Goal: Task Accomplishment & Management: Complete application form

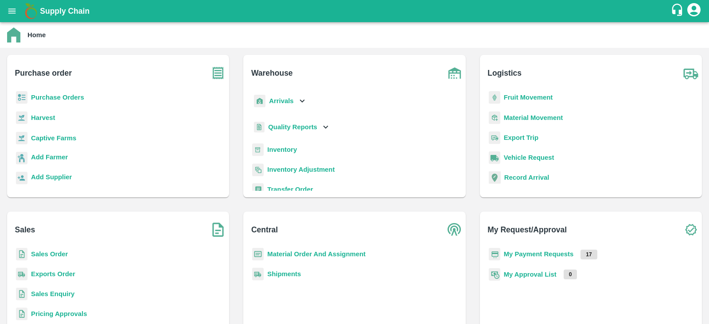
click at [62, 101] on p "Purchase Orders" at bounding box center [57, 98] width 53 height 10
click at [66, 97] on b "Purchase Orders" at bounding box center [57, 97] width 53 height 7
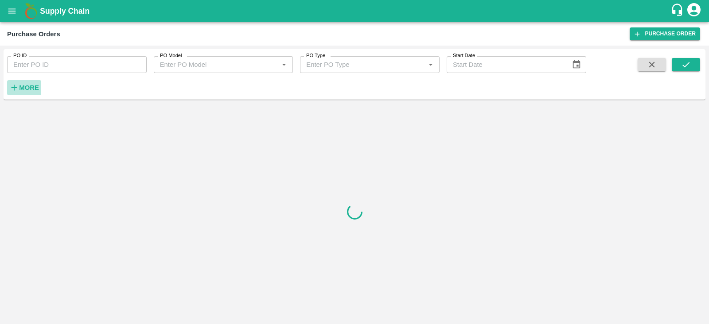
click at [24, 88] on strong "More" at bounding box center [29, 87] width 20 height 7
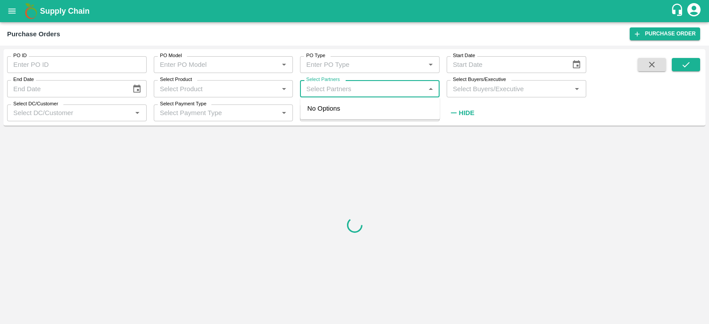
click at [324, 88] on input "Select Partners" at bounding box center [363, 89] width 120 height 12
click at [242, 87] on input "Select Product" at bounding box center [216, 89] width 120 height 12
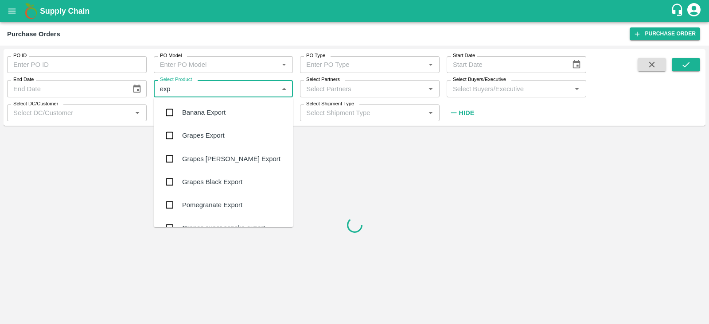
type input "expo"
click at [199, 117] on div "Banana Export" at bounding box center [203, 113] width 43 height 10
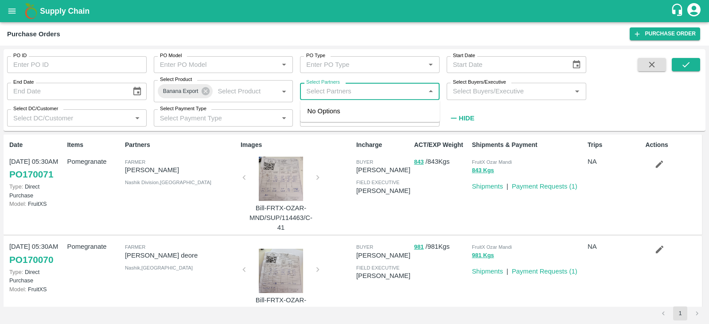
click at [369, 91] on input "Select Partners" at bounding box center [363, 92] width 120 height 12
type input "nikh"
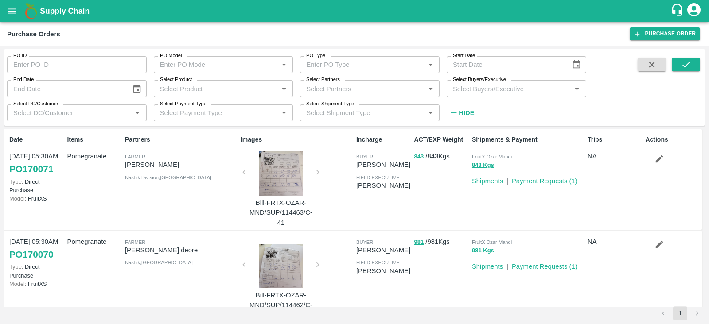
click at [214, 90] on input "Select Product" at bounding box center [216, 89] width 120 height 12
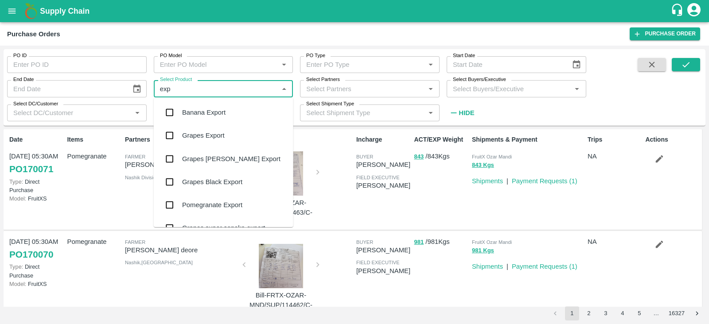
type input "expo"
click at [200, 110] on div "Banana Export" at bounding box center [203, 113] width 43 height 10
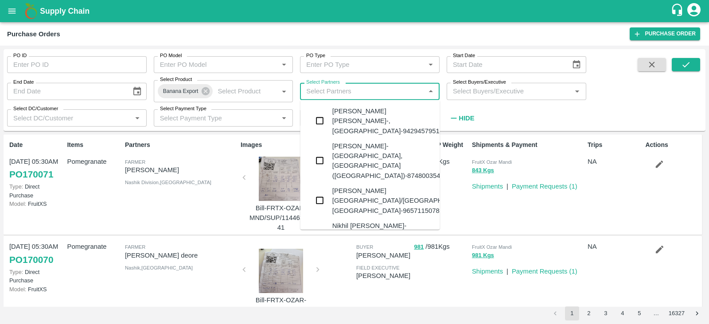
click at [352, 92] on input "Select Partners" at bounding box center [363, 92] width 120 height 12
type input "nikhil"
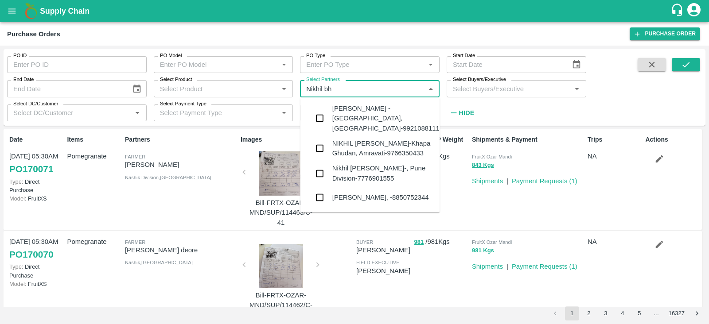
type input "Nikhil bha"
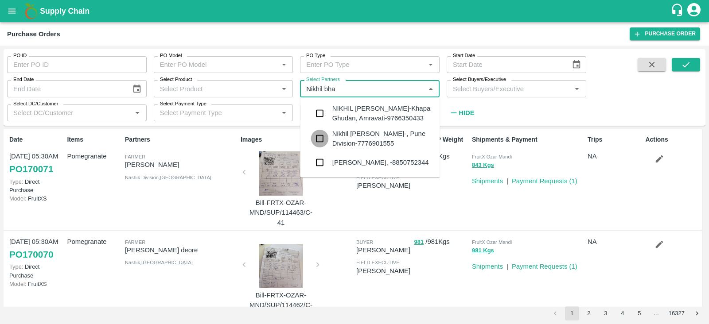
click at [316, 138] on input "checkbox" at bounding box center [320, 139] width 18 height 18
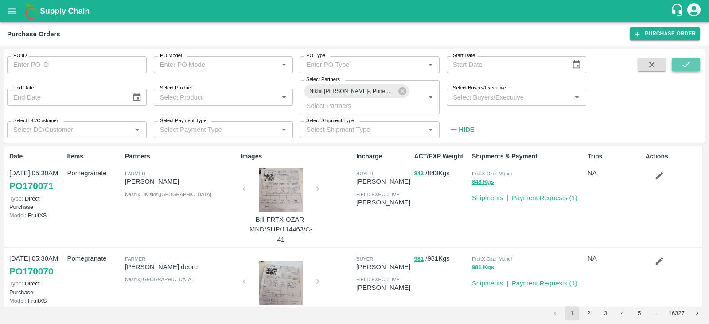
click at [681, 65] on icon "submit" at bounding box center [686, 65] width 10 height 10
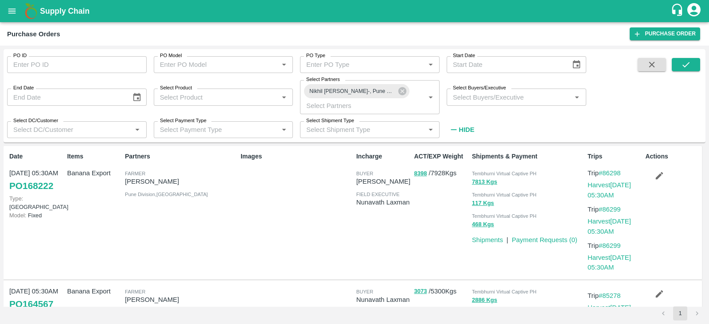
click at [207, 98] on input "Select Product" at bounding box center [216, 97] width 120 height 12
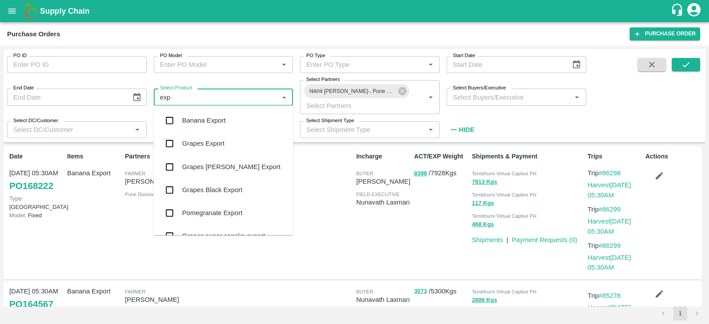
type input "expo"
click at [197, 118] on div "Banana Export" at bounding box center [203, 121] width 43 height 10
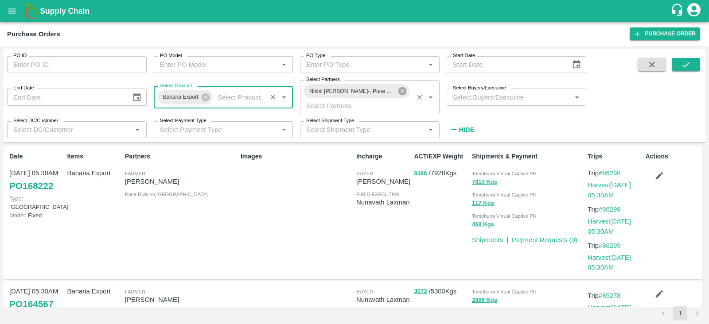
click at [404, 93] on icon at bounding box center [402, 91] width 8 height 8
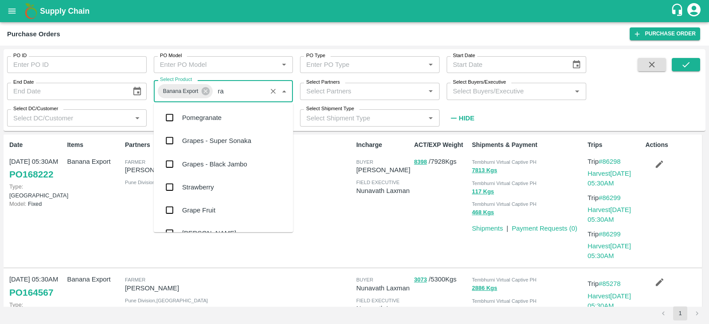
type input "r"
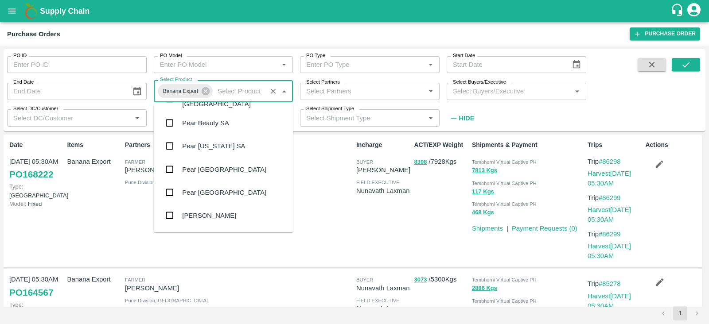
scroll to position [1841, 0]
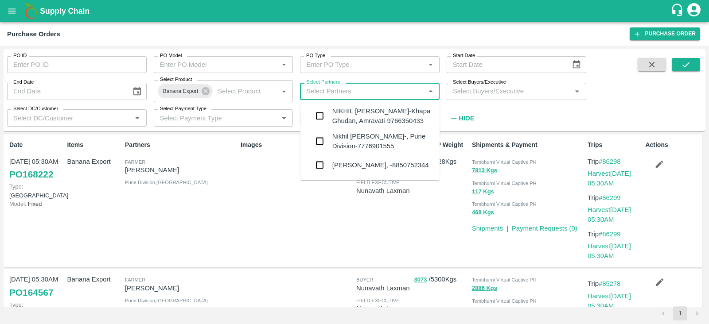
click at [359, 90] on input "Select Partners" at bounding box center [363, 92] width 120 height 12
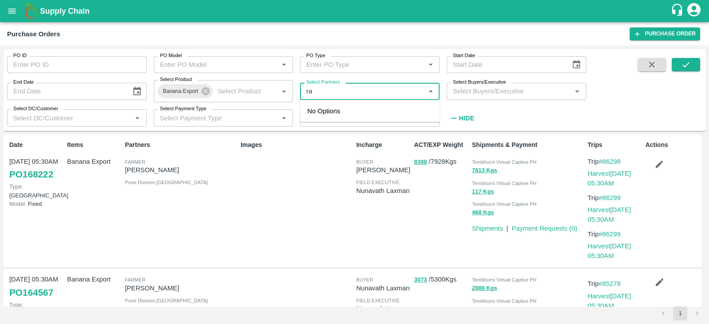
type input "r"
type input "sha"
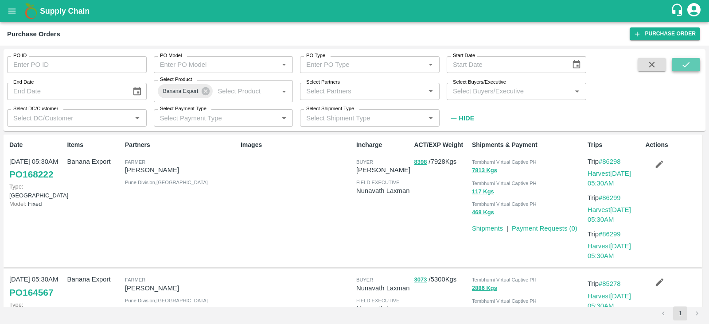
click at [673, 62] on button "submit" at bounding box center [686, 64] width 28 height 13
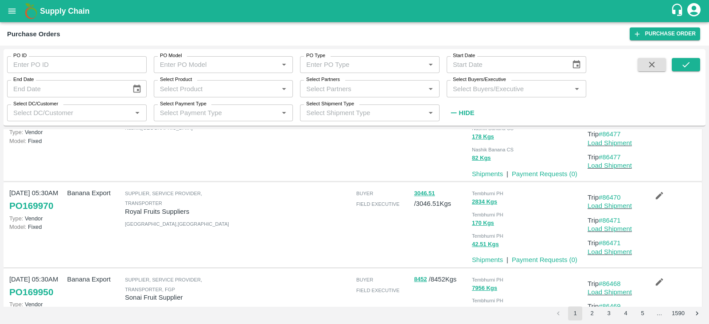
scroll to position [675, 0]
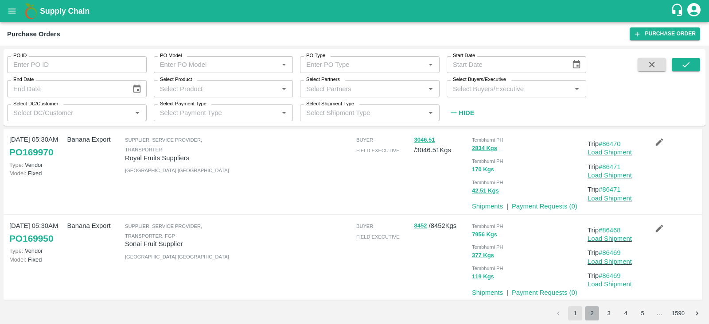
click at [594, 314] on button "2" at bounding box center [592, 314] width 14 height 14
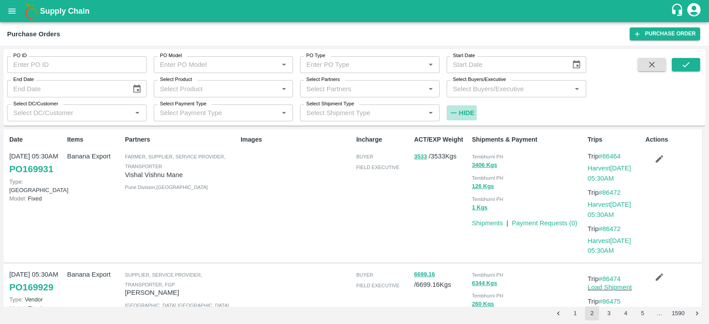
click at [470, 112] on strong "Hide" at bounding box center [467, 112] width 16 height 7
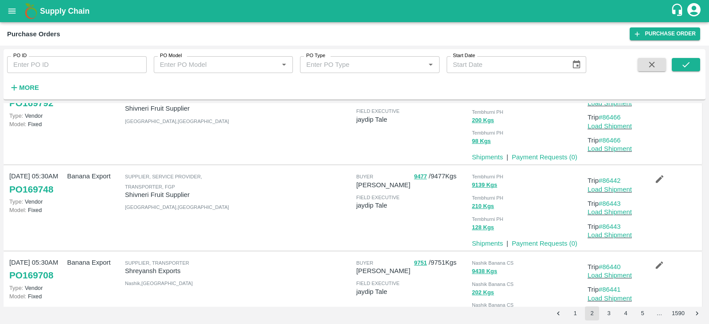
scroll to position [712, 0]
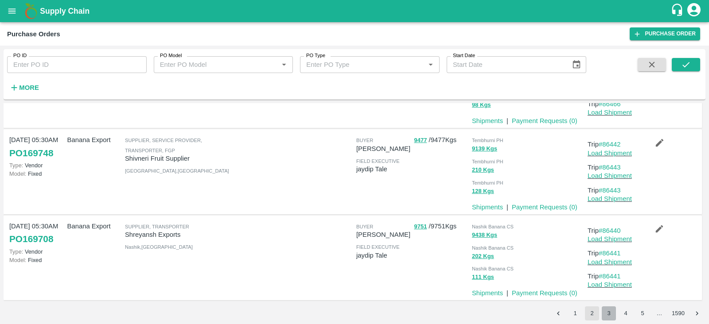
click at [605, 316] on button "3" at bounding box center [609, 314] width 14 height 14
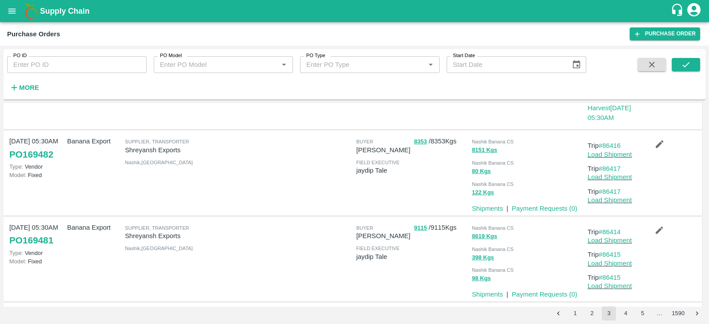
scroll to position [554, 0]
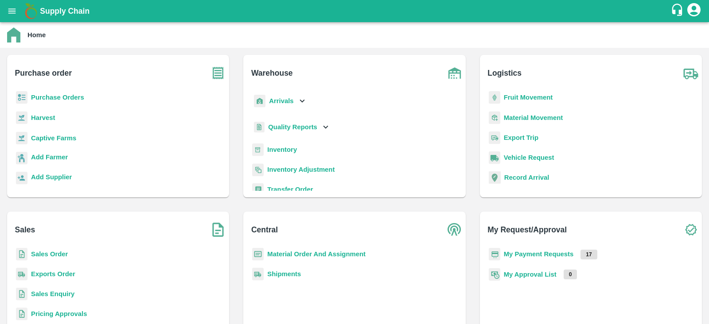
click at [47, 135] on b "Captive Farms" at bounding box center [53, 138] width 45 height 7
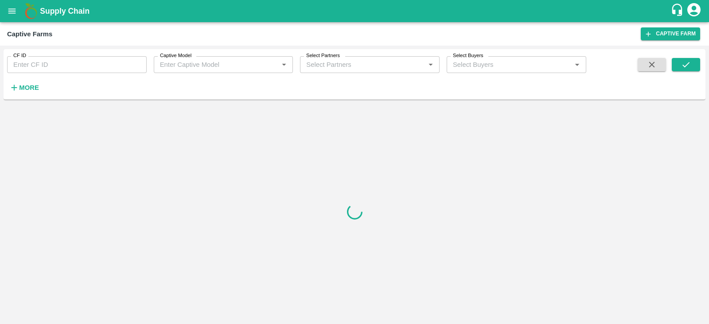
click at [36, 62] on input "CF ID" at bounding box center [77, 64] width 140 height 17
type input "121"
click at [686, 65] on icon "submit" at bounding box center [685, 64] width 7 height 5
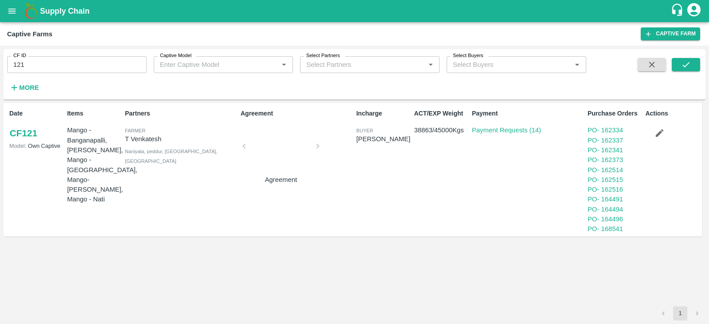
drag, startPoint x: 607, startPoint y: 228, endPoint x: 641, endPoint y: 214, distance: 37.1
click at [641, 214] on div "PO - 164494" at bounding box center [615, 210] width 54 height 10
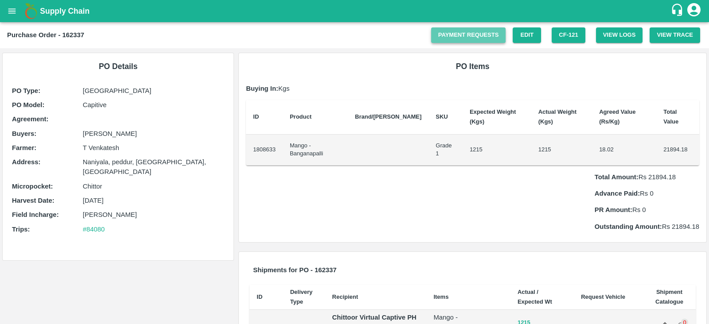
click at [476, 32] on link "Payment Requests" at bounding box center [468, 35] width 75 height 16
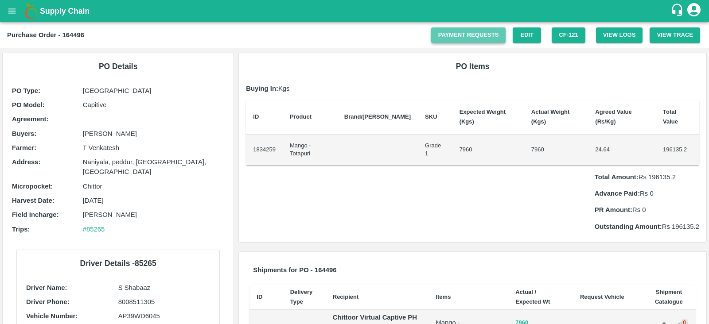
click at [482, 32] on link "Payment Requests" at bounding box center [468, 35] width 75 height 16
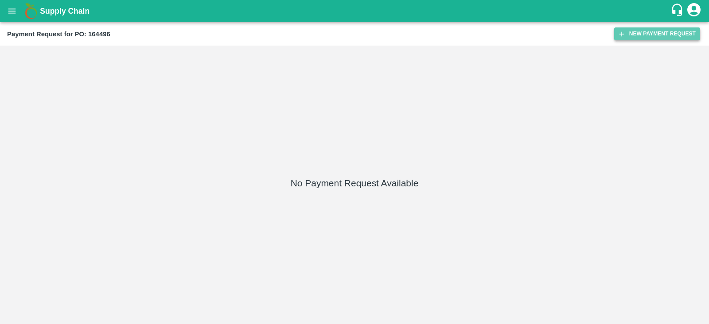
click at [655, 36] on button "New Payment Request" at bounding box center [657, 33] width 86 height 13
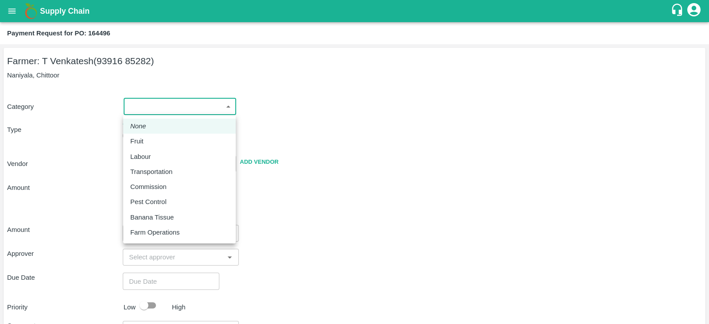
click at [183, 103] on body "Supply Chain Payment Request for PO: 164496 Farmer: T Venkatesh (93916 85282) N…" at bounding box center [354, 162] width 709 height 324
click at [137, 141] on p "Fruit" at bounding box center [136, 141] width 13 height 10
type input "1"
radio input "true"
type input "T Venkatesh - 93916 85282(Farmer)"
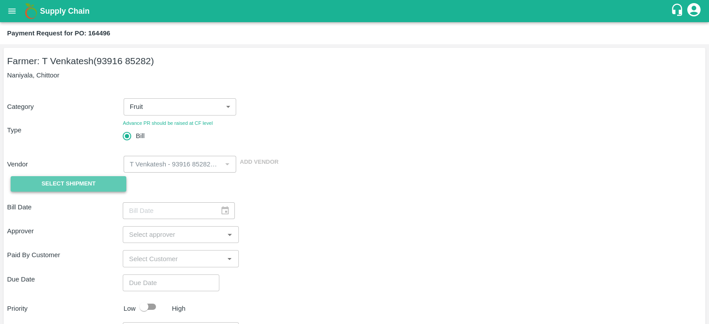
click at [98, 187] on button "Select Shipment" at bounding box center [69, 184] width 116 height 16
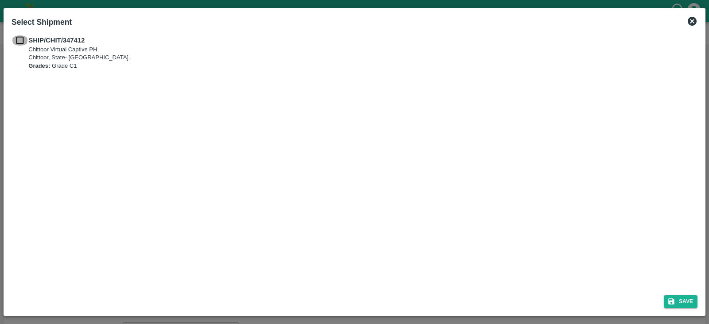
click at [16, 43] on input "checkbox" at bounding box center [20, 40] width 17 height 10
checkbox input "true"
click at [683, 297] on button "Save" at bounding box center [681, 302] width 34 height 13
type input "19/07/2025"
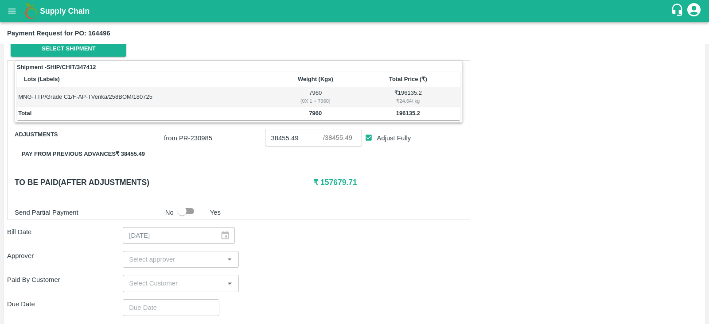
scroll to position [137, 0]
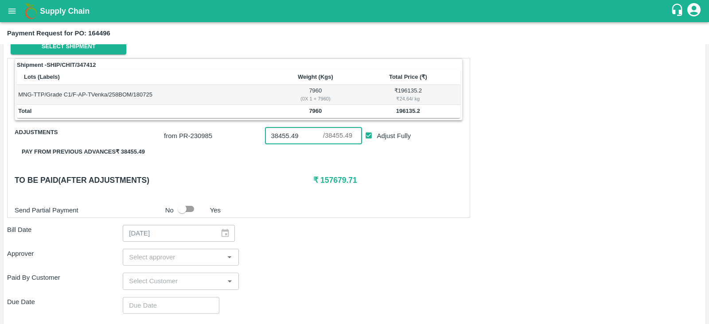
drag, startPoint x: 300, startPoint y: 135, endPoint x: 257, endPoint y: 138, distance: 43.1
click at [257, 138] on div "from PR- 230985 38455.49 ​ / 38455.49 ​ Adjust Fully" at bounding box center [311, 134] width 302 height 20
drag, startPoint x: 353, startPoint y: 179, endPoint x: 320, endPoint y: 183, distance: 33.5
click at [320, 183] on h6 "₹ 196135.2" at bounding box center [387, 180] width 149 height 12
copy h6 "196135.2"
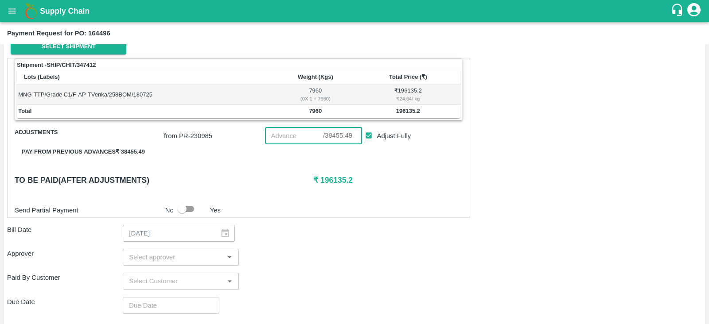
click at [288, 135] on input "number" at bounding box center [294, 136] width 58 height 17
paste input "196135.2"
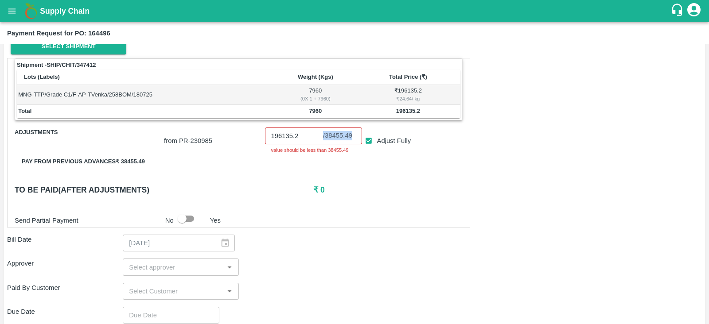
click at [351, 135] on div "196135.2 ​ / 38455.49 ​" at bounding box center [313, 136] width 97 height 17
click at [351, 136] on div "​ / 38455.49" at bounding box center [337, 136] width 29 height 0
drag, startPoint x: 351, startPoint y: 135, endPoint x: 323, endPoint y: 136, distance: 27.0
click at [323, 136] on div "​ / 38455.49" at bounding box center [337, 136] width 29 height 0
copy div "38455.49"
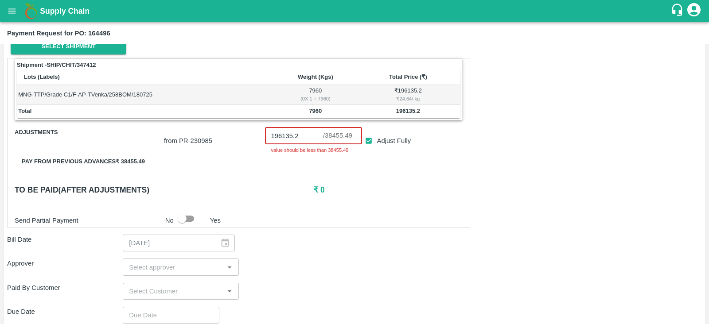
drag, startPoint x: 300, startPoint y: 136, endPoint x: 261, endPoint y: 134, distance: 39.1
click at [261, 134] on div "196135.2 ​ / 38455.49 ​ value should be less than 38455.49" at bounding box center [311, 139] width 101 height 31
paste input "38455.49"
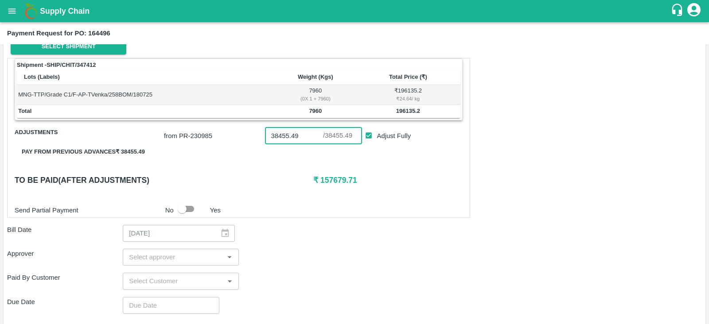
type input "38455.49"
click at [297, 159] on div "Shipment - SHIP/CHIT/347412 Lots (Labels) Weight (Kgs) Total Price (₹) MNG-TTP/…" at bounding box center [238, 138] width 463 height 160
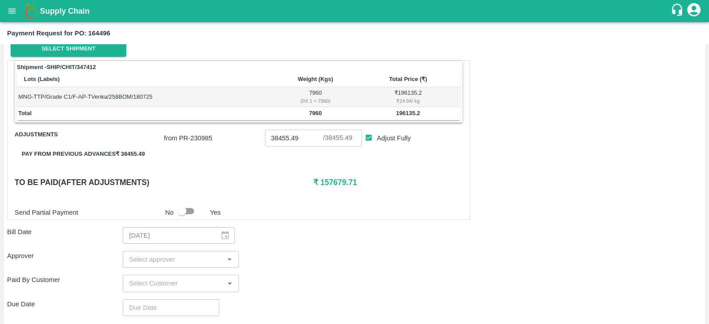
scroll to position [157, 0]
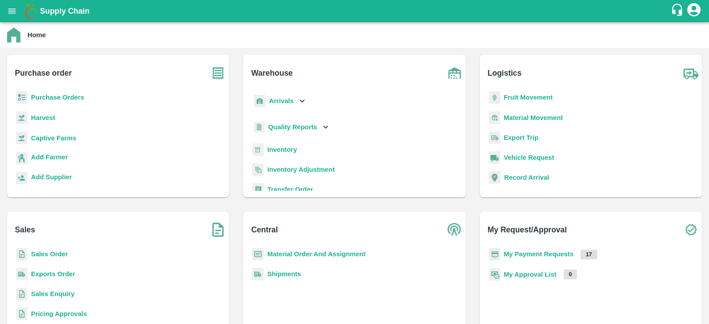
click at [47, 138] on b "Captive Farms" at bounding box center [53, 138] width 45 height 7
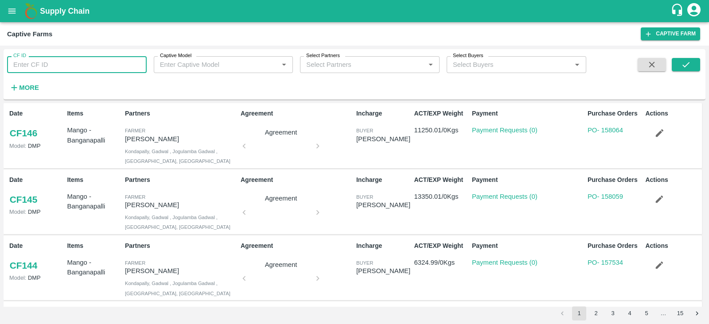
click at [68, 68] on input "CF ID" at bounding box center [77, 64] width 140 height 17
type input "84"
click at [683, 63] on icon "submit" at bounding box center [686, 65] width 10 height 10
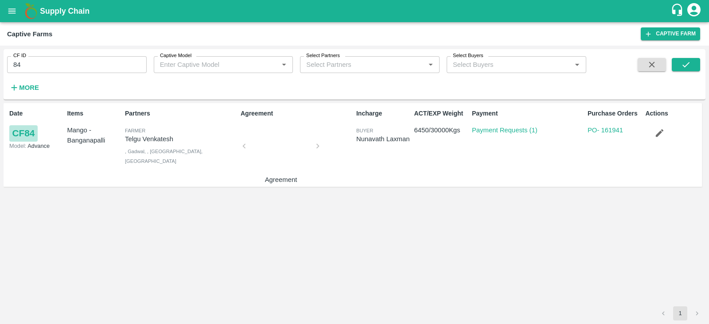
click at [30, 136] on link "CF 84" at bounding box center [23, 133] width 28 height 16
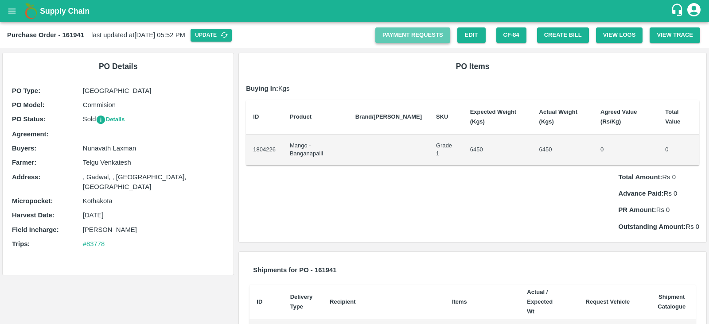
click at [424, 29] on link "Payment Requests" at bounding box center [412, 35] width 75 height 16
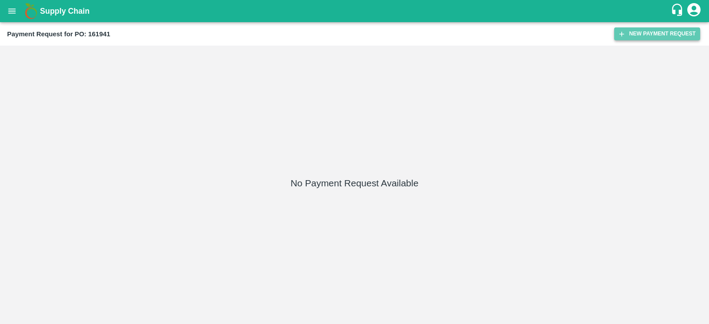
click at [657, 34] on button "New Payment Request" at bounding box center [657, 33] width 86 height 13
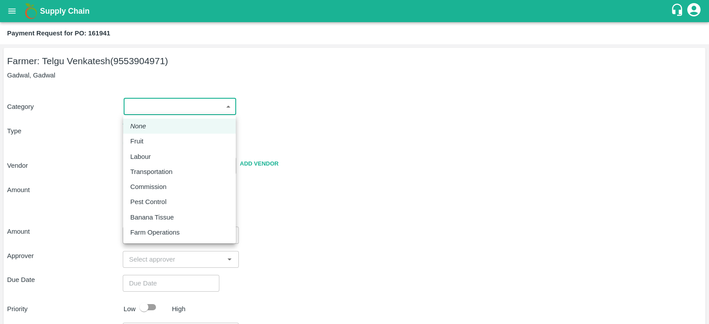
click at [201, 105] on body "Supply Chain Payment Request for PO: 161941 Farmer: Telgu Venkatesh (9553904971…" at bounding box center [354, 162] width 709 height 324
click at [156, 140] on div "Fruit" at bounding box center [179, 141] width 98 height 10
type input "1"
type input "Telgu Venkatesh - 9553904971(Farmer)"
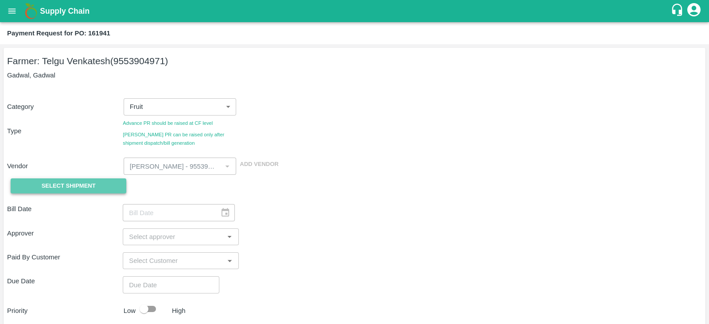
click at [90, 183] on span "Select Shipment" at bounding box center [69, 186] width 54 height 10
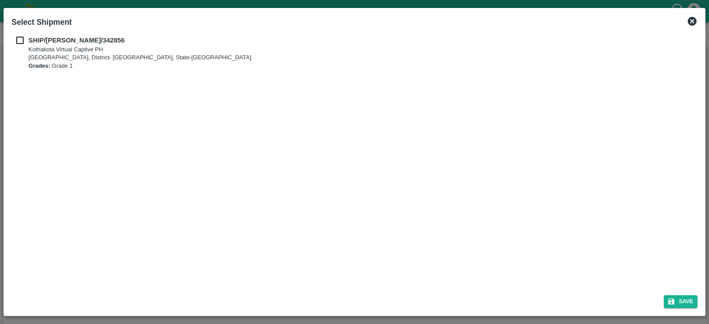
click at [35, 39] on b "SHIP/KOTH/342856" at bounding box center [76, 40] width 96 height 7
checkbox input "true"
click at [690, 305] on button "Save" at bounding box center [681, 302] width 34 height 13
type input "24/06/2025"
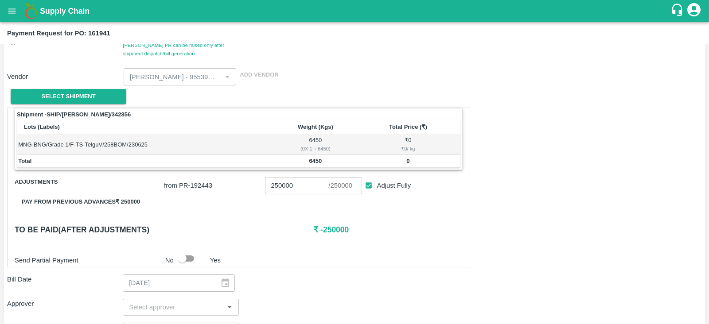
scroll to position [108, 0]
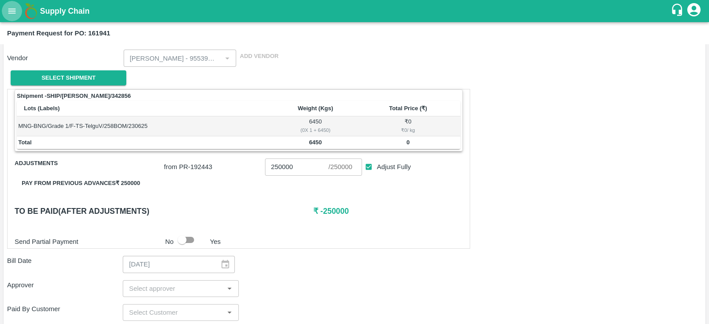
click at [13, 10] on icon "open drawer" at bounding box center [12, 11] width 10 height 10
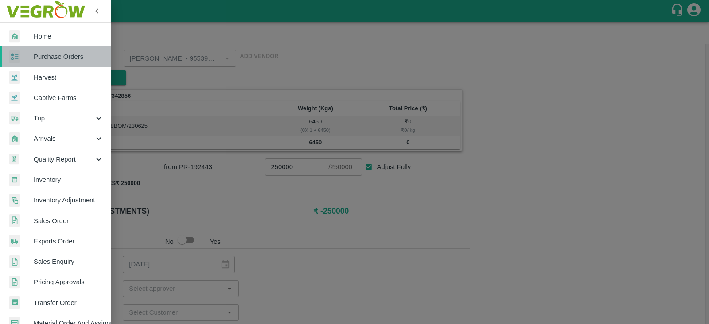
click at [69, 60] on span "Purchase Orders" at bounding box center [69, 57] width 70 height 10
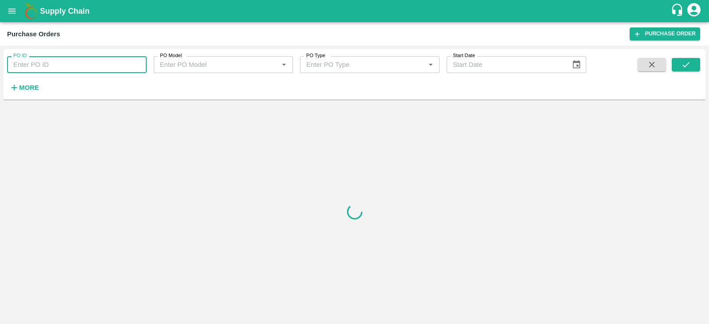
click at [74, 68] on input "PO ID" at bounding box center [77, 64] width 140 height 17
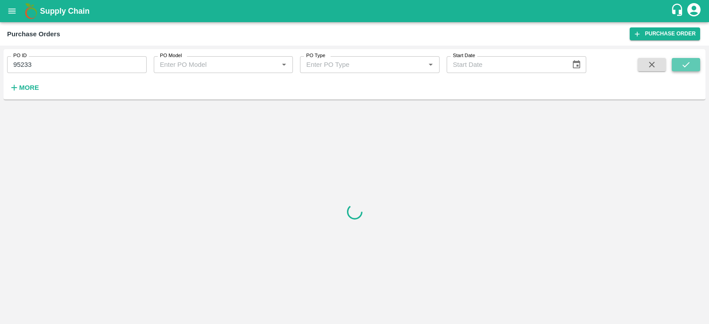
click at [684, 64] on icon "submit" at bounding box center [686, 65] width 10 height 10
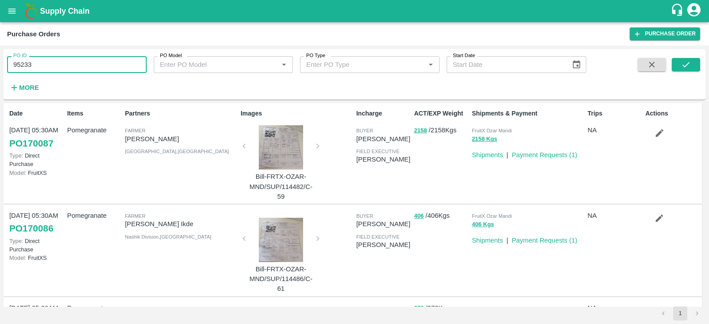
click at [75, 65] on input "95233" at bounding box center [77, 64] width 140 height 17
type input "95233"
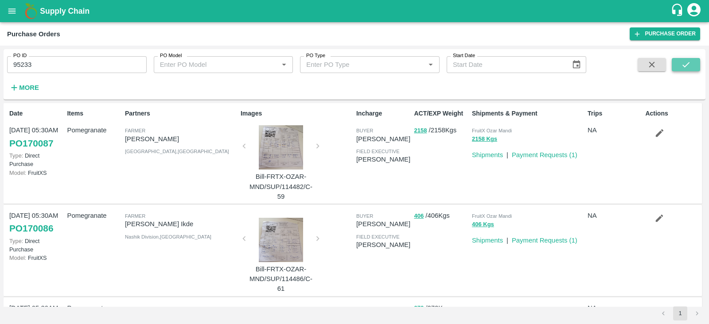
click at [681, 60] on icon "submit" at bounding box center [686, 65] width 10 height 10
click at [695, 64] on button "submit" at bounding box center [686, 64] width 28 height 13
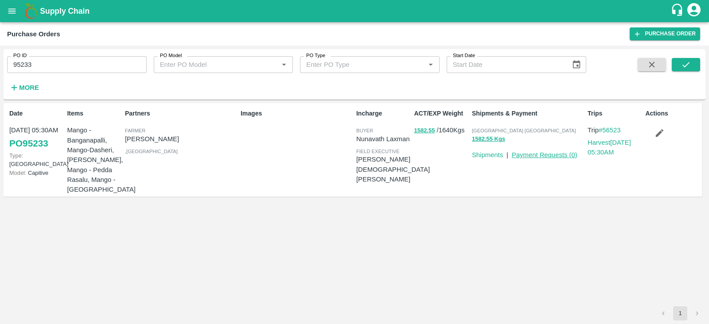
click at [539, 156] on link "Payment Requests ( 0 )" at bounding box center [545, 155] width 66 height 7
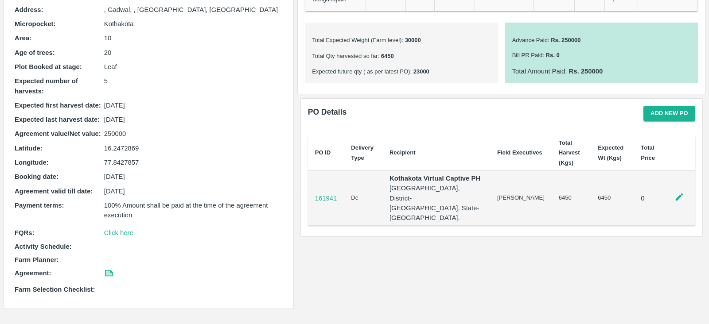
scroll to position [156, 0]
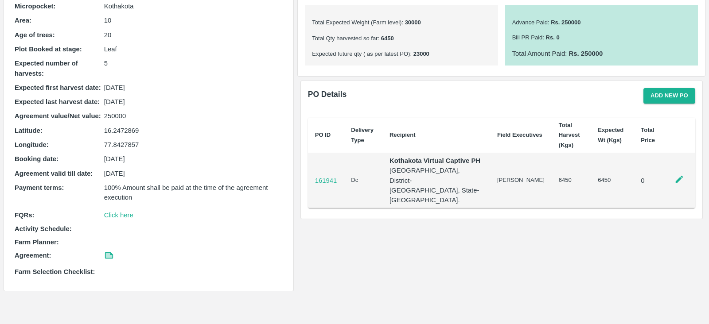
click at [674, 181] on icon at bounding box center [679, 180] width 10 height 10
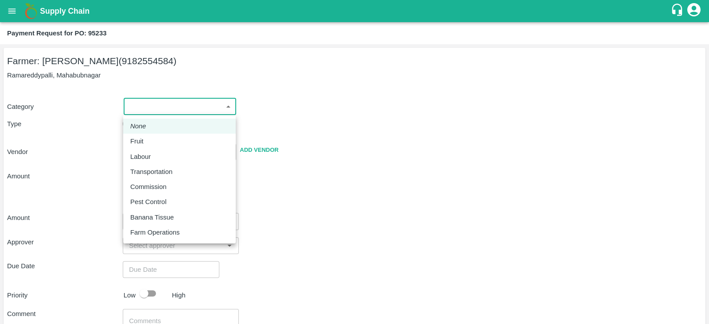
click at [164, 100] on body "Supply Chain Payment Request for PO: 95233 Farmer: [GEOGRAPHIC_DATA][PERSON_NAM…" at bounding box center [354, 162] width 709 height 324
click at [131, 143] on p "Fruit" at bounding box center [136, 141] width 13 height 10
type input "1"
type input "Jammula Shekhar - 9182554584(Farmer)"
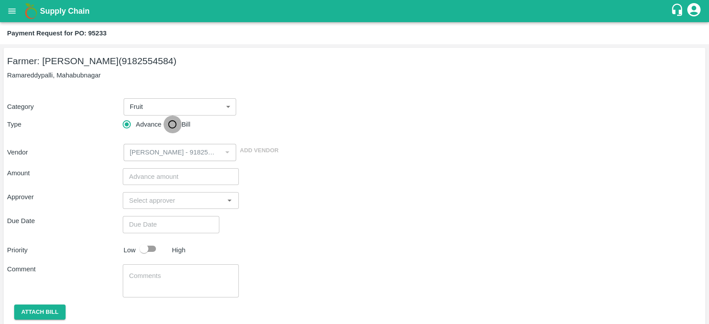
click at [176, 123] on input "Bill" at bounding box center [173, 125] width 18 height 18
radio input "true"
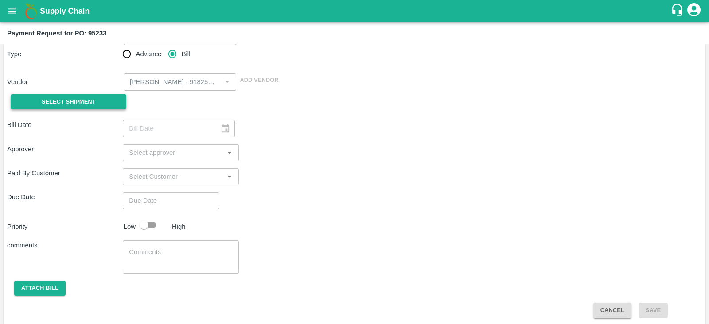
scroll to position [71, 0]
click at [68, 99] on span "Select Shipment" at bounding box center [69, 102] width 54 height 10
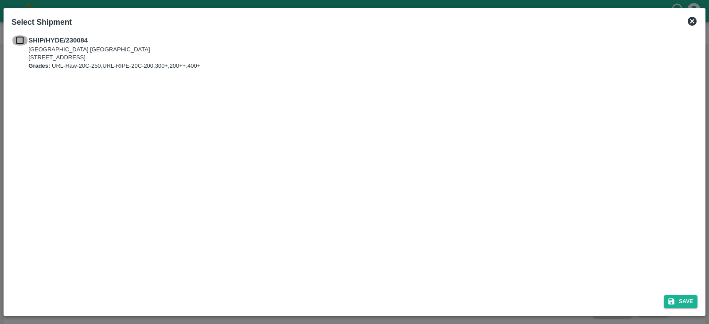
click at [21, 39] on input "checkbox" at bounding box center [20, 40] width 17 height 10
checkbox input "true"
click at [675, 299] on icon "submit" at bounding box center [671, 302] width 8 height 8
type input "05/04/2024"
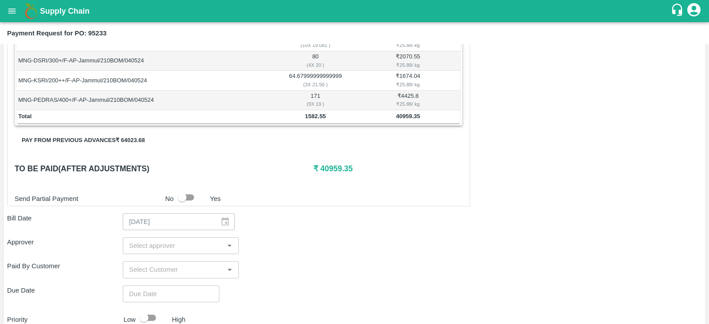
scroll to position [202, 0]
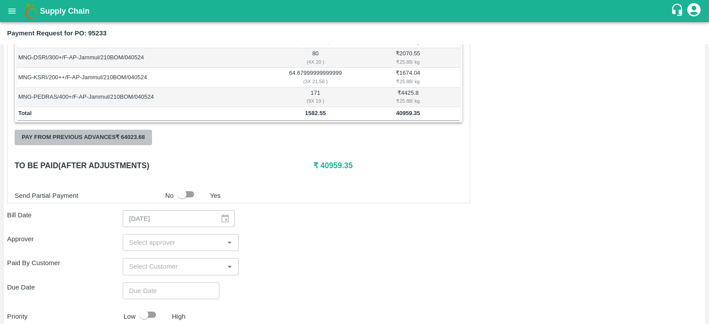
click at [104, 136] on button "Pay from previous advances ₹ 64023.68" at bounding box center [83, 138] width 137 height 16
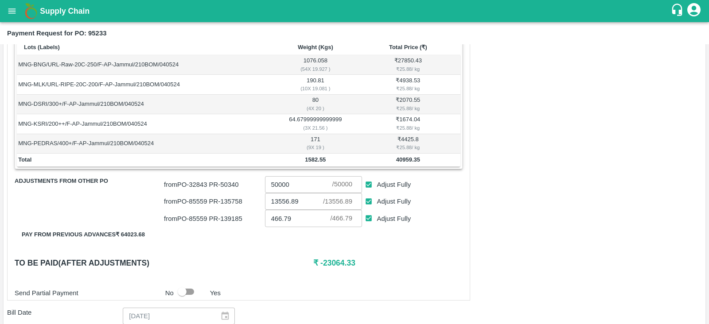
scroll to position [157, 0]
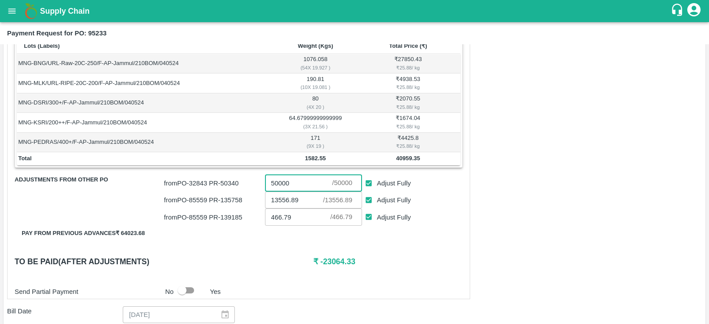
drag, startPoint x: 298, startPoint y: 184, endPoint x: 263, endPoint y: 186, distance: 35.5
click at [263, 186] on div "50000 ​ / 50000 ​" at bounding box center [311, 181] width 101 height 20
click at [415, 240] on div "Shipment - SHIP/HYDE/230084 Lots (Labels) Weight (Kgs) Total Price (₹) MNG-BNG/…" at bounding box center [238, 163] width 463 height 273
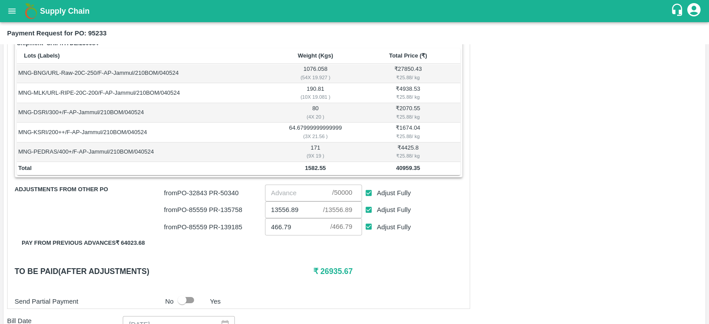
scroll to position [149, 0]
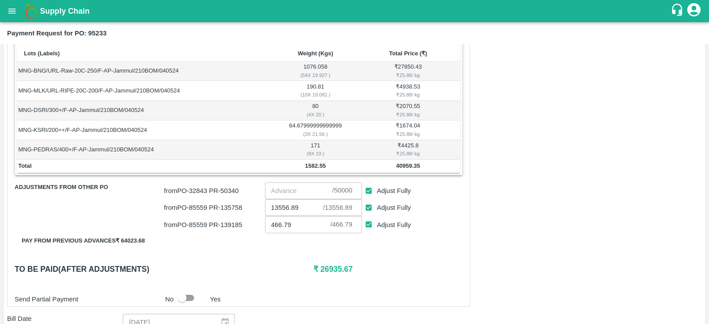
click at [142, 36] on div "Payment Request for PO: 95233" at bounding box center [353, 33] width 693 height 12
drag, startPoint x: 297, startPoint y: 206, endPoint x: 270, endPoint y: 207, distance: 26.6
click at [270, 207] on input "13556.89" at bounding box center [294, 207] width 58 height 17
drag, startPoint x: 297, startPoint y: 225, endPoint x: 269, endPoint y: 225, distance: 27.9
click at [269, 225] on input "466.79" at bounding box center [298, 224] width 66 height 17
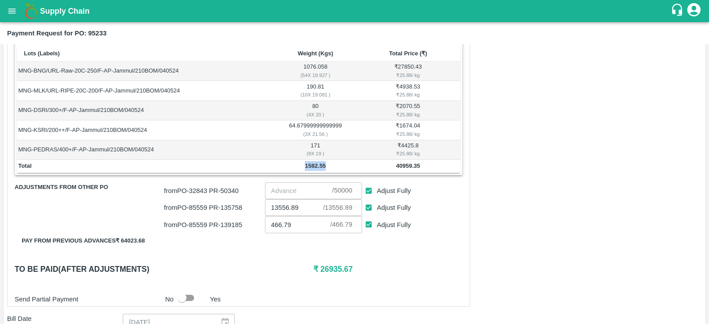
drag, startPoint x: 326, startPoint y: 166, endPoint x: 304, endPoint y: 167, distance: 22.6
click at [304, 167] on td "1582.55" at bounding box center [315, 166] width 80 height 13
copy b "1582.55"
drag, startPoint x: 421, startPoint y: 167, endPoint x: 392, endPoint y: 166, distance: 29.3
click at [392, 166] on td "40959.35" at bounding box center [407, 166] width 105 height 13
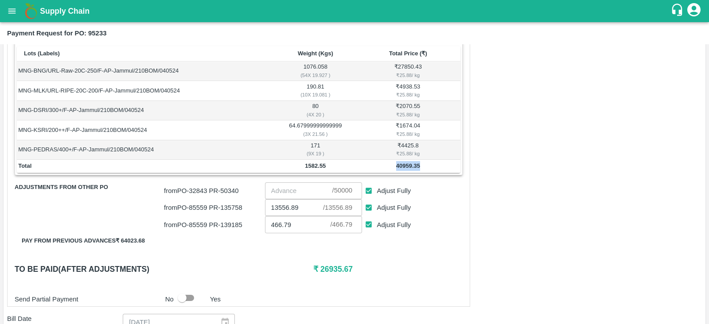
copy b "40959.35"
drag, startPoint x: 328, startPoint y: 168, endPoint x: 303, endPoint y: 167, distance: 24.8
click at [303, 167] on td "1582.55" at bounding box center [315, 166] width 80 height 13
copy b "1582.55"
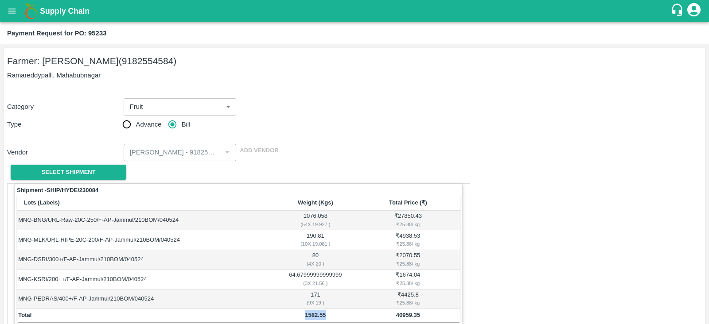
drag, startPoint x: 41, startPoint y: 61, endPoint x: 117, endPoint y: 62, distance: 75.3
click at [117, 62] on h5 "Farmer: Jammula Shekhar (9182554584)" at bounding box center [354, 61] width 695 height 12
copy h5 "[PERSON_NAME]"
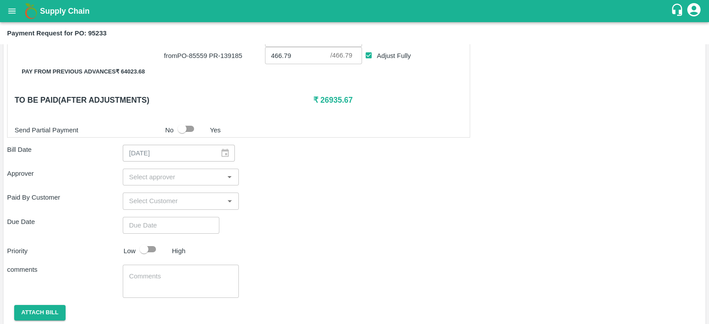
scroll to position [321, 0]
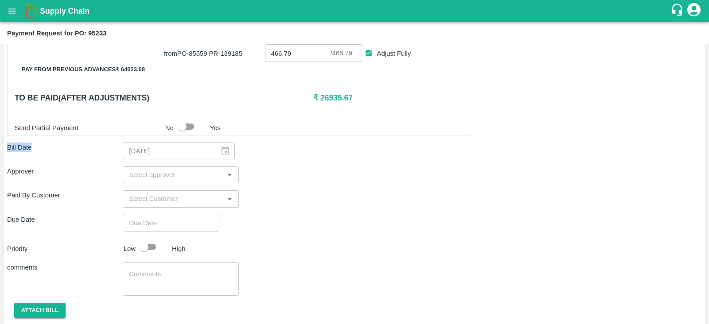
drag, startPoint x: 40, startPoint y: 144, endPoint x: 5, endPoint y: 148, distance: 34.8
click at [5, 148] on div "Farmer: Jammula Shekhar (9182554584) Ramareddypalli, Mahabubnagar Category Frui…" at bounding box center [355, 37] width 702 height 621
copy p "Bill Date"
drag, startPoint x: 110, startPoint y: 32, endPoint x: 90, endPoint y: 32, distance: 20.8
click at [90, 32] on div "Payment Request for PO: 95233" at bounding box center [353, 33] width 693 height 12
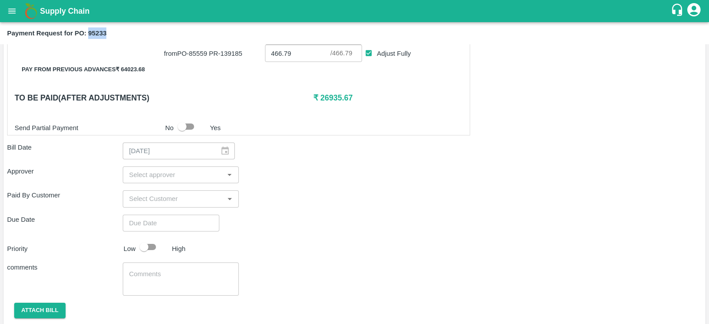
copy b "95233"
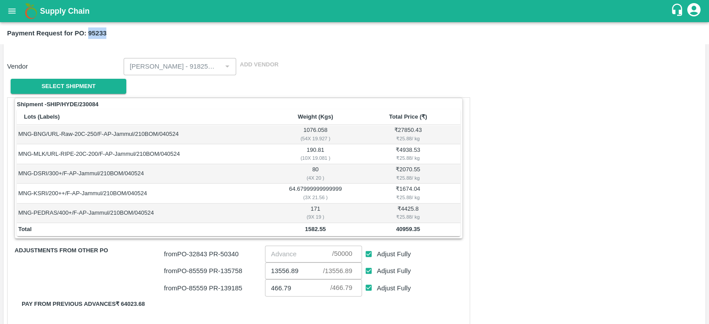
scroll to position [0, 0]
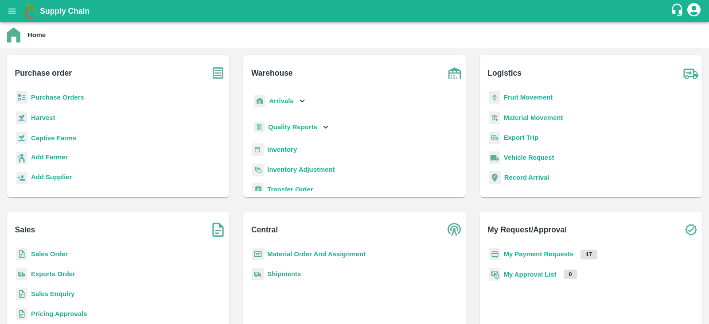
click at [44, 92] on div "Purchase Orders" at bounding box center [118, 101] width 208 height 20
click at [39, 96] on b "Purchase Orders" at bounding box center [57, 97] width 53 height 7
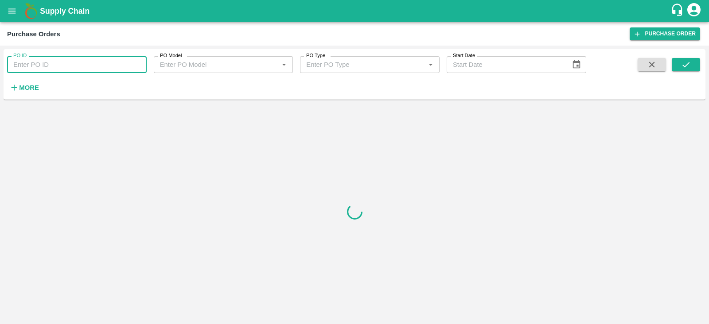
click at [74, 64] on input "PO ID" at bounding box center [77, 64] width 140 height 17
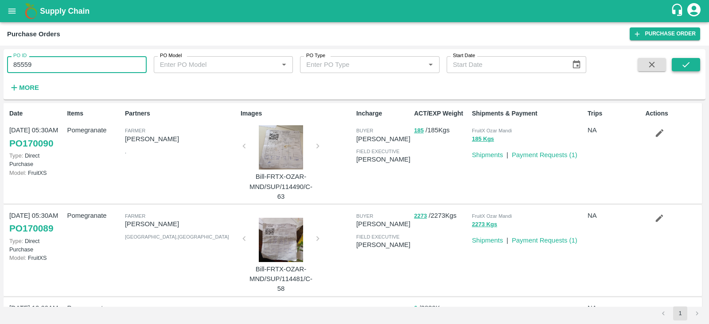
type input "85559"
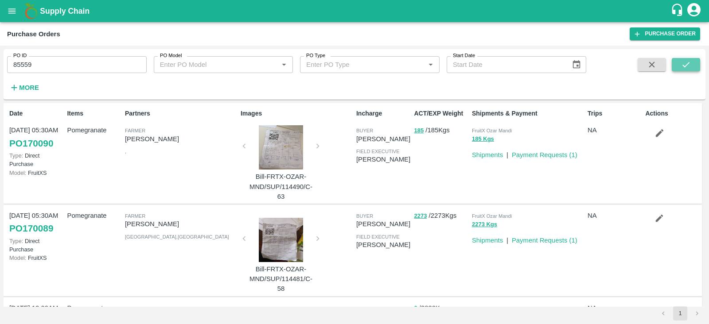
click at [678, 64] on button "submit" at bounding box center [686, 64] width 28 height 13
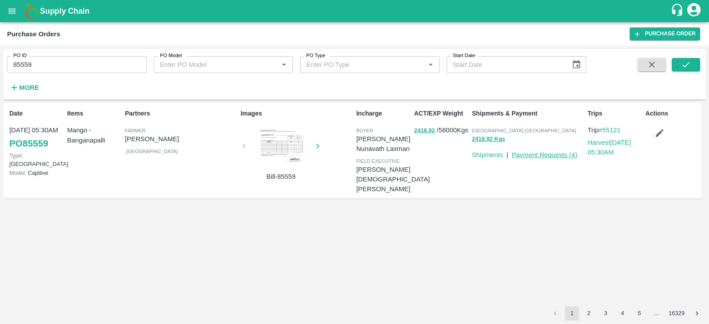
click at [554, 154] on link "Payment Requests ( 4 )" at bounding box center [545, 155] width 66 height 7
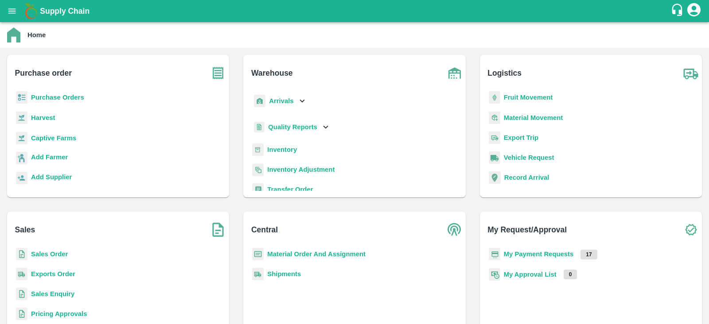
click at [77, 95] on b "Purchase Orders" at bounding box center [57, 97] width 53 height 7
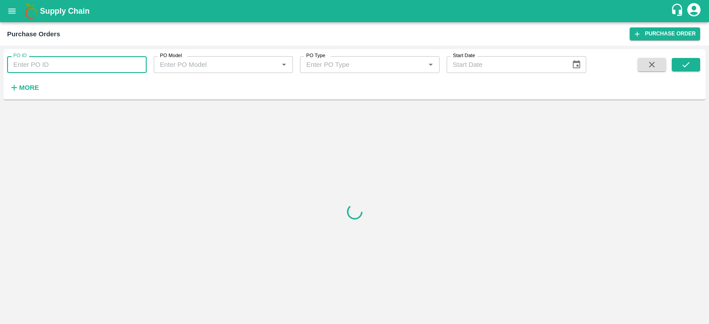
click at [129, 66] on input "PO ID" at bounding box center [77, 64] width 140 height 17
paste input "95233"
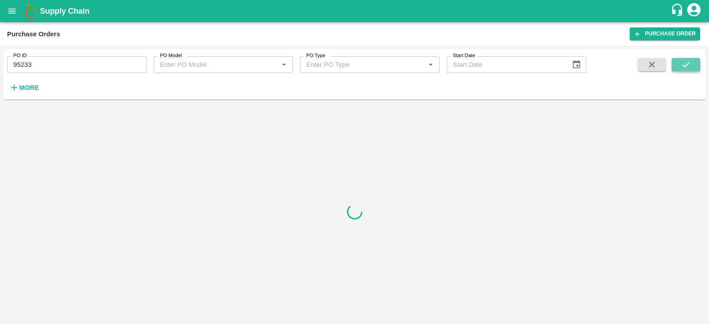
click at [690, 69] on icon "submit" at bounding box center [686, 65] width 10 height 10
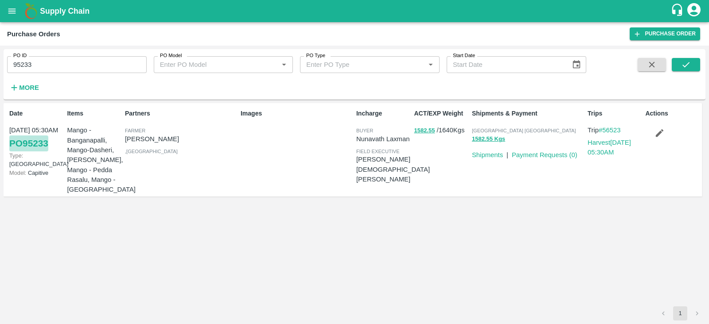
click at [26, 140] on link "PO 95233" at bounding box center [28, 144] width 39 height 16
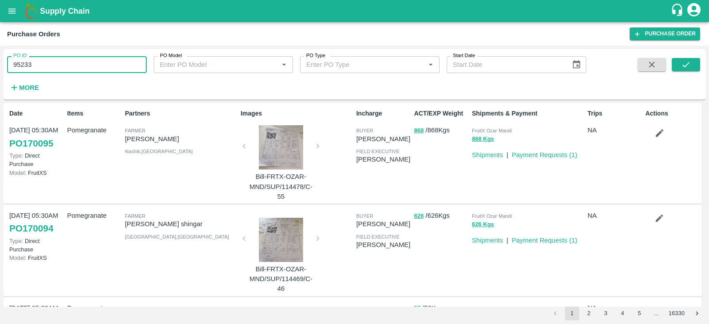
click at [45, 67] on input "95233" at bounding box center [77, 64] width 140 height 17
type input "9"
type input "152696"
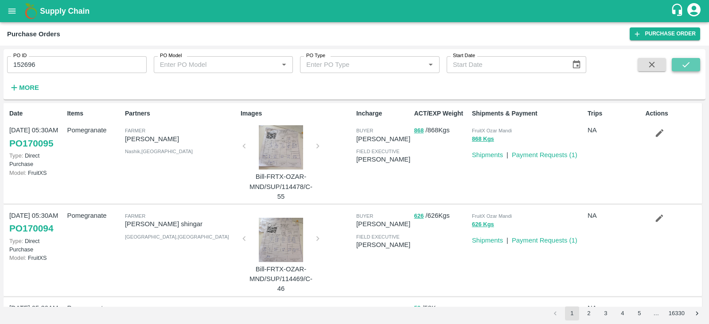
click at [698, 70] on button "submit" at bounding box center [686, 64] width 28 height 13
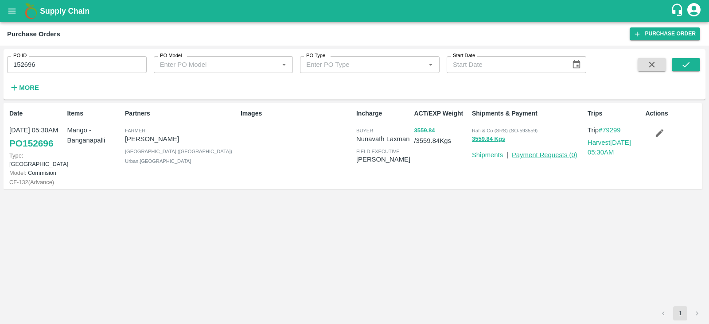
click at [538, 155] on link "Payment Requests ( 0 )" at bounding box center [545, 155] width 66 height 7
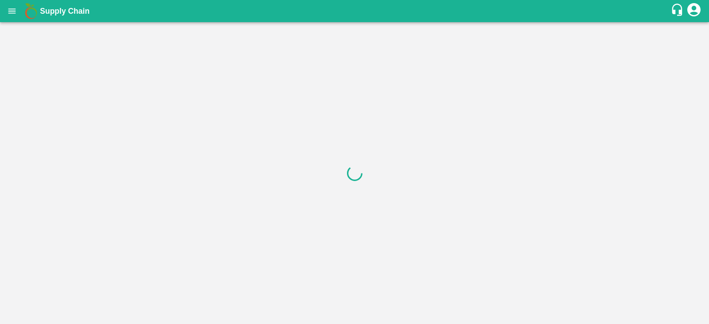
drag, startPoint x: 122, startPoint y: 202, endPoint x: 79, endPoint y: 202, distance: 43.0
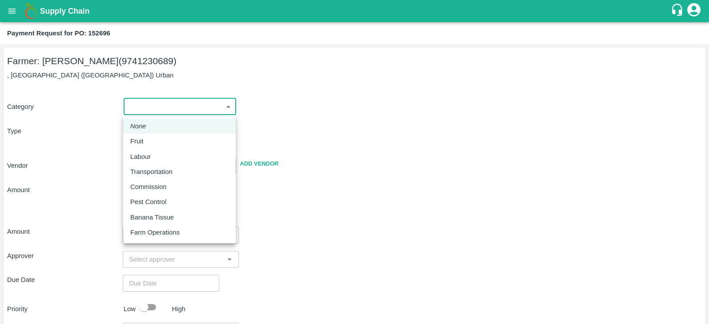
click at [179, 108] on body "Supply Chain Payment Request for PO: 152696 Farmer: [PERSON_NAME] (9741230689) …" at bounding box center [354, 162] width 709 height 324
click at [144, 138] on div "Fruit" at bounding box center [139, 141] width 18 height 10
type input "1"
type input "S M Janardhan - 9741230689(Farmer)"
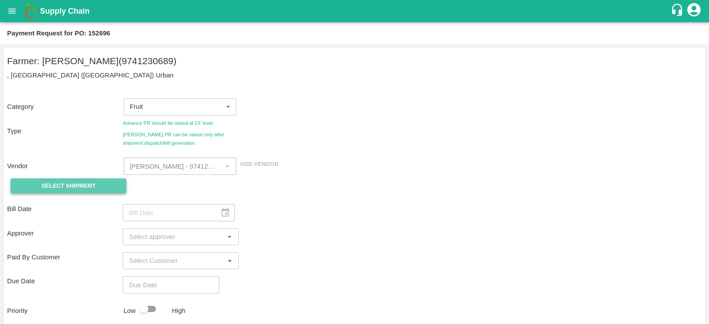
click at [88, 181] on span "Select Shipment" at bounding box center [69, 186] width 54 height 10
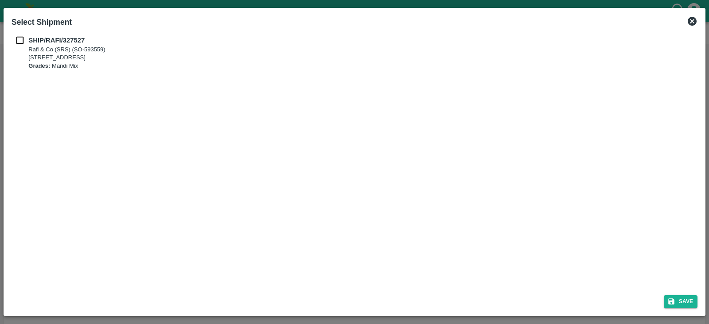
click at [47, 39] on b "SHIP/RAFI/327527" at bounding box center [56, 40] width 56 height 7
checkbox input "true"
click at [676, 306] on button "Save" at bounding box center [681, 302] width 34 height 13
type input "14/04/2025"
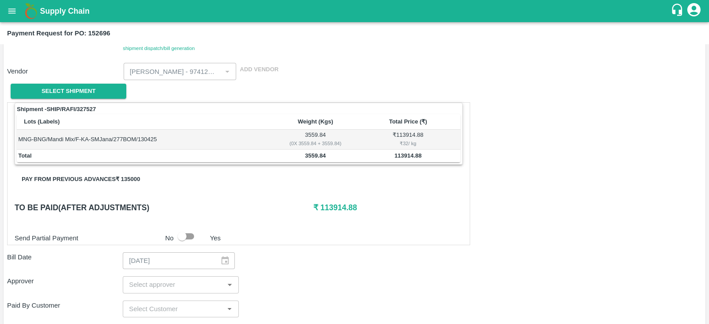
scroll to position [101, 0]
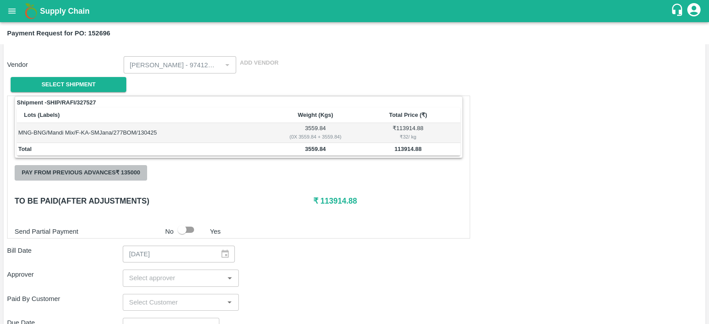
click at [125, 171] on button "Pay from previous advances ₹ 135000" at bounding box center [81, 173] width 133 height 16
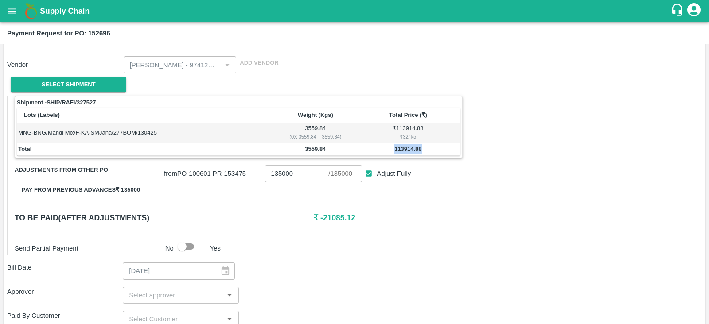
drag, startPoint x: 422, startPoint y: 145, endPoint x: 388, endPoint y: 146, distance: 34.6
click at [388, 146] on td "113914.88" at bounding box center [407, 149] width 105 height 13
copy b "113914.88"
drag, startPoint x: 292, startPoint y: 170, endPoint x: 265, endPoint y: 171, distance: 26.6
click at [265, 171] on input "135000" at bounding box center [297, 173] width 64 height 17
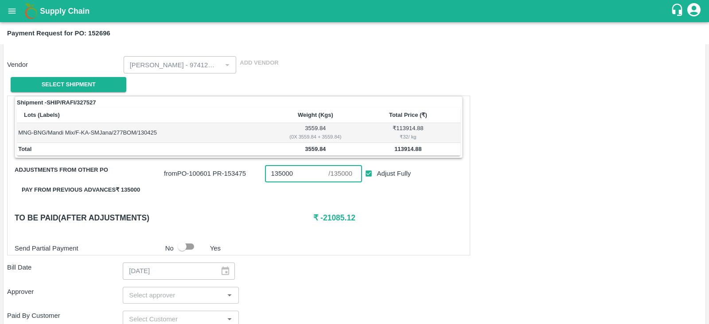
paste input "13914.88"
type input "113914.88"
click at [324, 219] on h6 "₹ 0" at bounding box center [387, 218] width 149 height 12
click at [311, 232] on div "Shipment - SHIP/RAFI/327527 Lots (Labels) Weight (Kgs) Total Price (₹) MNG-BNG/…" at bounding box center [238, 176] width 463 height 160
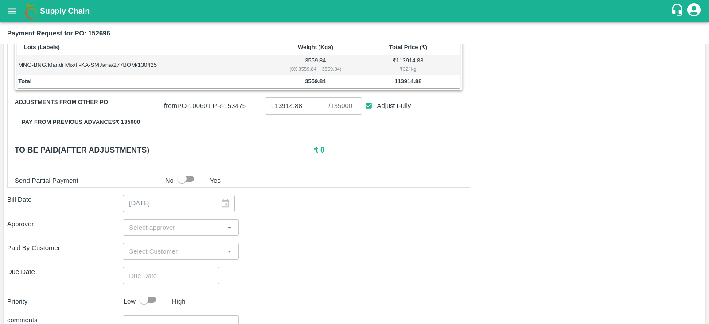
scroll to position [173, 0]
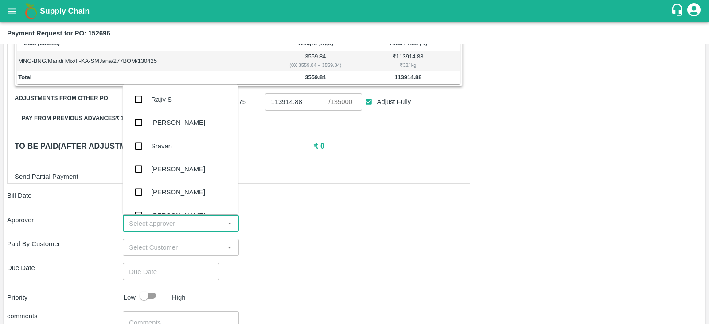
click at [164, 226] on input "input" at bounding box center [173, 224] width 96 height 12
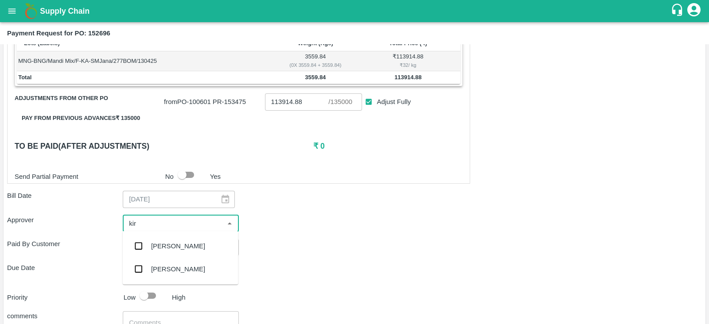
type input "kira"
click at [158, 244] on div "Kiran Naik" at bounding box center [178, 247] width 54 height 10
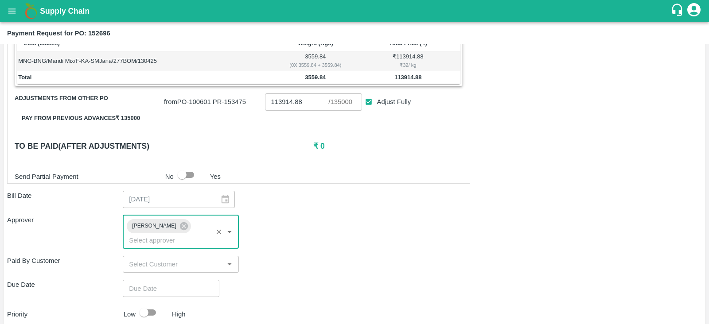
type input "DD/MM/YYYY hh:mm aa"
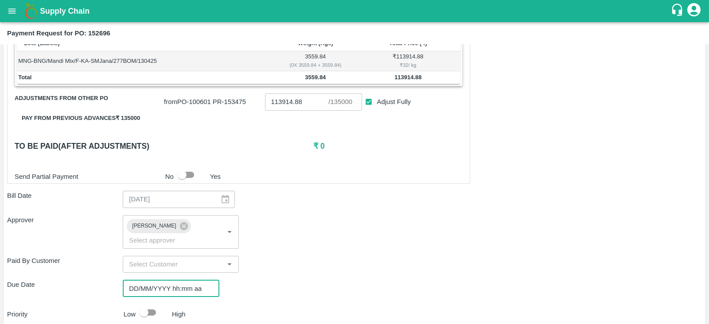
click at [170, 280] on input "DD/MM/YYYY hh:mm aa" at bounding box center [168, 288] width 90 height 17
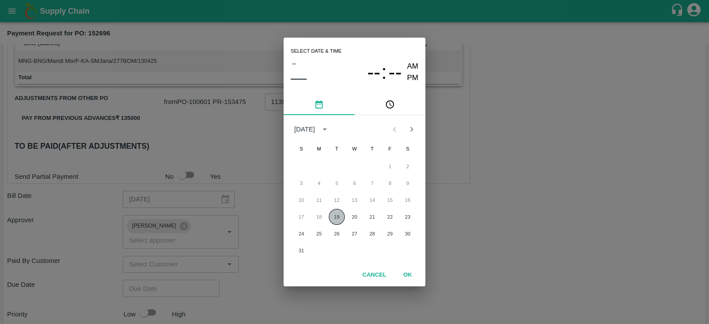
click at [330, 215] on button "19" at bounding box center [337, 217] width 16 height 16
type input "19/08/2025 12:00 AM"
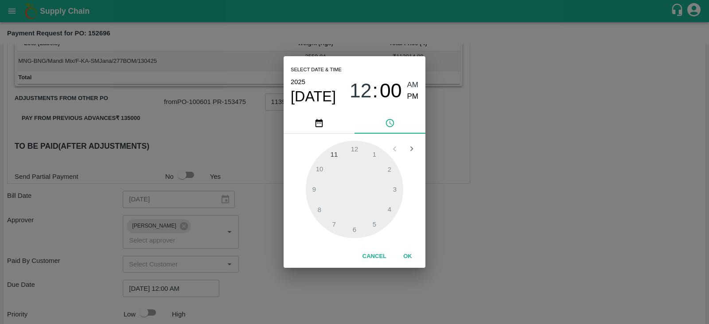
click at [281, 263] on div "Select date & time 2025 Aug 19 12 : 00 AM PM 1 2 3 4 5 6 7 8 9 10 11 12 Cancel …" at bounding box center [354, 162] width 709 height 324
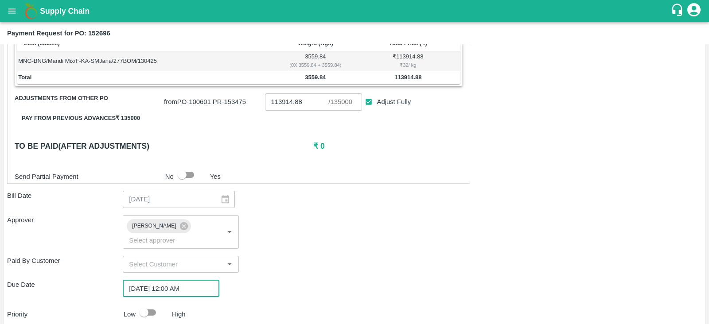
scroll to position [253, 0]
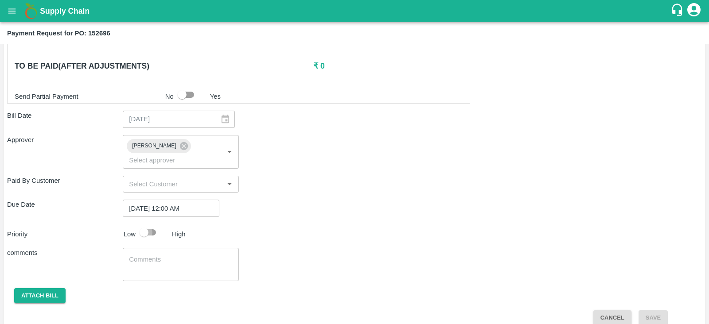
click at [147, 224] on input "checkbox" at bounding box center [144, 232] width 51 height 17
click at [147, 224] on input "checkbox" at bounding box center [153, 232] width 51 height 17
checkbox input "false"
click at [151, 255] on textarea at bounding box center [180, 264] width 103 height 19
type textarea "Bill settlement"
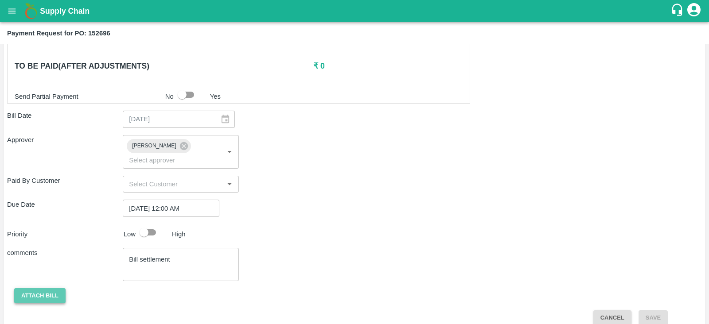
click at [43, 288] on button "Attach bill" at bounding box center [39, 296] width 51 height 16
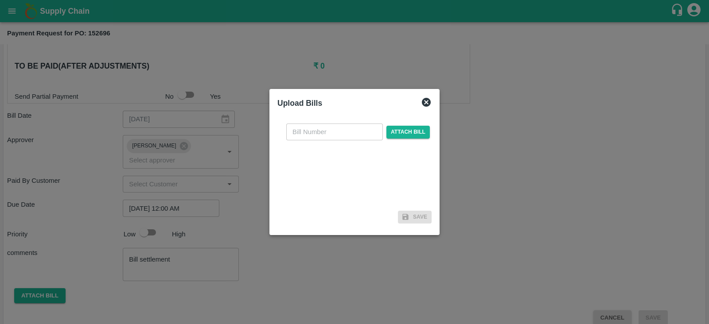
click at [425, 103] on icon at bounding box center [426, 102] width 11 height 11
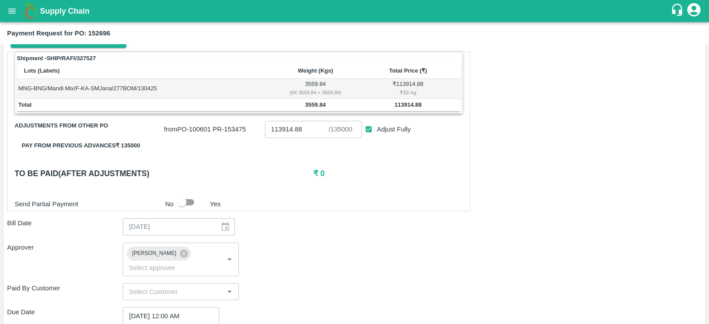
scroll to position [143, 0]
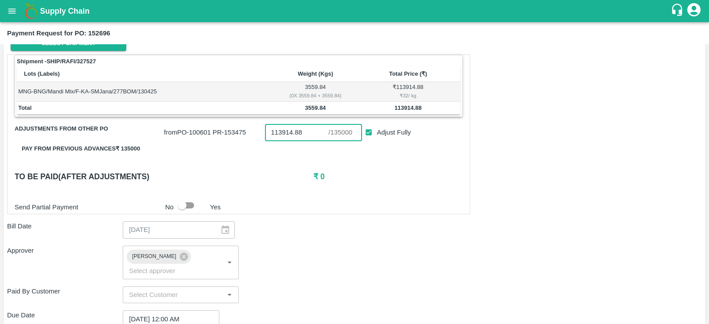
drag, startPoint x: 315, startPoint y: 132, endPoint x: 268, endPoint y: 133, distance: 47.0
click at [268, 133] on input "113914.88" at bounding box center [297, 132] width 64 height 17
type input "135000"
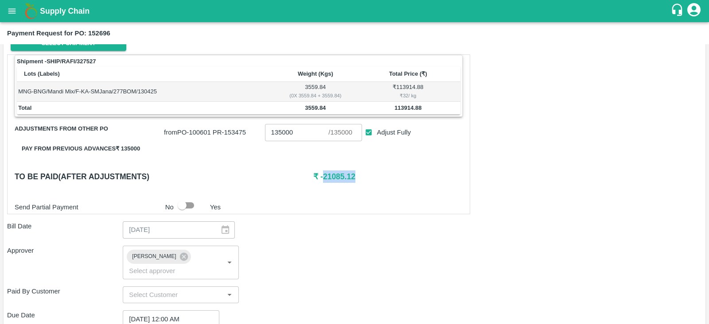
drag, startPoint x: 359, startPoint y: 177, endPoint x: 322, endPoint y: 178, distance: 36.8
click at [322, 178] on h6 "₹ -21085.12" at bounding box center [387, 177] width 149 height 12
copy h6 "21085.12"
drag, startPoint x: 300, startPoint y: 108, endPoint x: 334, endPoint y: 112, distance: 34.4
click at [334, 112] on td "3559.84" at bounding box center [315, 108] width 80 height 13
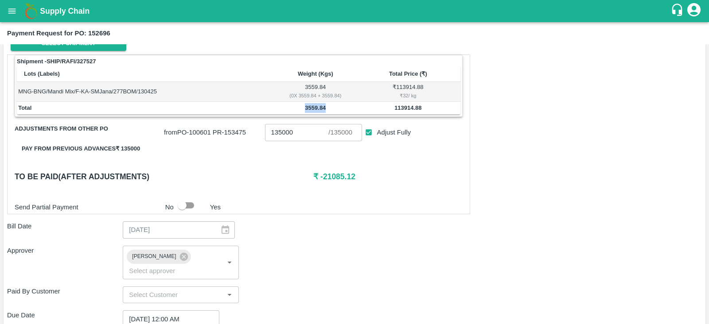
copy b "3559.84"
drag, startPoint x: 392, startPoint y: 109, endPoint x: 429, endPoint y: 109, distance: 37.2
click at [429, 109] on td "113914.88" at bounding box center [407, 108] width 105 height 13
copy b "113914.88"
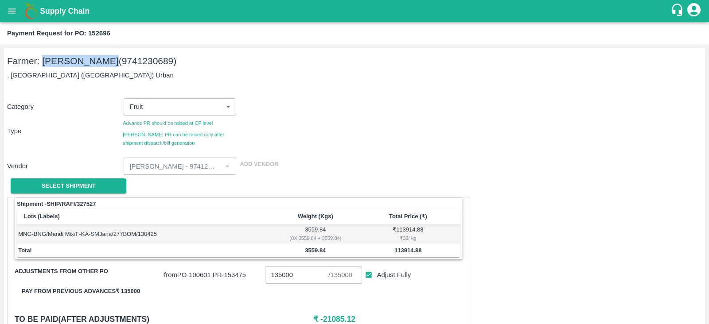
drag, startPoint x: 105, startPoint y: 63, endPoint x: 43, endPoint y: 62, distance: 62.5
click at [43, 62] on h5 "Farmer: S M Janardhan (9741230689)" at bounding box center [354, 61] width 695 height 12
copy h5 "S M Janardhan"
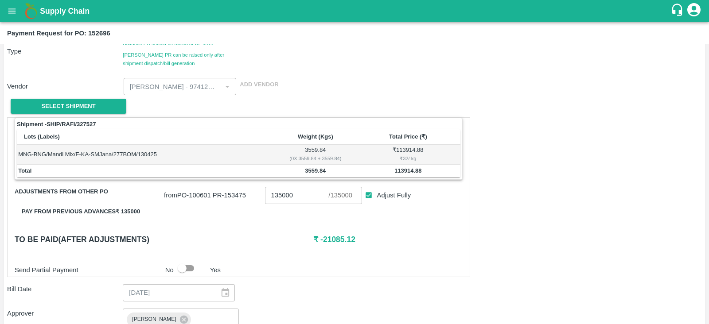
scroll to position [81, 0]
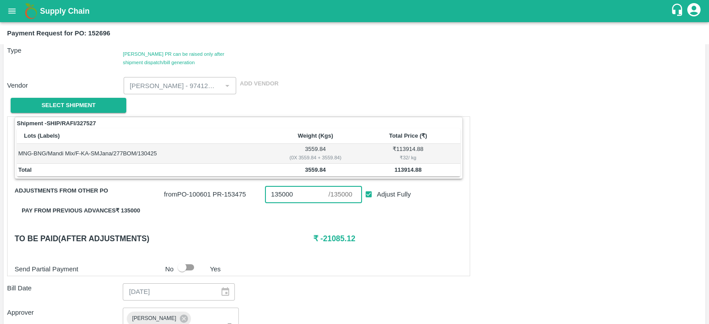
drag, startPoint x: 295, startPoint y: 191, endPoint x: 269, endPoint y: 191, distance: 25.7
click at [269, 191] on input "135000" at bounding box center [297, 194] width 64 height 17
click at [10, 14] on icon "open drawer" at bounding box center [12, 11] width 10 height 10
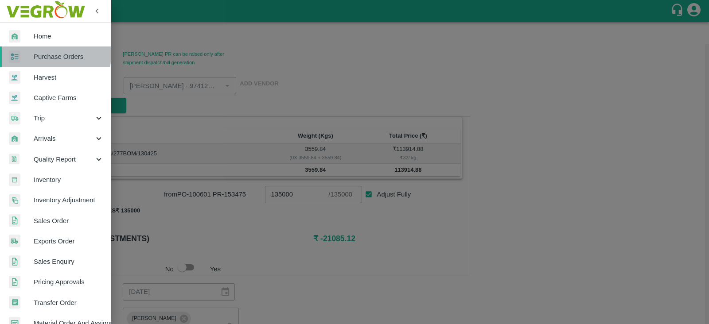
click at [54, 55] on span "Purchase Orders" at bounding box center [69, 57] width 70 height 10
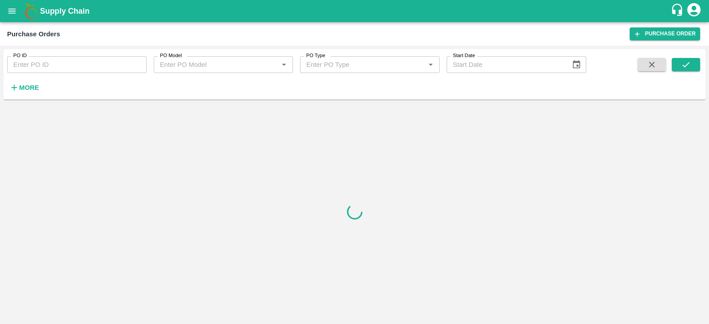
click at [69, 66] on input "PO ID" at bounding box center [77, 64] width 140 height 17
type input "96644"
click at [682, 70] on button "submit" at bounding box center [686, 64] width 28 height 13
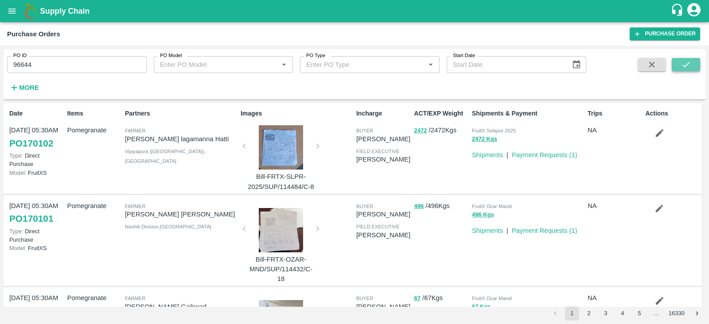
click at [685, 65] on icon "submit" at bounding box center [686, 65] width 10 height 10
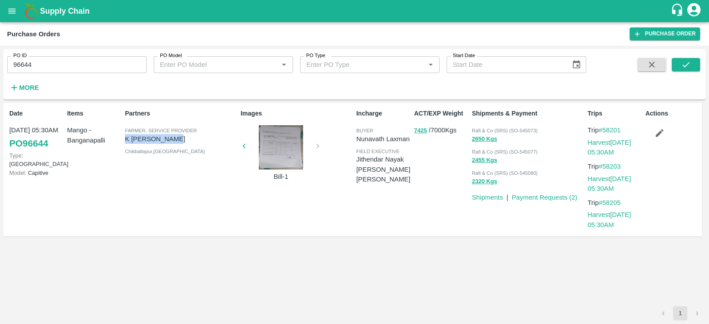
drag, startPoint x: 170, startPoint y: 140, endPoint x: 123, endPoint y: 138, distance: 46.5
click at [123, 138] on div "Partners Farmer, Service Provider K Abdul Rasool Chikballapur , Andhra Pradesh" at bounding box center [179, 169] width 116 height 129
copy p "K [PERSON_NAME]"
click at [9, 10] on icon "open drawer" at bounding box center [12, 11] width 10 height 10
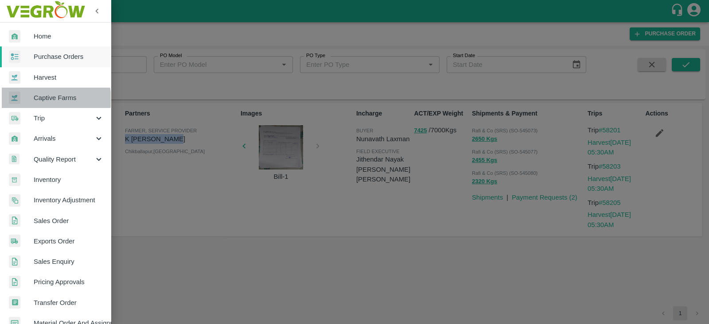
click at [53, 99] on span "Captive Farms" at bounding box center [69, 98] width 70 height 10
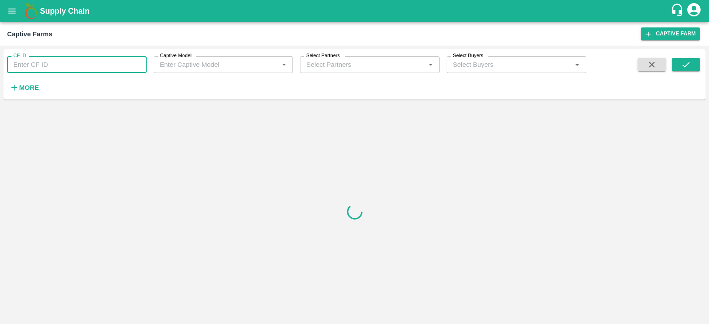
click at [53, 61] on input "CF ID" at bounding box center [77, 64] width 140 height 17
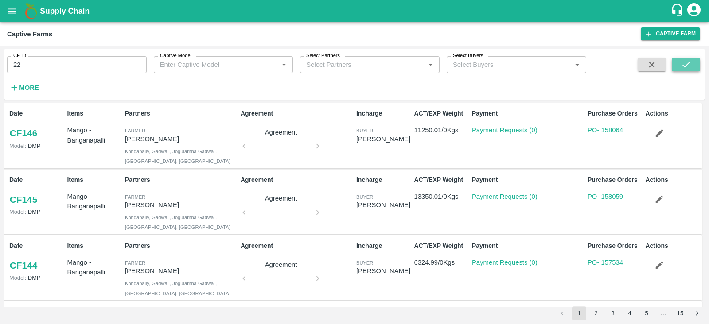
click at [682, 63] on icon "submit" at bounding box center [686, 65] width 10 height 10
click at [688, 61] on icon "submit" at bounding box center [686, 65] width 10 height 10
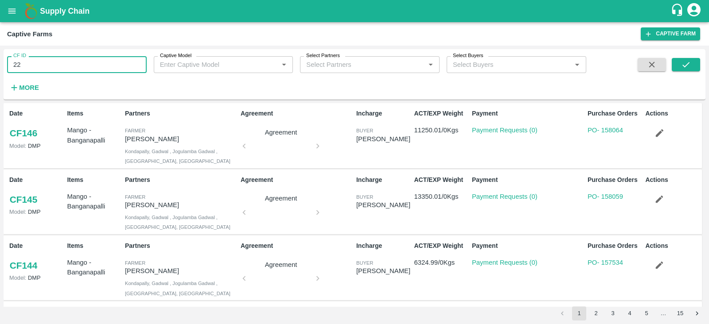
click at [26, 72] on input "22" at bounding box center [77, 64] width 140 height 17
type input "22"
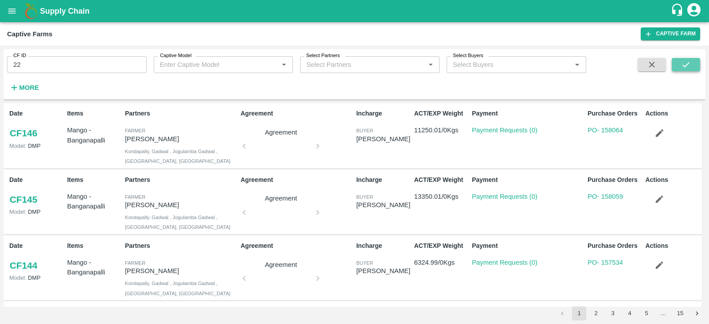
click at [679, 65] on button "submit" at bounding box center [686, 64] width 28 height 13
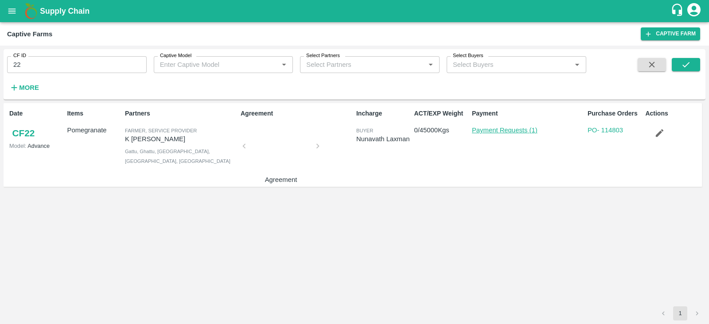
click at [507, 129] on link "Payment Requests (1)" at bounding box center [505, 130] width 66 height 7
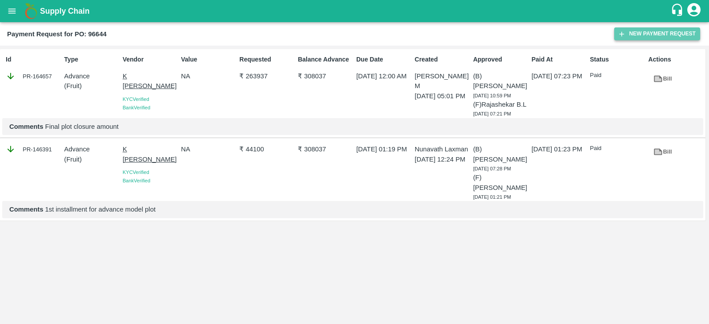
click at [665, 34] on button "New Payment Request" at bounding box center [657, 33] width 86 height 13
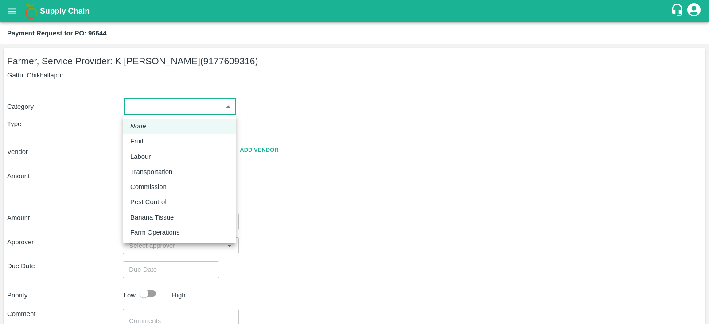
click at [199, 103] on body "Supply Chain Payment Request for PO: 96644 Farmer, Service Provider: [PERSON_NA…" at bounding box center [354, 162] width 709 height 324
click at [144, 136] on div "Fruit" at bounding box center [139, 141] width 18 height 10
type input "1"
type input "[PERSON_NAME] - 9177609316(Farmer, Service Provider)"
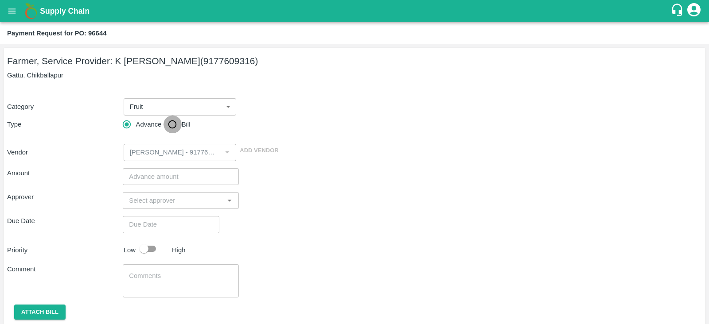
click at [171, 126] on input "Bill" at bounding box center [173, 125] width 18 height 18
radio input "true"
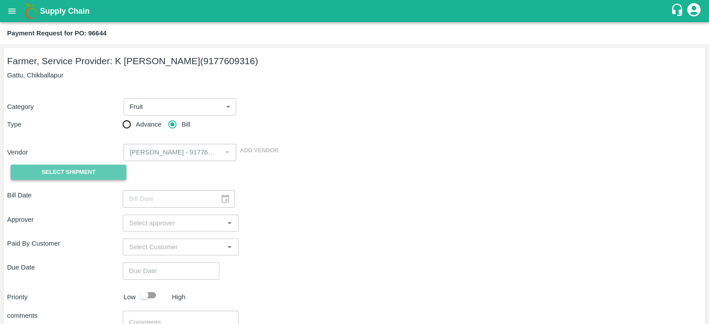
click at [95, 170] on button "Select Shipment" at bounding box center [69, 173] width 116 height 16
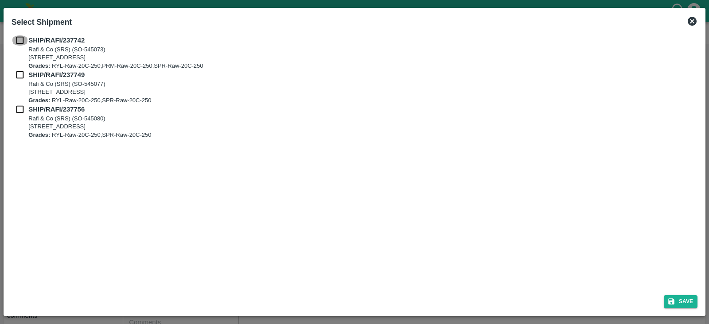
click at [19, 39] on input "checkbox" at bounding box center [20, 40] width 17 height 10
checkbox input "true"
click at [20, 78] on input "checkbox" at bounding box center [20, 75] width 17 height 10
checkbox input "true"
click at [18, 110] on input "checkbox" at bounding box center [20, 110] width 17 height 10
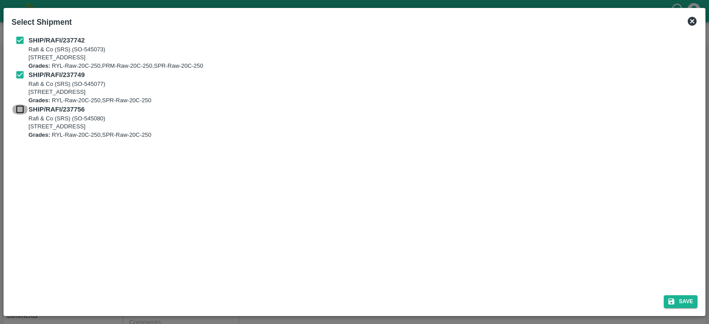
checkbox input "true"
click at [694, 301] on button "Save" at bounding box center [681, 302] width 34 height 13
type input "31/05/2024"
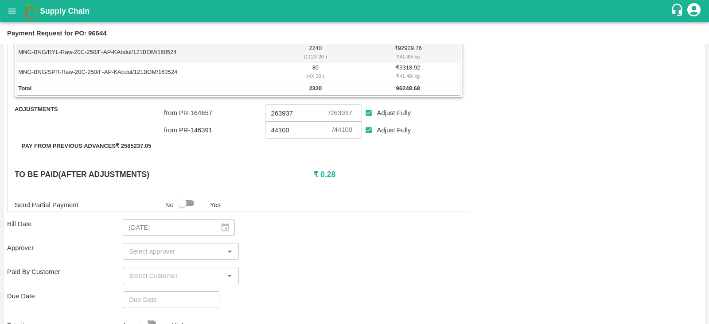
scroll to position [366, 0]
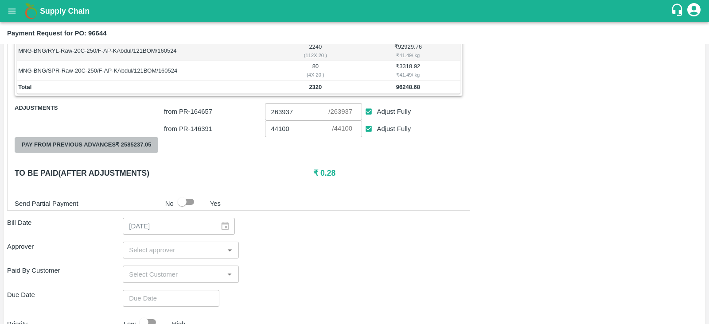
click at [115, 140] on button "Pay from previous advances ₹ 2585237.05" at bounding box center [87, 145] width 144 height 16
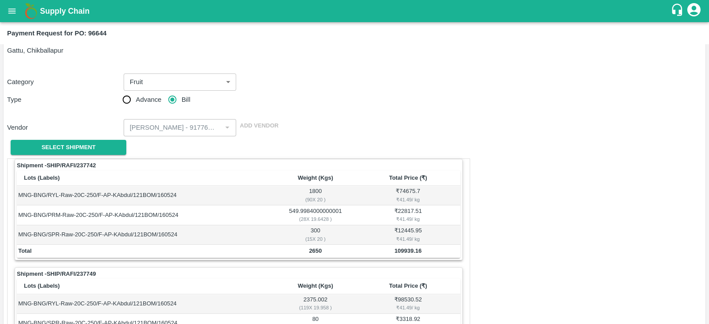
scroll to position [0, 0]
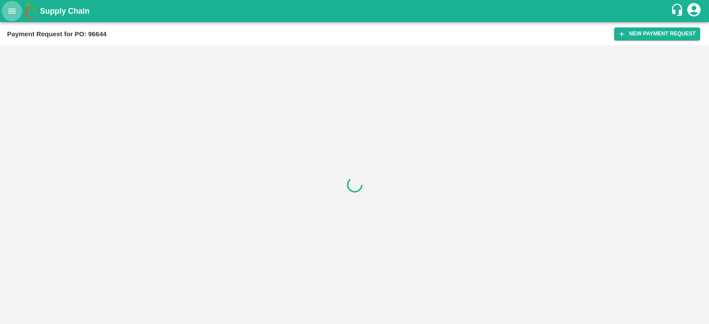
click at [10, 12] on icon "open drawer" at bounding box center [12, 10] width 8 height 5
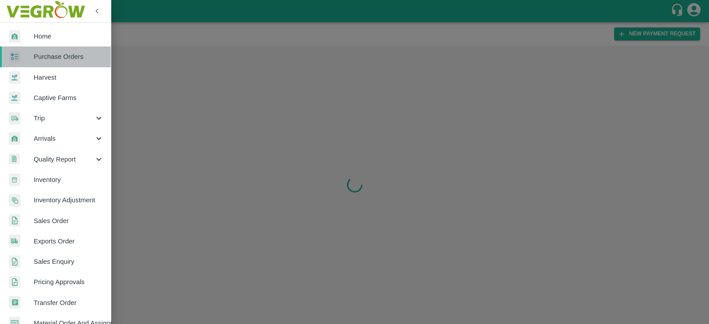
click at [64, 50] on link "Purchase Orders" at bounding box center [55, 57] width 111 height 20
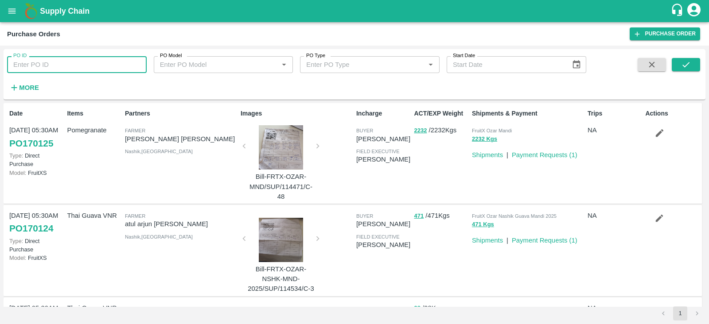
click at [93, 61] on input "PO ID" at bounding box center [77, 64] width 140 height 17
type input "101057"
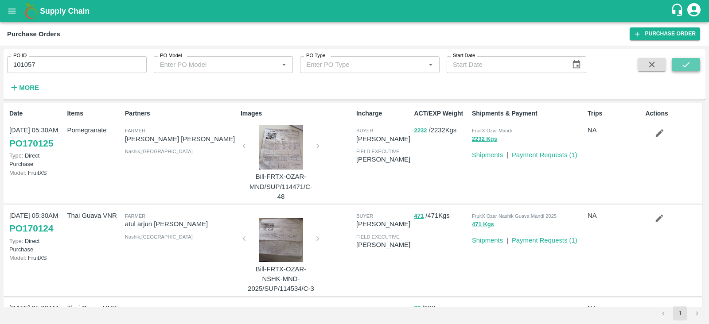
click at [695, 63] on button "submit" at bounding box center [686, 64] width 28 height 13
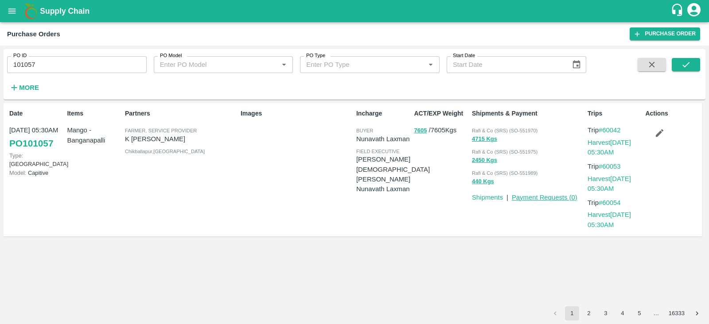
click at [552, 198] on link "Payment Requests ( 0 )" at bounding box center [545, 197] width 66 height 7
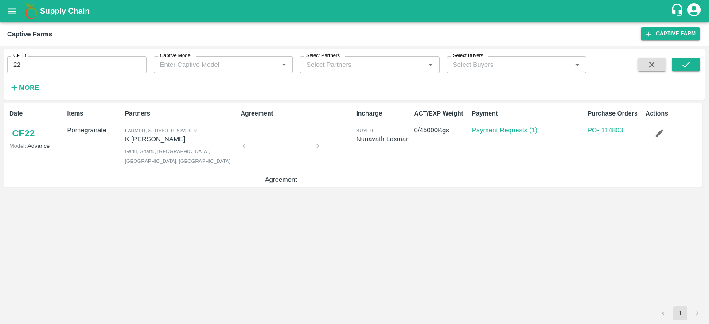
click at [495, 133] on link "Payment Requests (1)" at bounding box center [505, 130] width 66 height 7
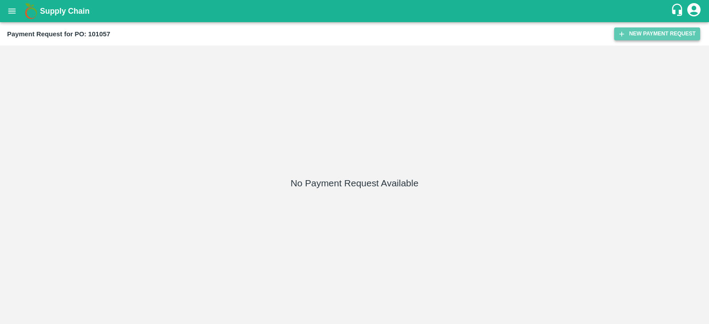
click at [649, 29] on button "New Payment Request" at bounding box center [657, 33] width 86 height 13
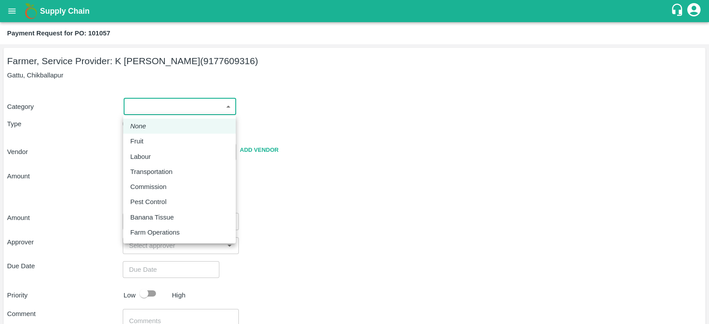
click at [168, 111] on body "Supply Chain Payment Request for PO: 101057 Farmer, Service Provider: K [PERSON…" at bounding box center [354, 162] width 709 height 324
click at [140, 137] on p "Fruit" at bounding box center [136, 141] width 13 height 10
type input "1"
type input "[PERSON_NAME] - 9177609316(Farmer, Service Provider)"
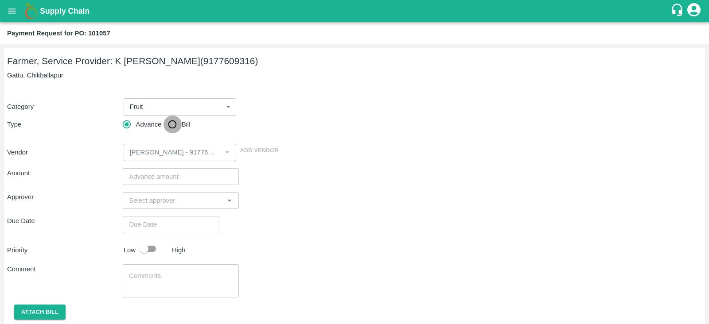
click at [174, 125] on input "Bill" at bounding box center [173, 125] width 18 height 18
radio input "true"
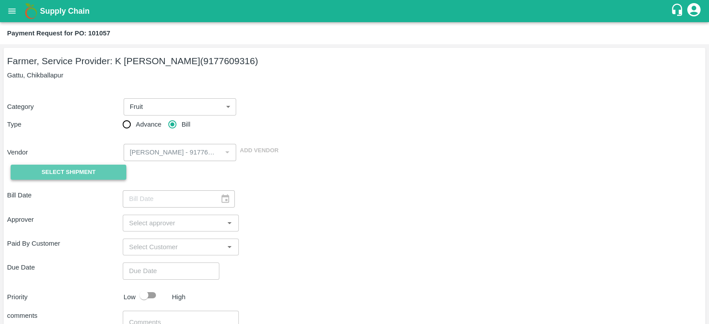
click at [74, 168] on span "Select Shipment" at bounding box center [69, 173] width 54 height 10
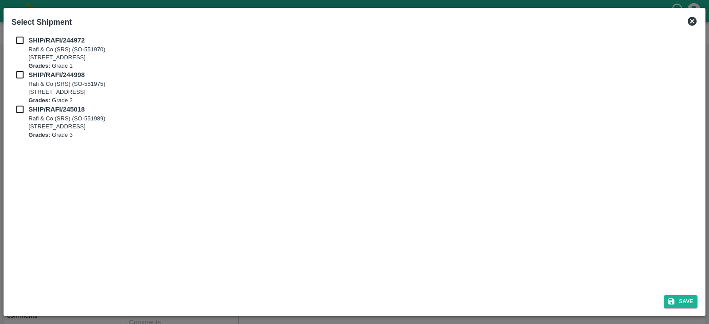
click at [20, 39] on input "checkbox" at bounding box center [20, 40] width 17 height 10
checkbox input "true"
click at [22, 78] on input "checkbox" at bounding box center [20, 75] width 17 height 10
checkbox input "true"
click at [21, 109] on input "checkbox" at bounding box center [20, 110] width 17 height 10
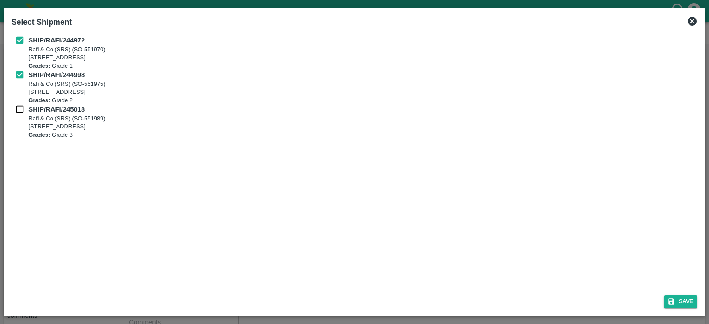
checkbox input "true"
click at [682, 300] on button "Save" at bounding box center [681, 302] width 34 height 13
type input "11/07/2024"
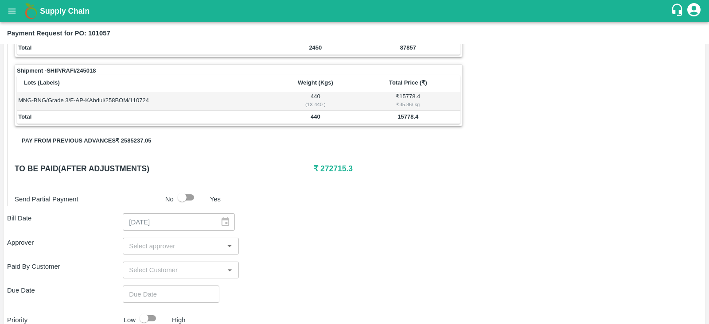
scroll to position [259, 0]
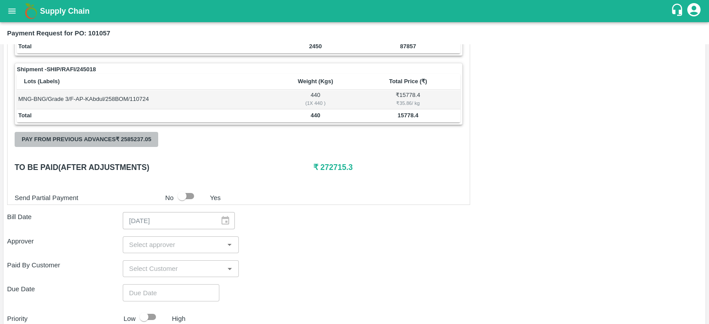
click at [129, 138] on button "Pay from previous advances ₹ 2585237.05" at bounding box center [87, 140] width 144 height 16
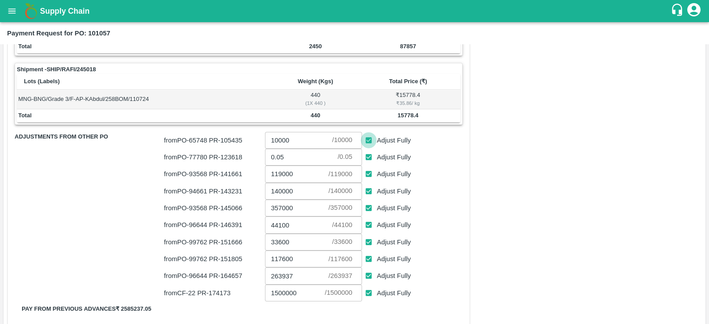
click at [370, 138] on input "Adjust Fully" at bounding box center [369, 141] width 16 height 16
checkbox input "false"
type input "0"
click at [370, 156] on input "Adjust Fully" at bounding box center [369, 157] width 16 height 16
checkbox input "false"
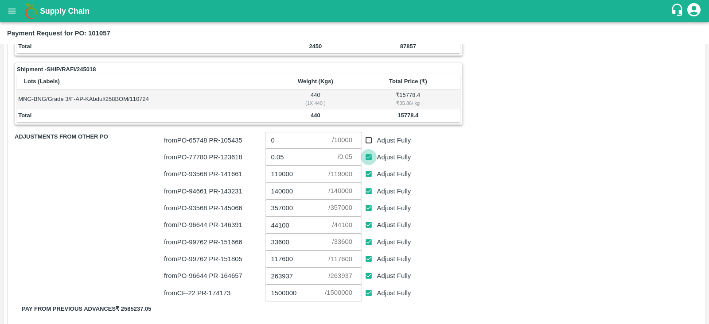
type input "0"
click at [368, 188] on input "Adjust Fully" at bounding box center [369, 191] width 16 height 16
checkbox input "false"
type input "0"
click at [370, 225] on input "Adjust Fully" at bounding box center [369, 225] width 16 height 16
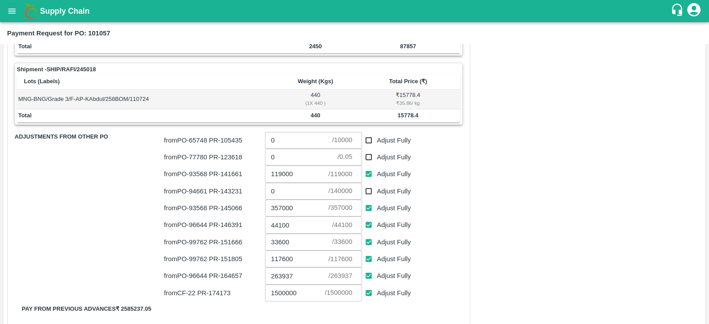
checkbox input "false"
type input "0"
click at [368, 240] on input "Adjust Fully" at bounding box center [369, 242] width 16 height 16
checkbox input "false"
type input "0"
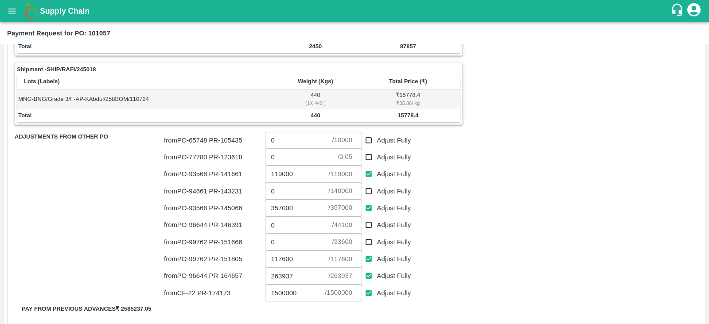
click at [366, 258] on input "Adjust Fully" at bounding box center [369, 259] width 16 height 16
checkbox input "false"
type input "0"
click at [366, 275] on input "Adjust Fully" at bounding box center [369, 276] width 16 height 16
checkbox input "false"
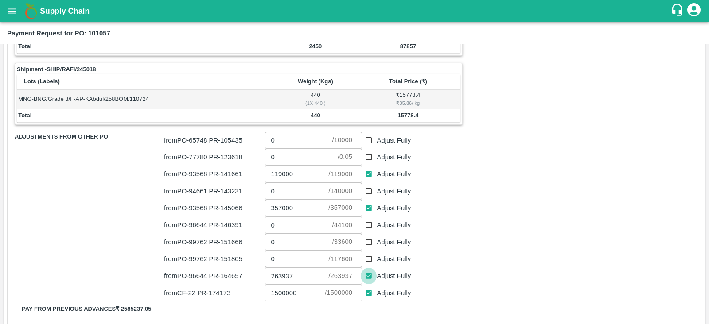
type input "0"
click at [367, 292] on input "Adjust Fully" at bounding box center [369, 293] width 16 height 16
checkbox input "false"
type input "0"
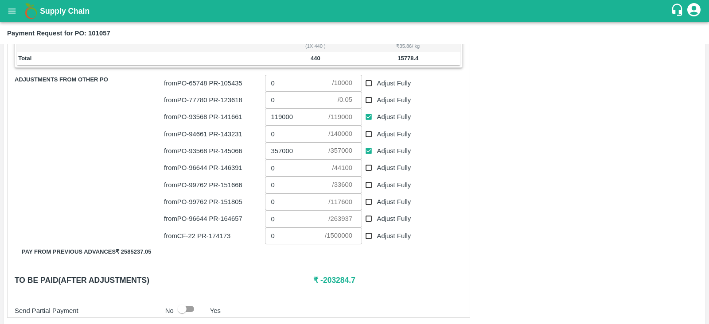
scroll to position [317, 0]
drag, startPoint x: 297, startPoint y: 149, endPoint x: 261, endPoint y: 148, distance: 36.3
click at [261, 148] on div "357000 ​ / 357000 ​" at bounding box center [311, 149] width 101 height 20
drag, startPoint x: 295, startPoint y: 112, endPoint x: 265, endPoint y: 113, distance: 30.2
click at [265, 113] on input "119000" at bounding box center [297, 116] width 64 height 17
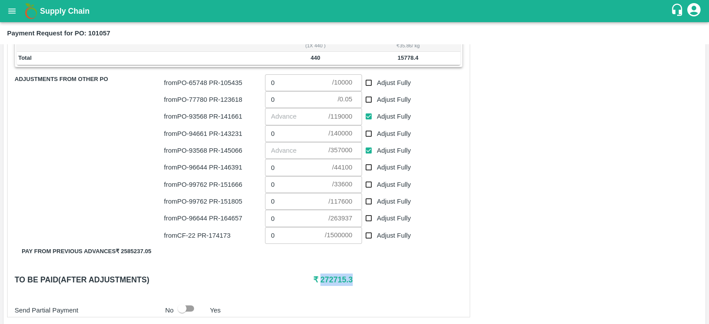
drag, startPoint x: 356, startPoint y: 278, endPoint x: 320, endPoint y: 282, distance: 36.1
click at [320, 282] on h6 "₹ 272715.3" at bounding box center [387, 280] width 149 height 12
copy h6 "272715.3"
click at [289, 149] on input "number" at bounding box center [297, 150] width 64 height 17
paste input "272715.3"
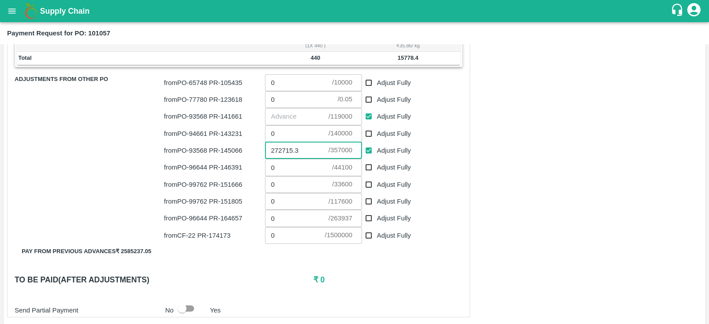
type input "272715.3"
click at [341, 277] on h6 "₹ 0" at bounding box center [387, 280] width 149 height 12
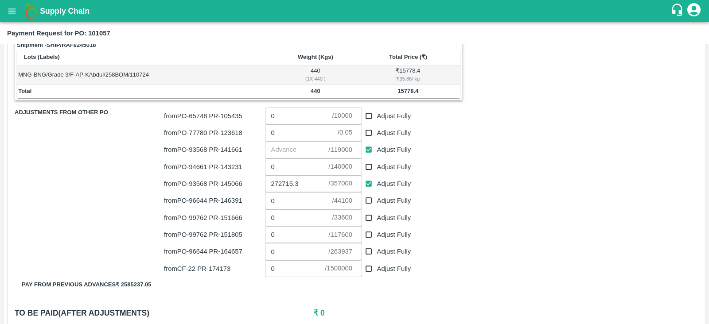
scroll to position [283, 0]
drag, startPoint x: 111, startPoint y: 33, endPoint x: 89, endPoint y: 30, distance: 22.4
click at [89, 30] on div "Payment Request for PO: 101057" at bounding box center [353, 33] width 693 height 12
copy b "101057"
click at [519, 134] on div "Shipment - SHIP/RAFI/244972 Lots (Labels) Weight (Kgs) Total Price (₹) MNG-BNG/…" at bounding box center [354, 228] width 695 height 656
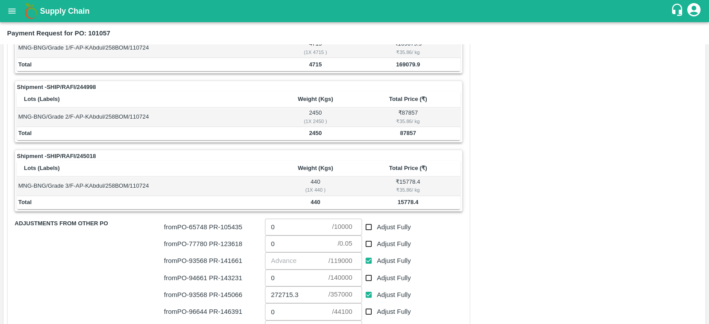
scroll to position [174, 0]
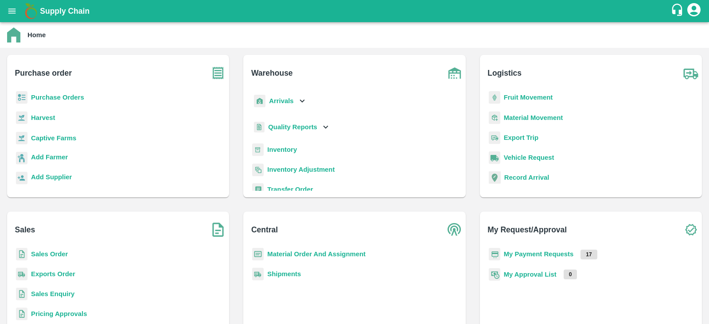
click at [45, 96] on b "Purchase Orders" at bounding box center [57, 97] width 53 height 7
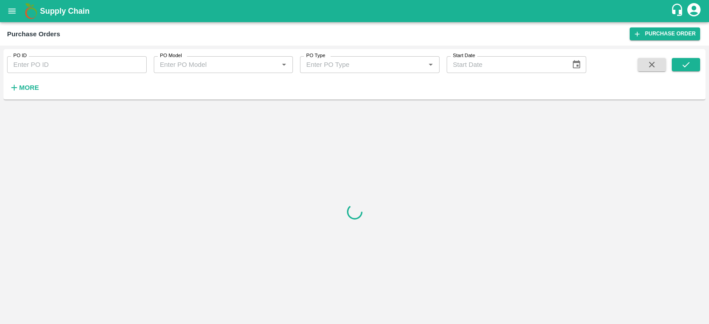
click at [96, 70] on input "PO ID" at bounding box center [77, 64] width 140 height 17
click at [689, 67] on icon "submit" at bounding box center [686, 65] width 10 height 10
click at [42, 64] on input "96644" at bounding box center [77, 64] width 140 height 17
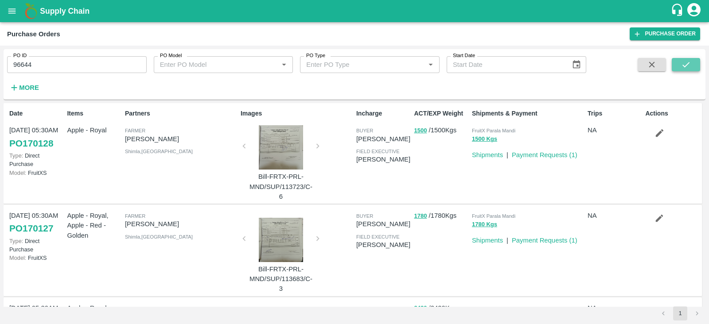
click at [690, 62] on icon "submit" at bounding box center [686, 65] width 10 height 10
click at [687, 62] on icon "submit" at bounding box center [686, 65] width 10 height 10
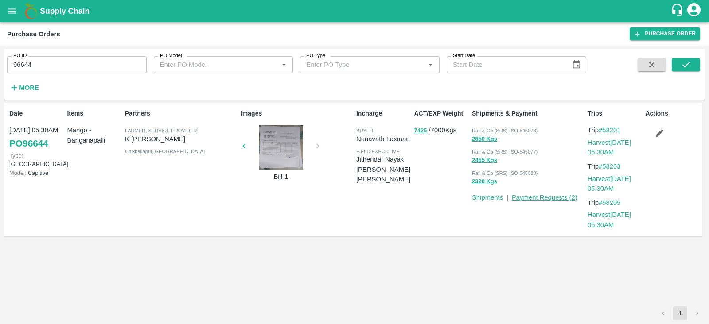
click at [557, 198] on link "Payment Requests ( 2 )" at bounding box center [545, 197] width 66 height 7
click at [35, 147] on link "PO 96644" at bounding box center [28, 144] width 39 height 16
click at [557, 195] on link "Payment Requests ( 2 )" at bounding box center [545, 197] width 66 height 7
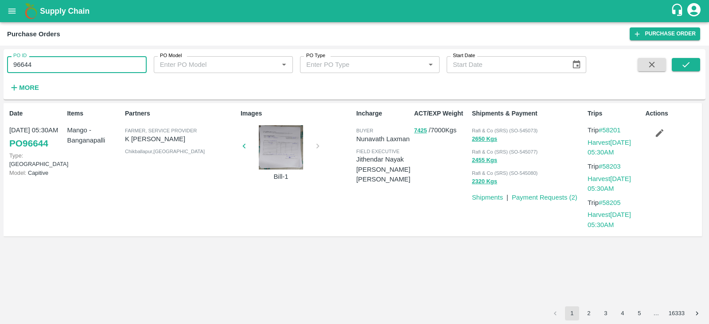
click at [55, 63] on input "96644" at bounding box center [77, 64] width 140 height 17
type input "9"
click at [683, 68] on icon "submit" at bounding box center [686, 65] width 10 height 10
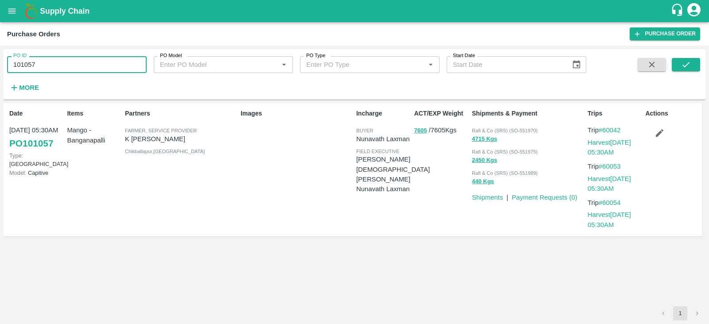
drag, startPoint x: 46, startPoint y: 64, endPoint x: 2, endPoint y: 63, distance: 43.4
click at [2, 63] on div "PO ID 101057 PO ID PO Model PO Model   * PO Type PO Type   * Start Date Start D…" at bounding box center [354, 185] width 709 height 279
type input "93568"
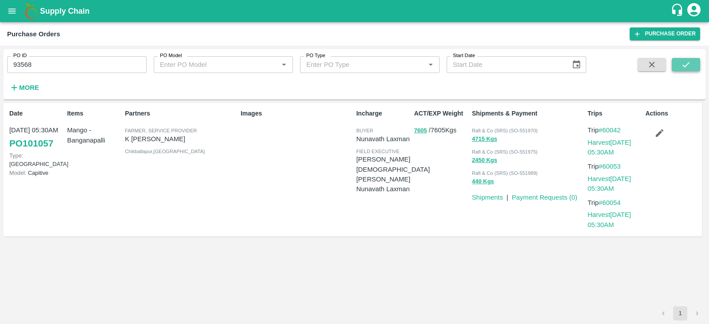
click at [687, 66] on icon "submit" at bounding box center [686, 65] width 10 height 10
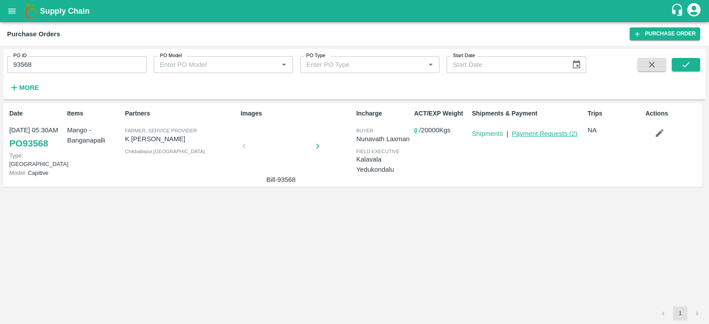
click at [558, 136] on link "Payment Requests ( 2 )" at bounding box center [545, 133] width 66 height 7
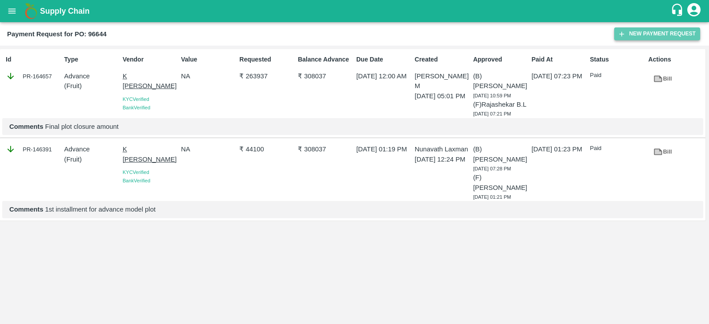
click at [659, 33] on button "New Payment Request" at bounding box center [657, 33] width 86 height 13
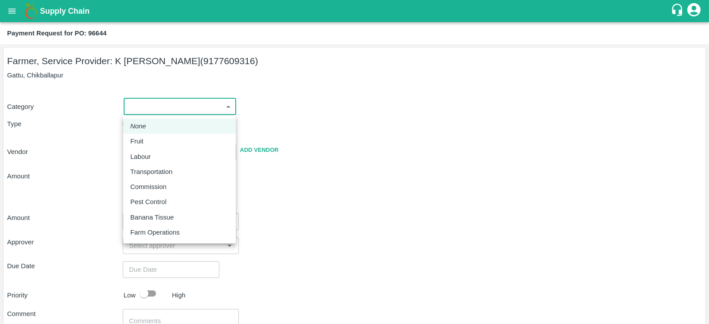
click at [199, 110] on body "Supply Chain Payment Request for PO: 96644 Farmer, Service Provider: K Abdul Ra…" at bounding box center [354, 162] width 709 height 324
click at [146, 136] on div "Fruit" at bounding box center [139, 141] width 18 height 10
type input "1"
type input "K Abdul Rasool - 9177609316(Farmer, Service Provider)"
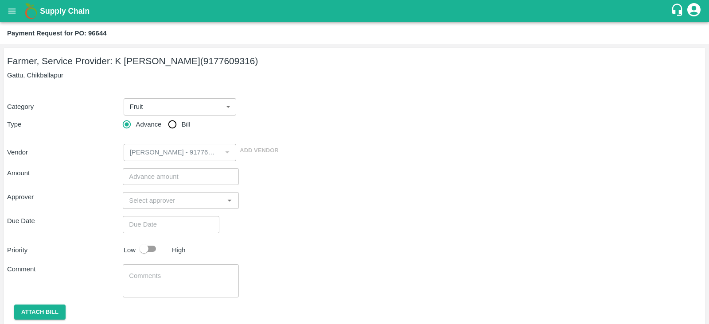
click at [183, 124] on span "Bill" at bounding box center [186, 125] width 9 height 10
click at [181, 124] on input "Bill" at bounding box center [173, 125] width 18 height 18
radio input "true"
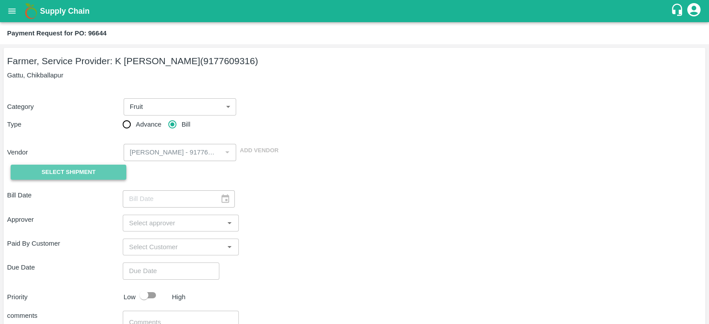
click at [74, 168] on span "Select Shipment" at bounding box center [69, 173] width 54 height 10
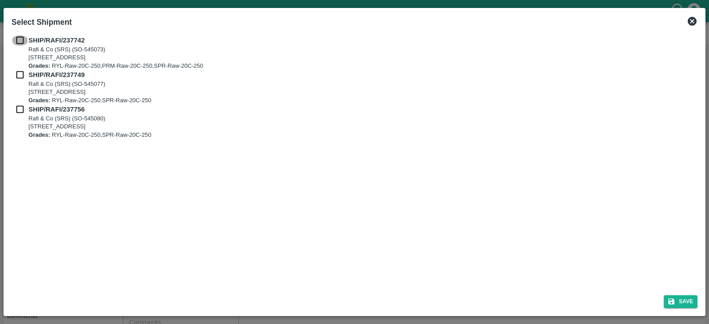
click at [20, 42] on input "checkbox" at bounding box center [20, 40] width 17 height 10
checkbox input "true"
click at [22, 76] on input "checkbox" at bounding box center [20, 75] width 17 height 10
checkbox input "true"
click at [19, 112] on input "checkbox" at bounding box center [20, 110] width 17 height 10
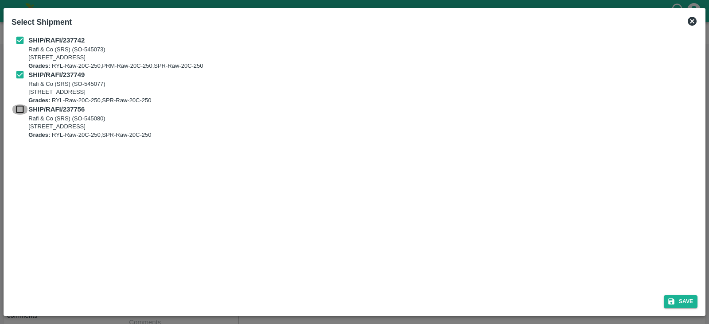
checkbox input "true"
click at [685, 298] on button "Save" at bounding box center [681, 302] width 34 height 13
type input "31/05/2024"
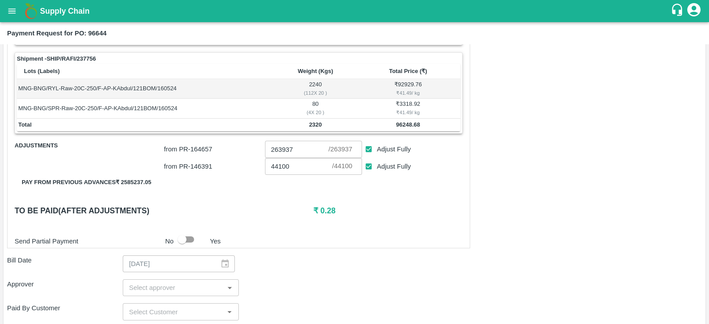
scroll to position [330, 0]
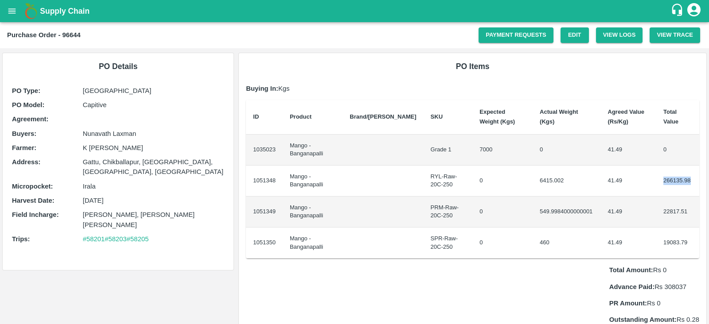
drag, startPoint x: 689, startPoint y: 179, endPoint x: 658, endPoint y: 184, distance: 31.3
click at [658, 184] on td "266135.98" at bounding box center [677, 181] width 43 height 31
copy td "266135.98"
drag, startPoint x: 689, startPoint y: 210, endPoint x: 659, endPoint y: 214, distance: 29.9
click at [659, 214] on td "22817.51" at bounding box center [677, 212] width 43 height 31
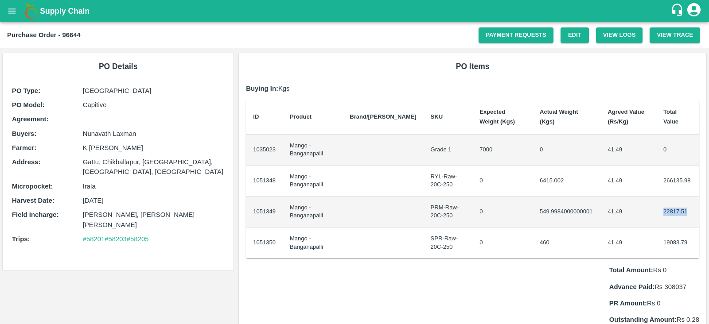
copy td "22817.51"
drag, startPoint x: 690, startPoint y: 244, endPoint x: 661, endPoint y: 246, distance: 28.9
click at [661, 246] on td "19083.79" at bounding box center [677, 243] width 43 height 31
copy td "19083.79"
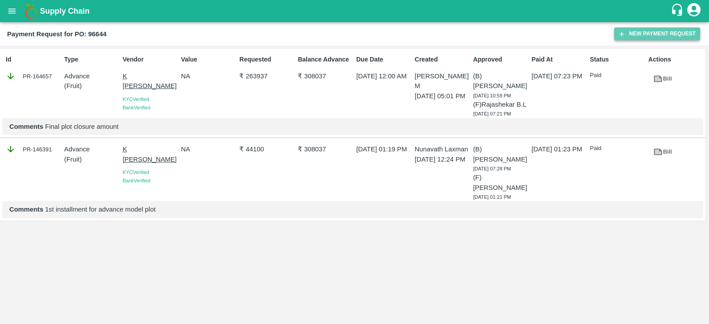
click at [631, 35] on button "New Payment Request" at bounding box center [657, 33] width 86 height 13
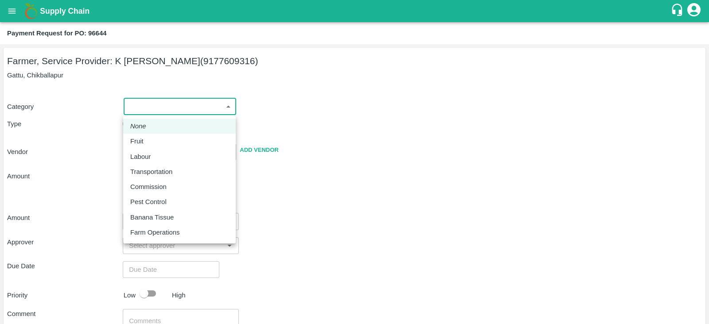
click at [195, 109] on body "Supply Chain Payment Request for PO: 96644 Farmer, Service Provider: [PERSON_NA…" at bounding box center [354, 162] width 709 height 324
click at [144, 147] on li "Fruit" at bounding box center [179, 141] width 113 height 15
type input "1"
type input "[PERSON_NAME] - 9177609316(Farmer, Service Provider)"
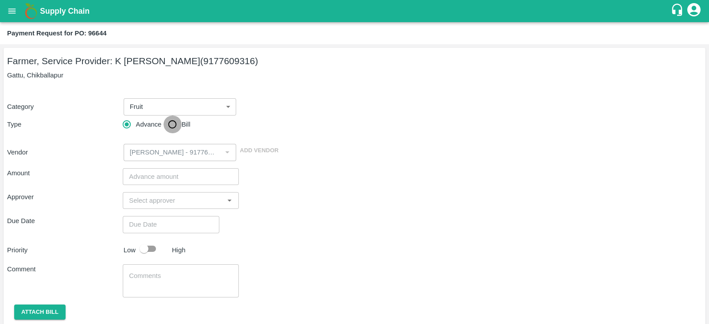
click at [179, 127] on input "Bill" at bounding box center [173, 125] width 18 height 18
radio input "true"
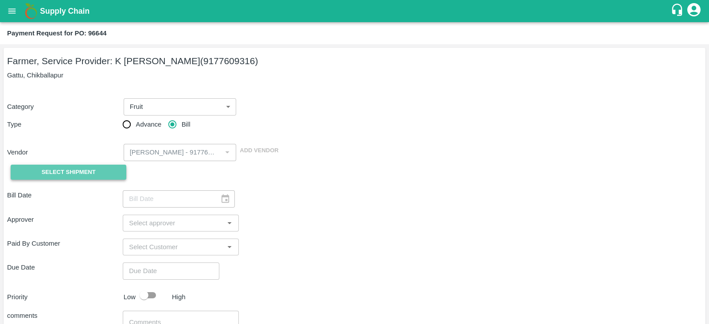
click at [96, 173] on button "Select Shipment" at bounding box center [69, 173] width 116 height 16
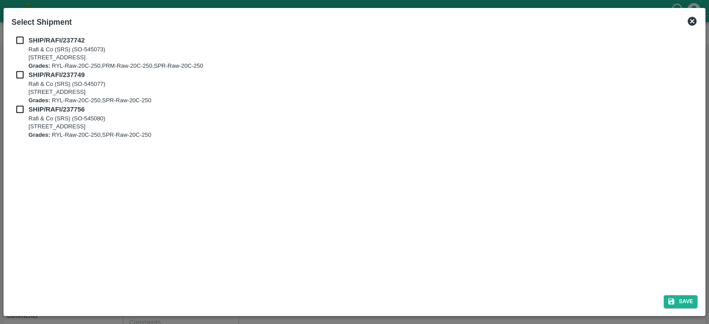
click at [16, 35] on input "checkbox" at bounding box center [20, 40] width 17 height 10
checkbox input "true"
click at [20, 76] on input "checkbox" at bounding box center [20, 75] width 17 height 10
checkbox input "true"
click at [20, 111] on input "checkbox" at bounding box center [20, 110] width 17 height 10
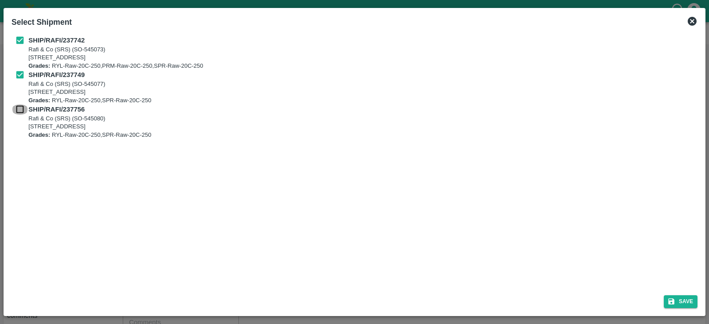
checkbox input "true"
click at [681, 302] on button "Save" at bounding box center [681, 302] width 34 height 13
type input "[DATE]"
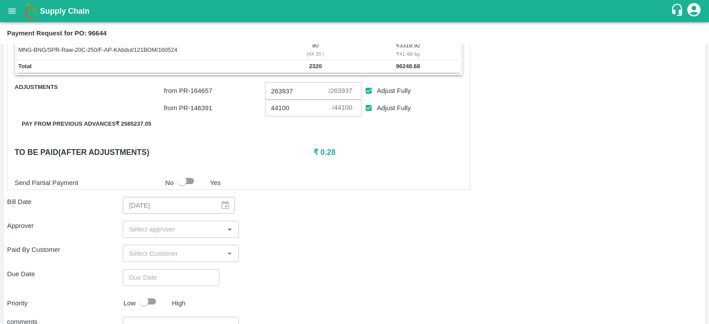
scroll to position [396, 0]
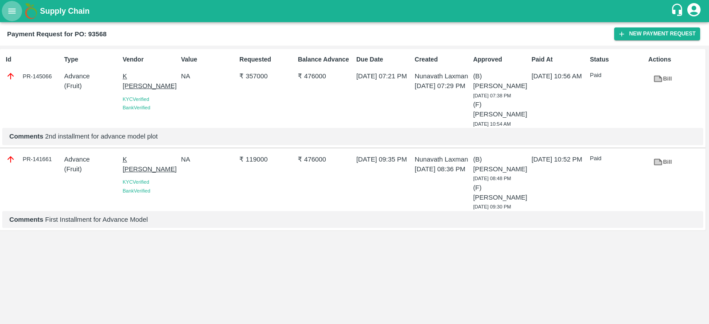
click at [12, 10] on icon "open drawer" at bounding box center [12, 11] width 10 height 10
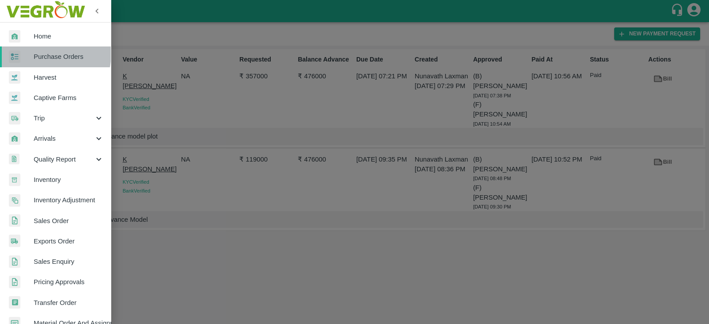
click at [42, 53] on span "Purchase Orders" at bounding box center [69, 57] width 70 height 10
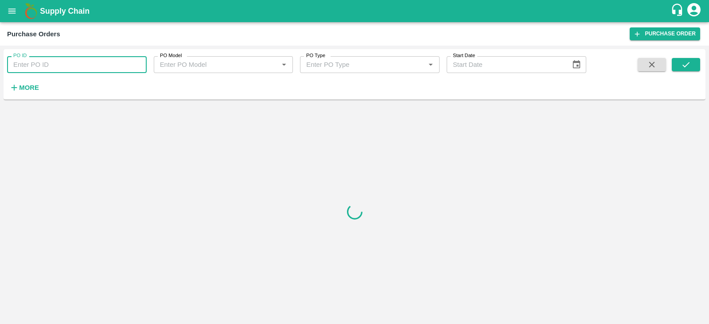
click at [43, 69] on input "PO ID" at bounding box center [77, 64] width 140 height 17
type input "96673"
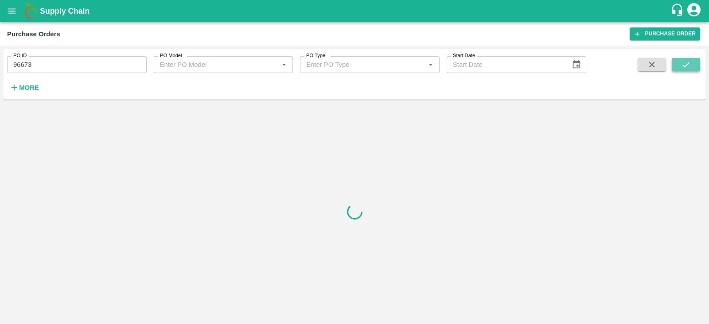
click at [683, 63] on icon "submit" at bounding box center [686, 65] width 10 height 10
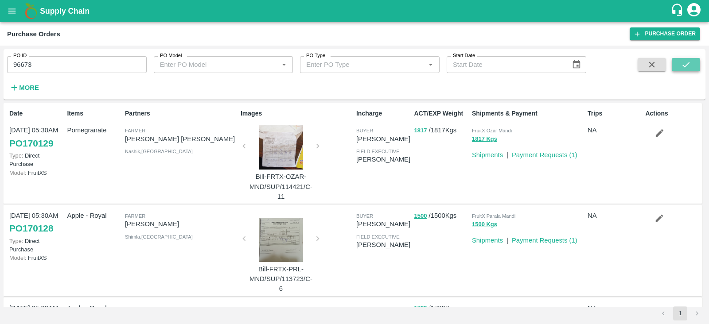
click at [686, 58] on button "submit" at bounding box center [686, 64] width 28 height 13
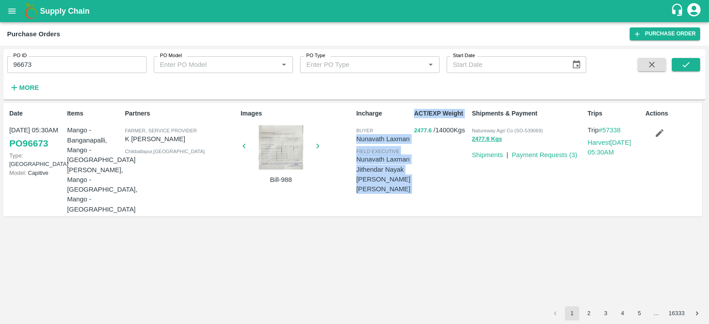
drag, startPoint x: 409, startPoint y: 132, endPoint x: 425, endPoint y: 131, distance: 15.5
click at [425, 131] on div "Date [DATE] 05:30AM PO 96673 Type: Farm Gate Model: Capitive Items Mango - [GEO…" at bounding box center [353, 160] width 698 height 114
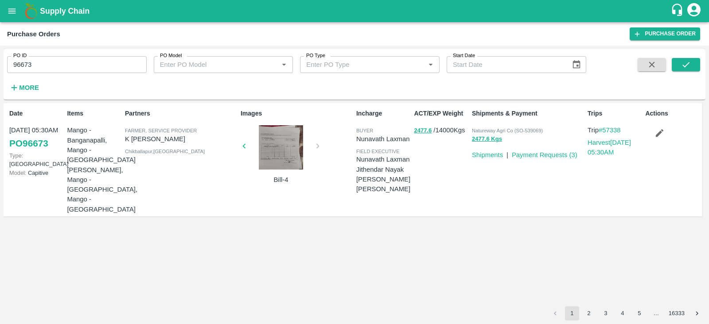
click at [446, 190] on div "ACT/EXP Weight 2477.6 / 14000 Kgs" at bounding box center [439, 159] width 58 height 109
drag, startPoint x: 408, startPoint y: 128, endPoint x: 453, endPoint y: 172, distance: 62.7
click at [453, 172] on div "Date [DATE] 05:30AM PO 96673 Type: Farm Gate Model: Capitive Items Mango - [GEO…" at bounding box center [353, 160] width 698 height 114
click at [453, 172] on div "ACT/EXP Weight 2477.6 / 14000 Kgs" at bounding box center [439, 159] width 58 height 109
drag, startPoint x: 437, startPoint y: 131, endPoint x: 409, endPoint y: 129, distance: 28.0
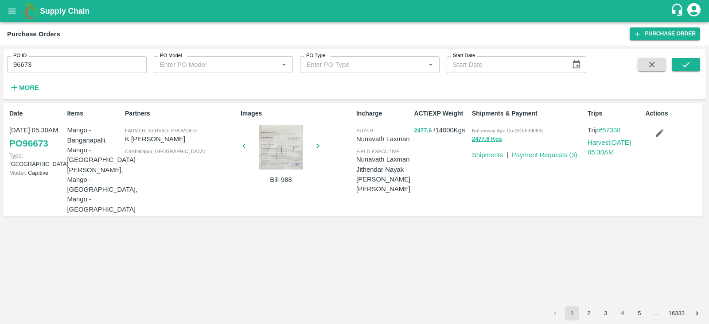
click at [409, 129] on div "Date [DATE] 05:30AM PO 96673 Type: Farm Gate Model: Capitive Items Mango - [GEO…" at bounding box center [353, 160] width 698 height 114
click at [496, 231] on div "Date [DATE] 05:30AM PO 96673 Type: Farm Gate Model: Capitive Items Mango - [GEO…" at bounding box center [355, 204] width 702 height 203
click at [560, 156] on link "Payment Requests ( 3 )" at bounding box center [545, 155] width 66 height 7
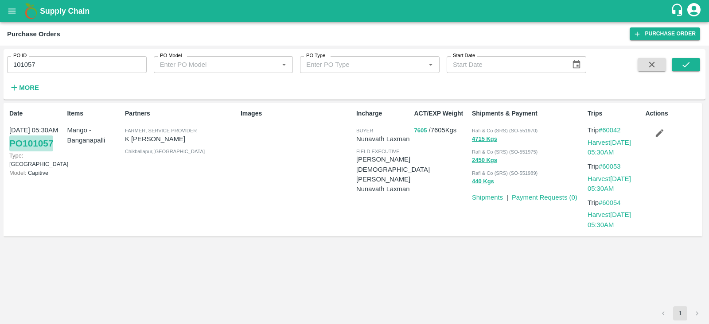
click at [35, 143] on link "PO 101057" at bounding box center [31, 144] width 44 height 16
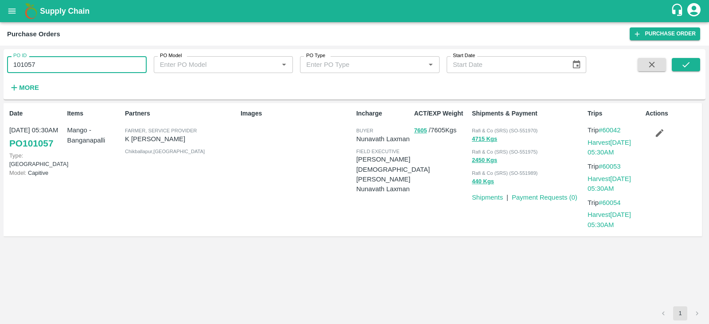
click at [61, 63] on input "101057" at bounding box center [77, 64] width 140 height 17
type input "101066"
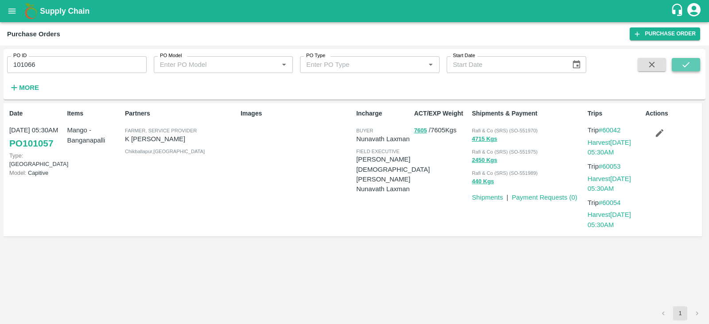
click at [691, 61] on button "submit" at bounding box center [686, 64] width 28 height 13
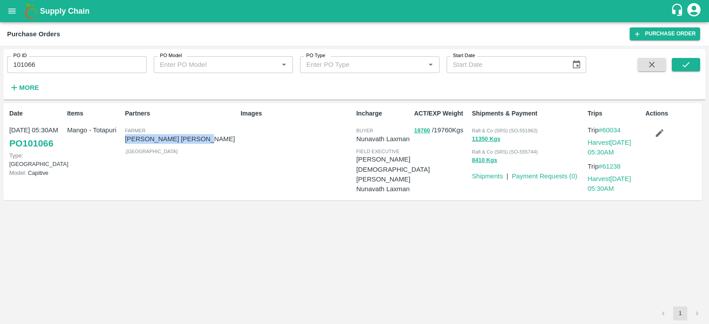
drag, startPoint x: 202, startPoint y: 139, endPoint x: 124, endPoint y: 138, distance: 78.0
click at [124, 138] on div "Partners [PERSON_NAME] [PERSON_NAME] , [GEOGRAPHIC_DATA]" at bounding box center [179, 151] width 116 height 93
copy p "[PERSON_NAME] [PERSON_NAME]"
click at [252, 207] on div "Date [DATE] 05:30AM PO 101066 Type: Farm Gate Model: Capitive Items Mango - Tot…" at bounding box center [355, 204] width 702 height 203
click at [570, 174] on link "Payment Requests ( 0 )" at bounding box center [545, 176] width 66 height 7
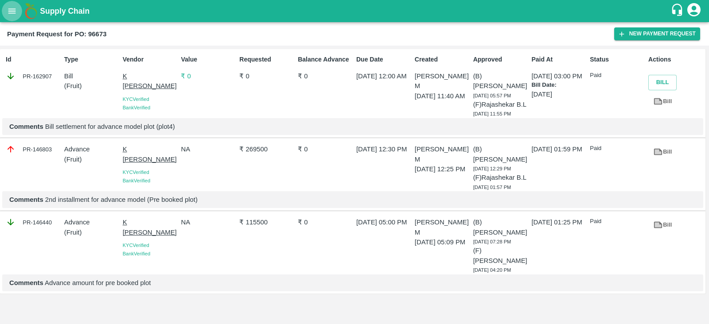
click at [12, 11] on icon "open drawer" at bounding box center [12, 10] width 8 height 5
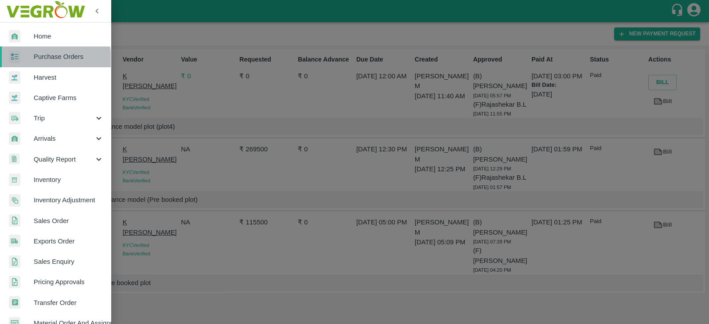
click at [42, 59] on span "Purchase Orders" at bounding box center [69, 57] width 70 height 10
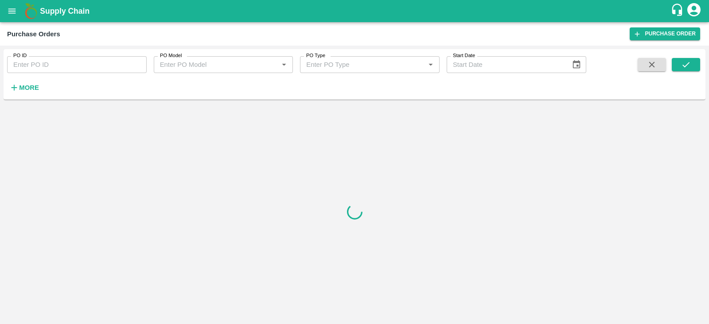
click at [53, 66] on input "PO ID" at bounding box center [77, 64] width 140 height 17
type input "96644"
click at [689, 67] on icon "submit" at bounding box center [686, 65] width 10 height 10
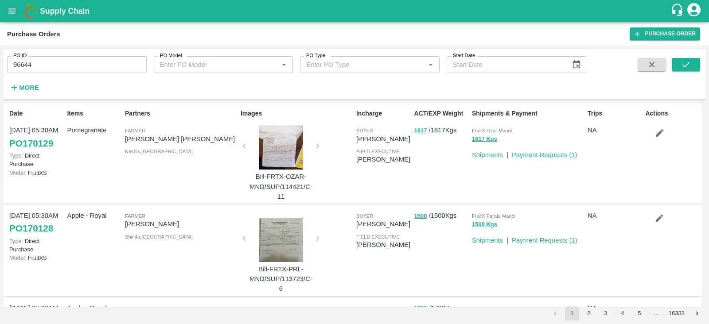
click at [670, 66] on div at bounding box center [671, 76] width 58 height 36
click at [682, 65] on icon "submit" at bounding box center [686, 65] width 10 height 10
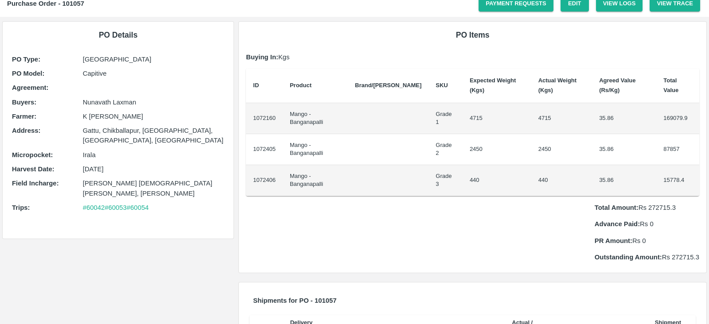
scroll to position [32, 0]
drag, startPoint x: 689, startPoint y: 118, endPoint x: 655, endPoint y: 119, distance: 33.2
click at [656, 119] on td "169079.9" at bounding box center [677, 118] width 43 height 31
copy td "169079.9"
drag, startPoint x: 681, startPoint y: 146, endPoint x: 656, endPoint y: 149, distance: 25.1
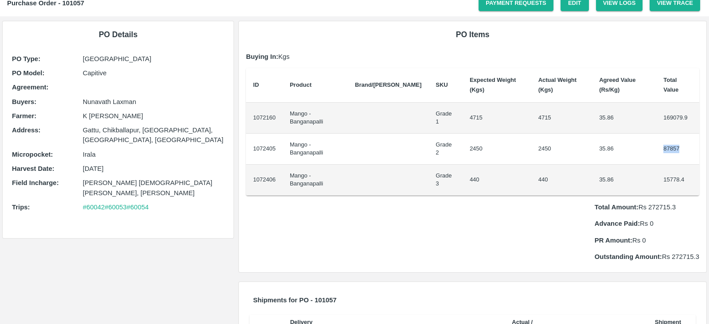
click at [656, 149] on td "87857" at bounding box center [677, 149] width 43 height 31
copy td "87857"
drag, startPoint x: 683, startPoint y: 178, endPoint x: 656, endPoint y: 184, distance: 28.2
click at [656, 184] on td "15778.4" at bounding box center [677, 180] width 43 height 31
copy td "15778.4"
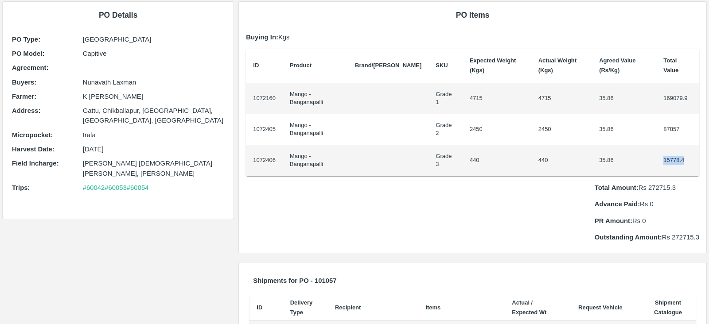
scroll to position [53, 0]
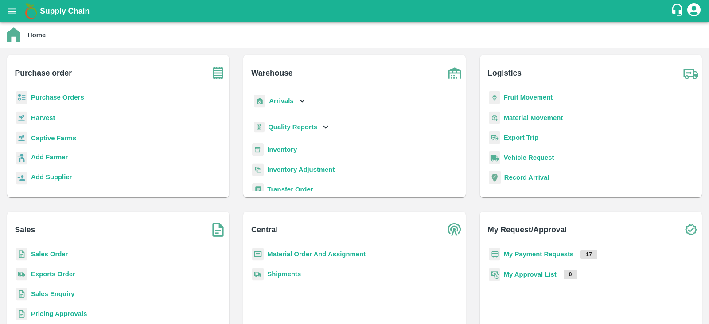
drag, startPoint x: 0, startPoint y: 0, endPoint x: 51, endPoint y: 94, distance: 106.3
click at [51, 94] on b "Purchase Orders" at bounding box center [57, 97] width 53 height 7
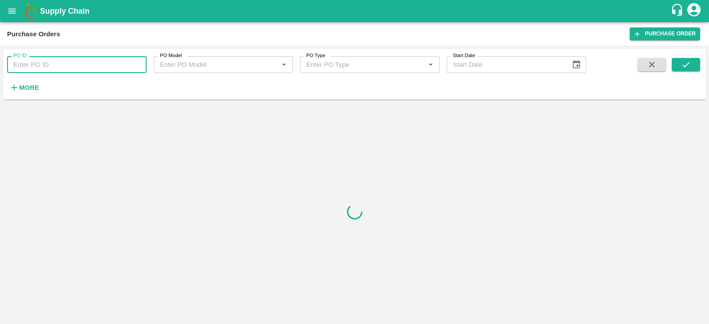
click at [107, 63] on input "PO ID" at bounding box center [77, 64] width 140 height 17
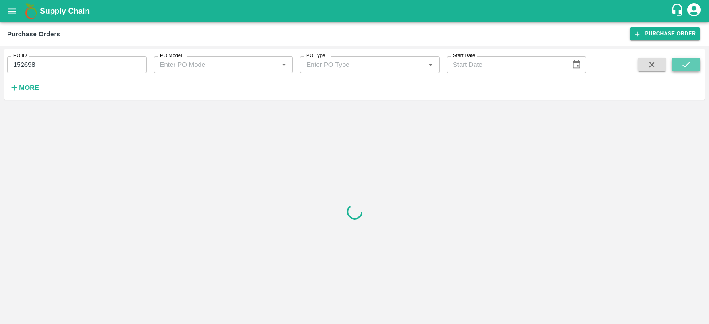
click at [698, 61] on button "submit" at bounding box center [686, 64] width 28 height 13
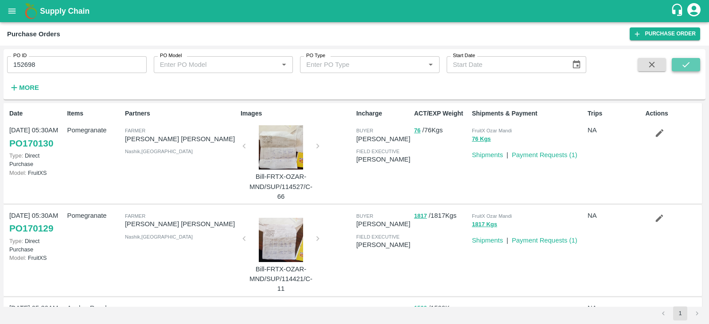
click at [692, 63] on button "submit" at bounding box center [686, 64] width 28 height 13
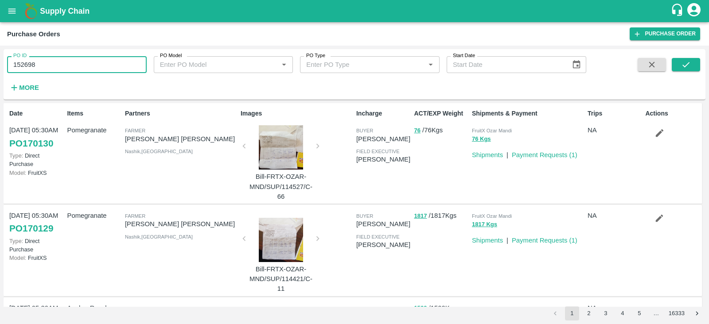
click at [58, 66] on input "152698" at bounding box center [77, 64] width 140 height 17
type input "152698"
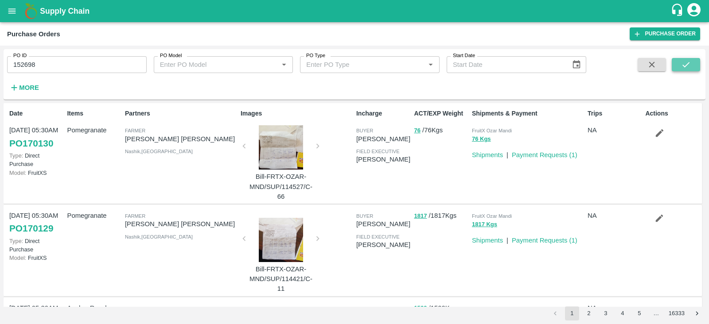
click at [689, 60] on icon "submit" at bounding box center [686, 65] width 10 height 10
click at [685, 67] on icon "submit" at bounding box center [685, 64] width 7 height 5
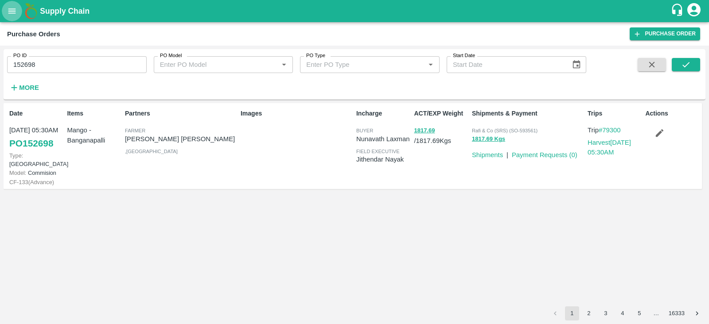
click at [12, 16] on icon "open drawer" at bounding box center [12, 11] width 10 height 10
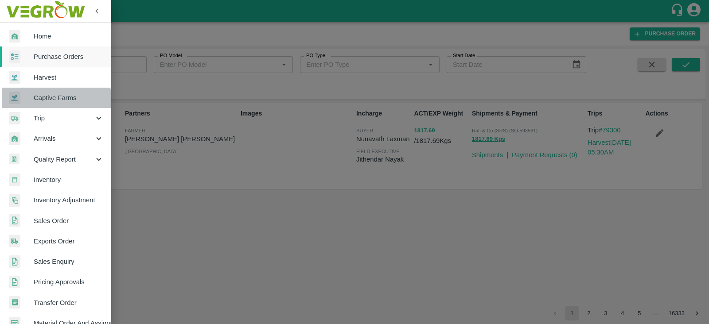
click at [53, 101] on span "Captive Farms" at bounding box center [69, 98] width 70 height 10
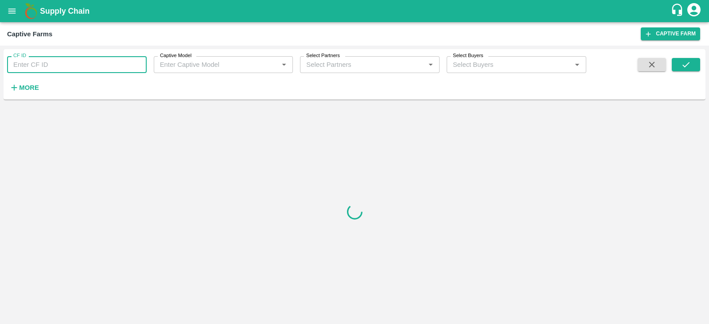
click at [75, 61] on input "CF ID" at bounding box center [77, 64] width 140 height 17
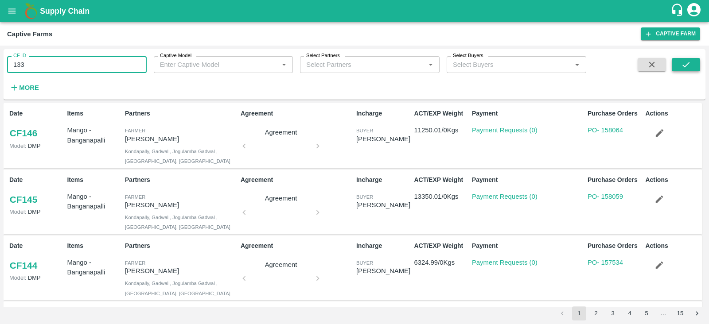
type input "133"
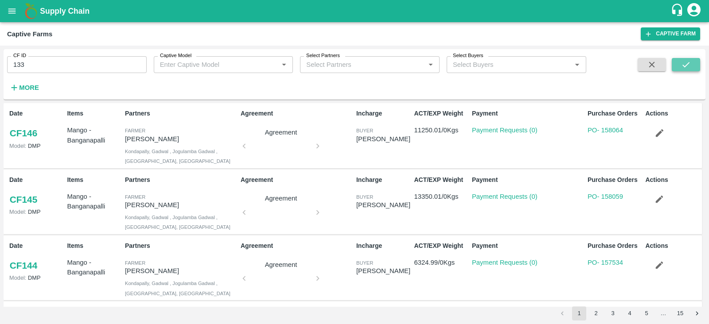
click at [698, 62] on button "submit" at bounding box center [686, 64] width 28 height 13
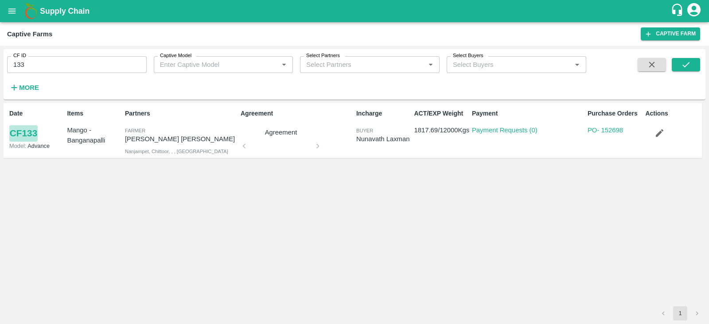
click at [18, 132] on link "CF 133" at bounding box center [23, 133] width 28 height 16
click at [620, 130] on link "PO - 152698" at bounding box center [605, 130] width 35 height 7
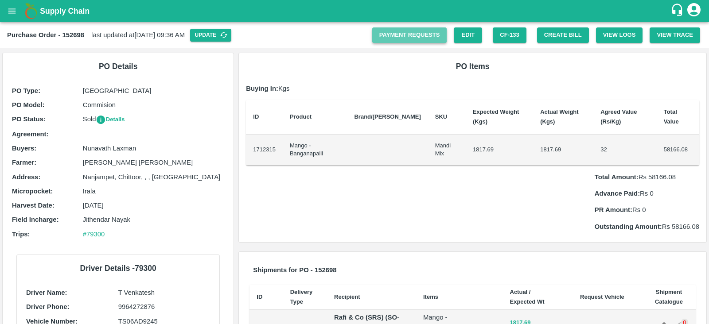
click at [410, 36] on link "Payment Requests" at bounding box center [409, 35] width 75 height 16
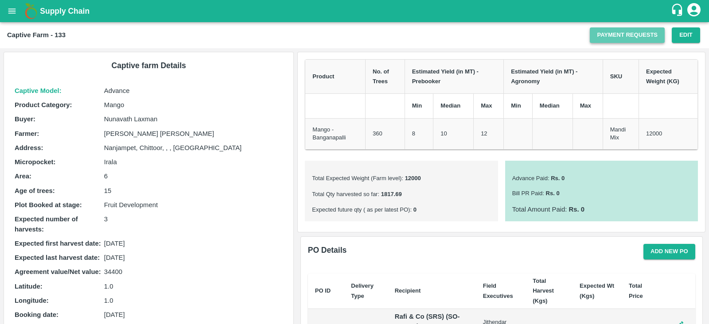
click at [617, 36] on link "Payment Requests" at bounding box center [627, 35] width 75 height 16
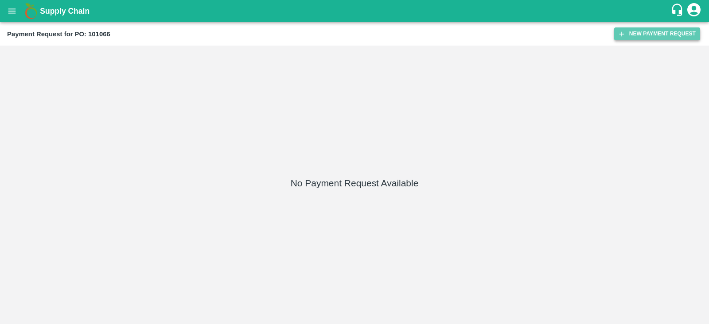
click at [648, 39] on button "New Payment Request" at bounding box center [657, 33] width 86 height 13
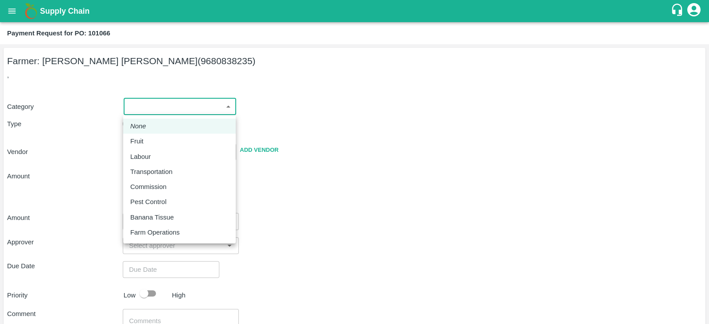
click at [167, 107] on body "Supply Chain Payment Request for PO: 101066 Farmer: [PERSON_NAME] [PERSON_NAME]…" at bounding box center [354, 162] width 709 height 324
click at [151, 143] on div "Fruit" at bounding box center [179, 141] width 98 height 10
type input "1"
type input "[PERSON_NAME] [PERSON_NAME] - 9680838235(Farmer)"
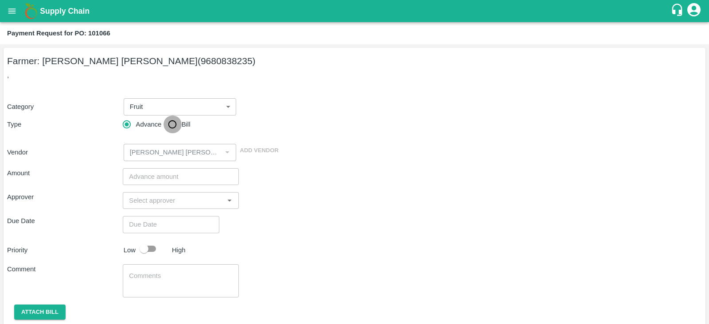
click at [171, 121] on input "Bill" at bounding box center [173, 125] width 18 height 18
radio input "true"
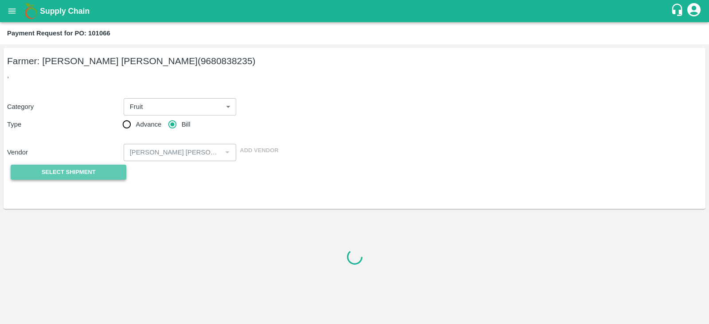
click at [83, 171] on span "Select Shipment" at bounding box center [69, 173] width 54 height 10
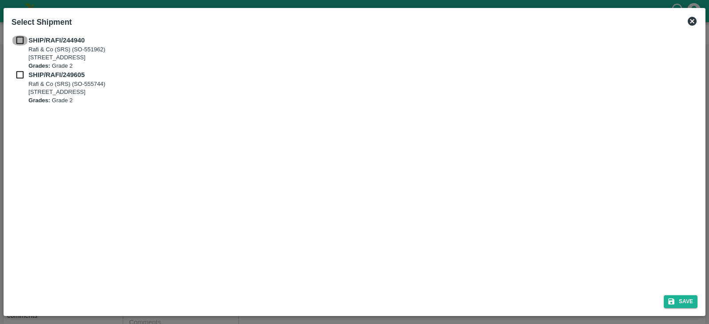
click at [20, 42] on input "checkbox" at bounding box center [20, 40] width 17 height 10
checkbox input "true"
click at [20, 77] on input "checkbox" at bounding box center [20, 75] width 17 height 10
checkbox input "true"
click at [680, 300] on button "Save" at bounding box center [681, 302] width 34 height 13
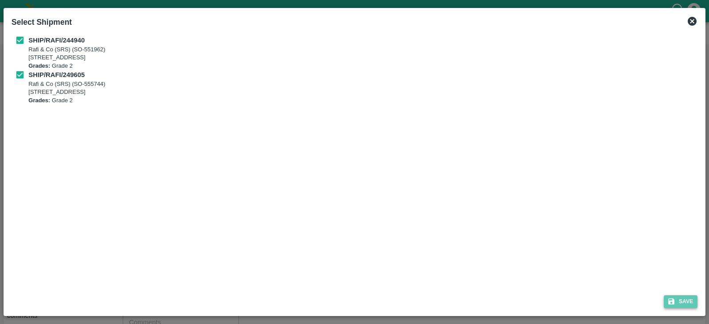
type input "[DATE]"
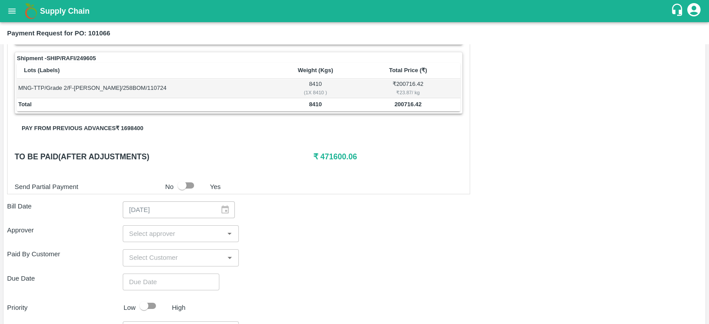
scroll to position [203, 0]
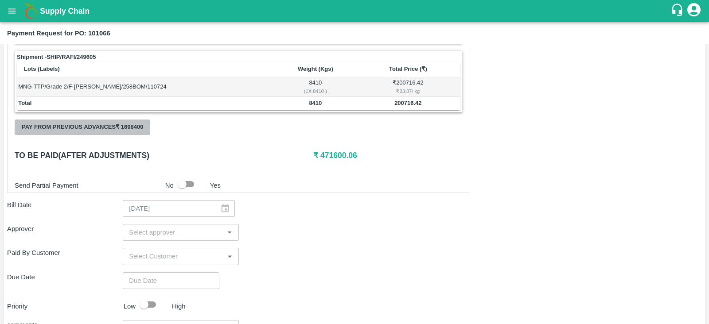
click at [84, 127] on button "Pay from previous advances ₹ 1698400" at bounding box center [83, 128] width 136 height 16
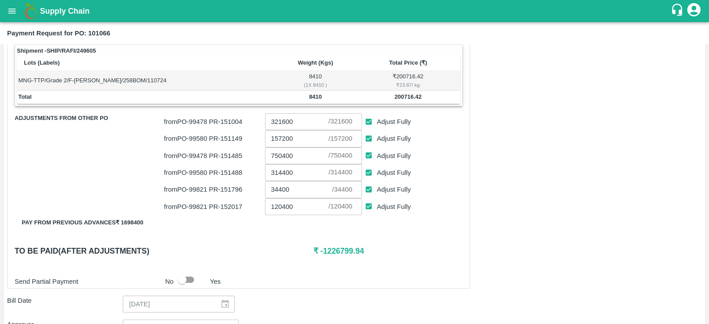
scroll to position [208, 0]
click at [369, 122] on input "Adjust Fully" at bounding box center [369, 123] width 16 height 16
checkbox input "false"
type input "0"
click at [371, 156] on input "Adjust Fully" at bounding box center [369, 156] width 16 height 16
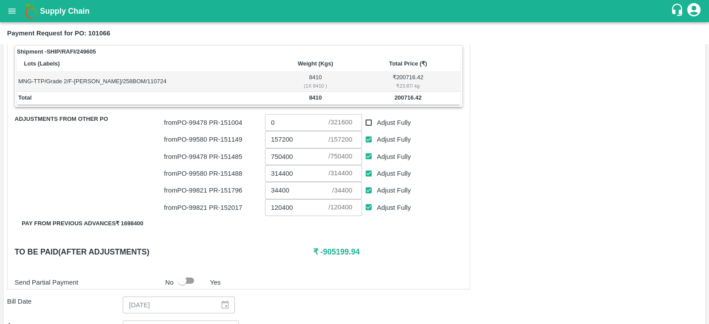
checkbox input "false"
type input "0"
click at [367, 190] on input "Adjust Fully" at bounding box center [369, 191] width 16 height 16
checkbox input "false"
type input "0"
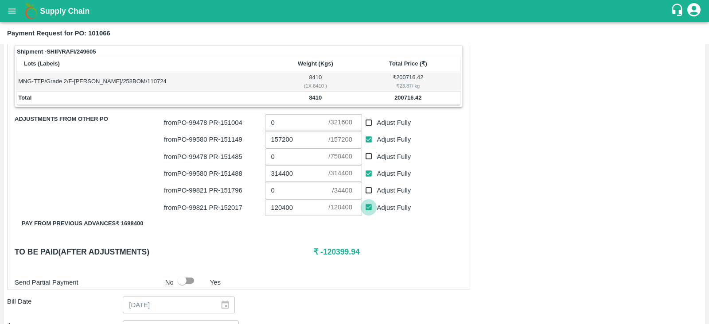
click at [367, 206] on input "Adjust Fully" at bounding box center [369, 207] width 16 height 16
checkbox input "false"
type input "0"
click at [373, 255] on h6 "₹ 0.06" at bounding box center [387, 252] width 149 height 12
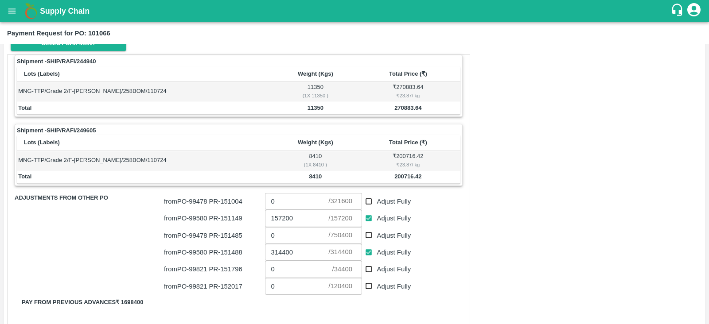
scroll to position [130, 0]
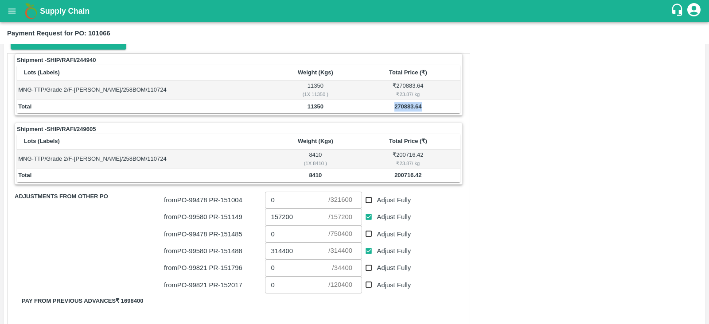
drag, startPoint x: 426, startPoint y: 105, endPoint x: 390, endPoint y: 106, distance: 36.3
click at [390, 106] on td "270883.64" at bounding box center [407, 106] width 105 height 13
copy b "270883.64"
drag, startPoint x: 421, startPoint y: 172, endPoint x: 394, endPoint y: 174, distance: 27.5
click at [394, 174] on td "200716.42" at bounding box center [407, 175] width 105 height 13
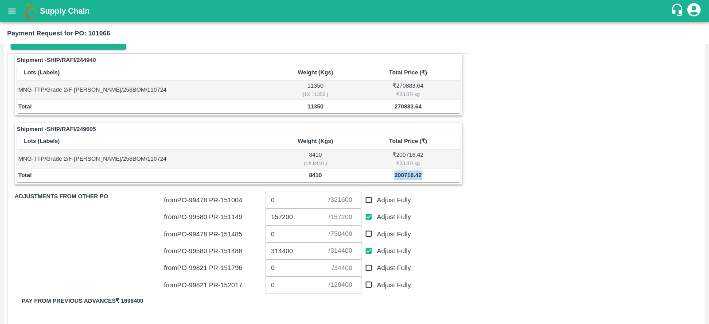
copy b "200716.42"
drag, startPoint x: 327, startPoint y: 105, endPoint x: 301, endPoint y: 106, distance: 25.8
click at [301, 106] on td "11350" at bounding box center [315, 106] width 80 height 13
copy b "11350"
drag, startPoint x: 322, startPoint y: 178, endPoint x: 299, endPoint y: 174, distance: 23.8
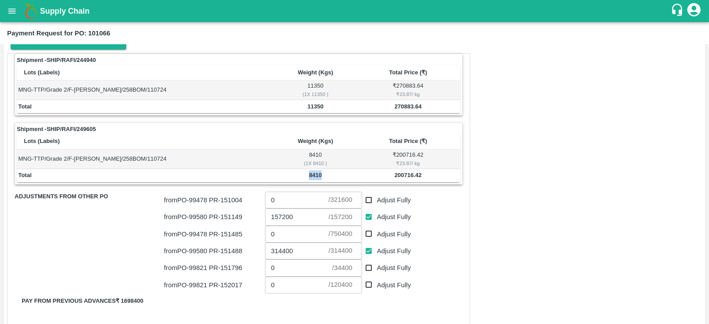
click at [299, 174] on td "8410" at bounding box center [315, 175] width 80 height 13
copy b "8410"
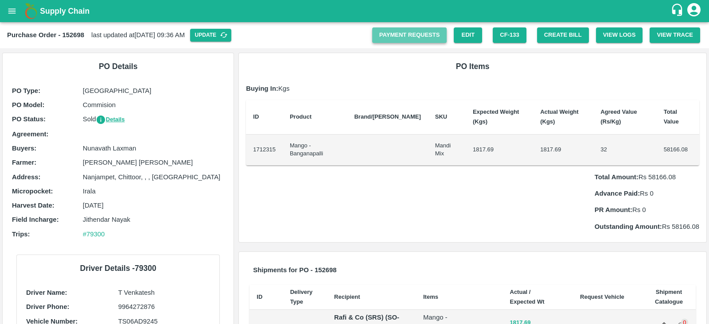
click at [408, 32] on link "Payment Requests" at bounding box center [409, 35] width 75 height 16
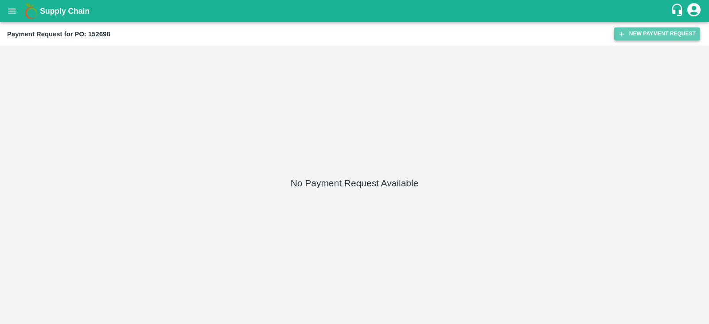
click at [640, 37] on button "New Payment Request" at bounding box center [657, 33] width 86 height 13
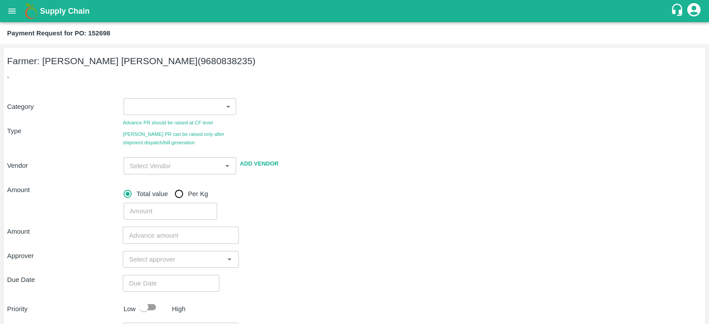
click at [210, 105] on body "Supply Chain Payment Request for PO: 152698 Farmer: [PERSON_NAME] [PERSON_NAME]…" at bounding box center [354, 162] width 709 height 324
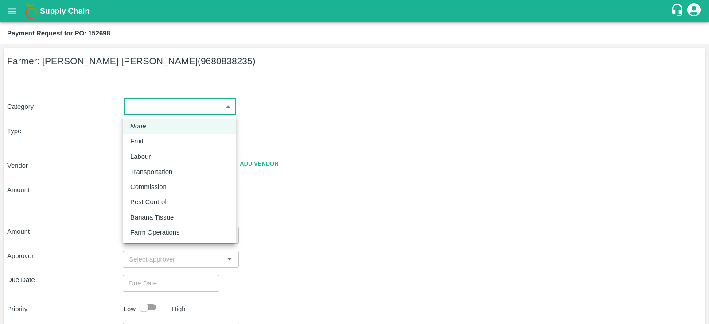
click at [145, 138] on div "Fruit" at bounding box center [139, 141] width 18 height 10
type input "1"
type input "[PERSON_NAME] [PERSON_NAME] - 9680838235(Farmer)"
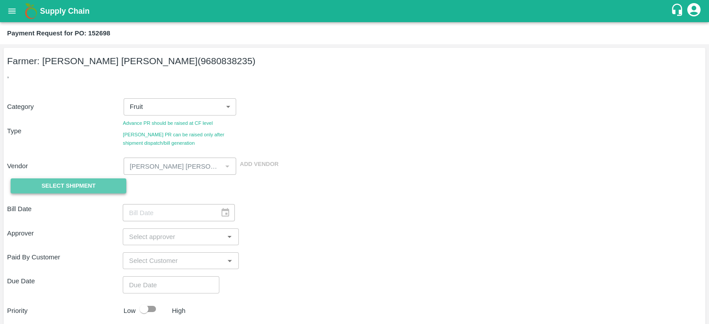
click at [78, 185] on span "Select Shipment" at bounding box center [69, 186] width 54 height 10
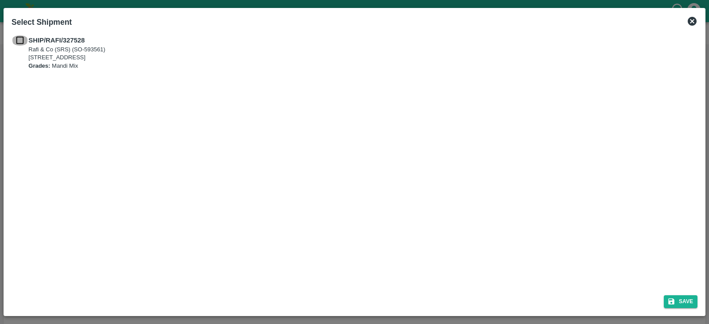
click at [24, 41] on input "checkbox" at bounding box center [20, 40] width 17 height 10
checkbox input "true"
click at [686, 304] on button "Save" at bounding box center [681, 302] width 34 height 13
type input "[DATE]"
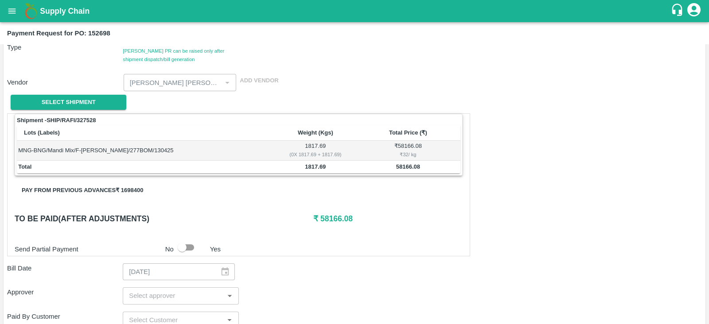
scroll to position [84, 0]
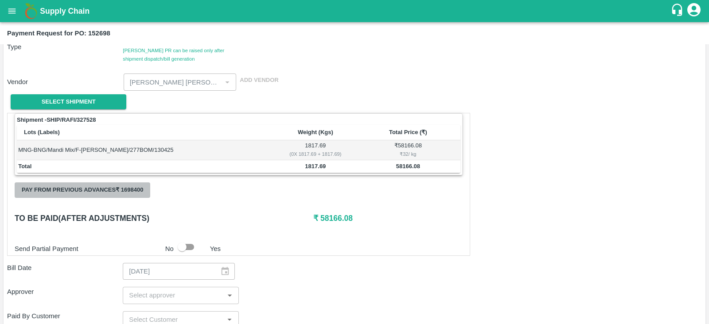
click at [64, 183] on button "Pay from previous advances ₹ 1698400" at bounding box center [83, 191] width 136 height 16
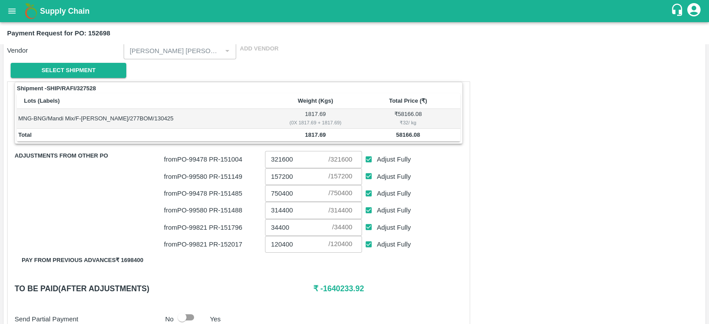
scroll to position [120, 0]
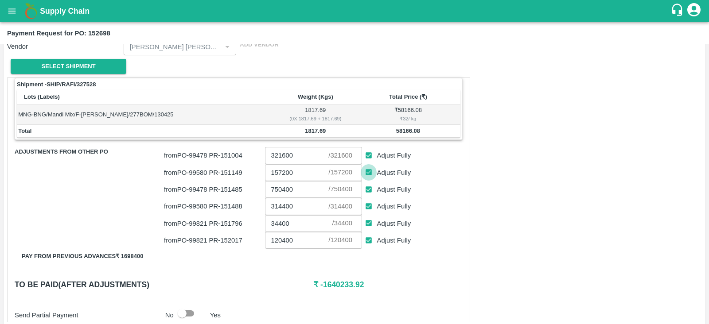
click at [369, 171] on input "Adjust Fully" at bounding box center [369, 172] width 16 height 16
checkbox input "false"
type input "0"
click at [368, 205] on input "Adjust Fully" at bounding box center [369, 207] width 16 height 16
checkbox input "false"
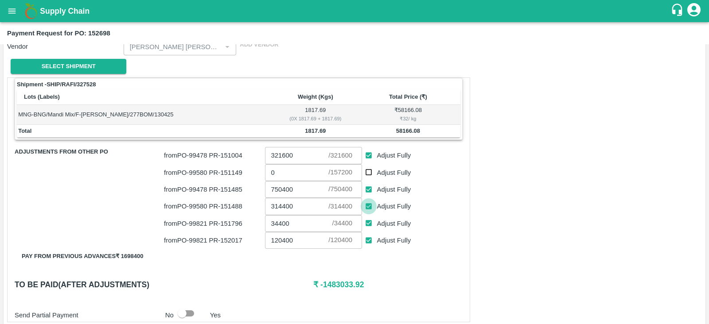
type input "0"
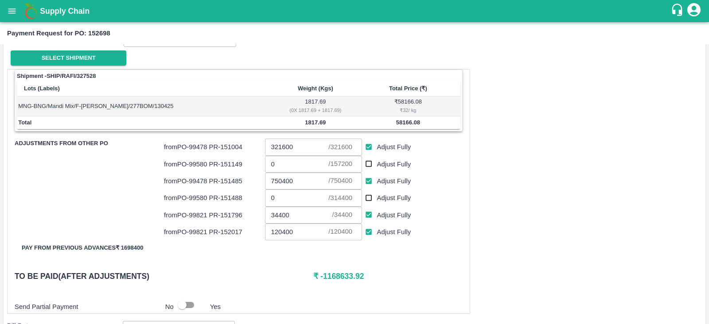
scroll to position [129, 0]
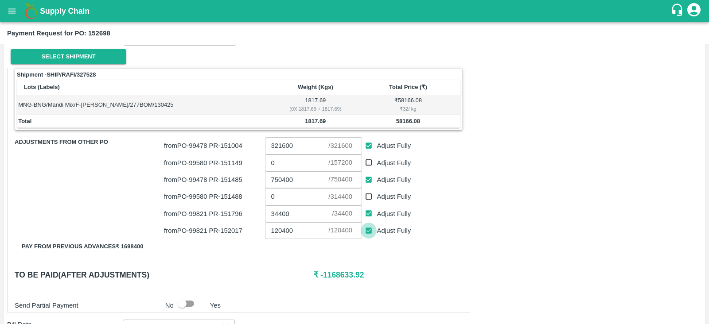
click at [369, 232] on input "Adjust Fully" at bounding box center [369, 231] width 16 height 16
checkbox input "false"
type input "0"
click at [367, 179] on input "Adjust Fully" at bounding box center [369, 180] width 16 height 16
checkbox input "false"
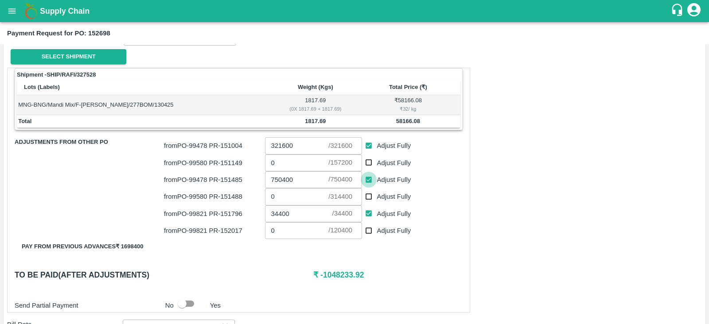
type input "0"
click at [367, 232] on input "Adjust Fully" at bounding box center [369, 231] width 16 height 16
checkbox input "true"
type input "120400"
click at [364, 143] on input "Adjust Fully" at bounding box center [369, 146] width 16 height 16
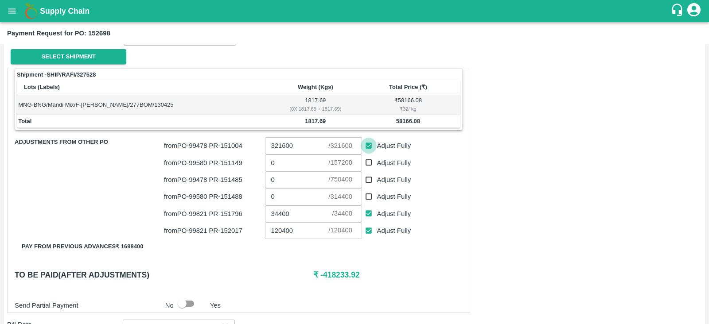
checkbox input "false"
type input "0"
click at [369, 230] on input "Adjust Fully" at bounding box center [369, 231] width 16 height 16
checkbox input "false"
drag, startPoint x: 356, startPoint y: 273, endPoint x: 320, endPoint y: 276, distance: 36.5
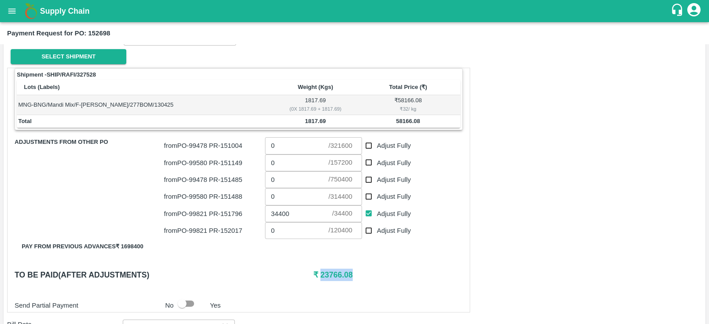
click at [320, 276] on h6 "₹ 23766.08" at bounding box center [387, 275] width 149 height 12
copy h6 "23766.08"
drag, startPoint x: 275, startPoint y: 230, endPoint x: 268, endPoint y: 229, distance: 7.1
click at [268, 229] on input "0" at bounding box center [297, 230] width 64 height 17
paste input "23766.08"
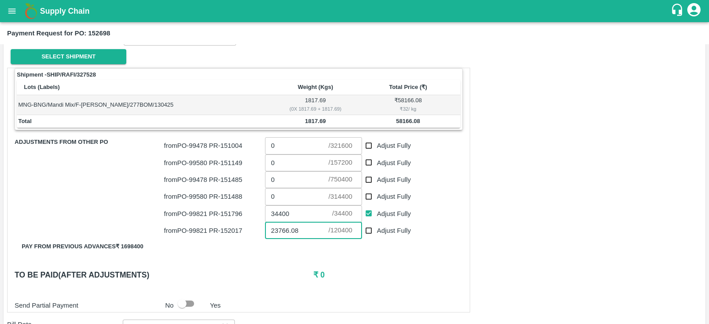
type input "23766.08"
click at [355, 273] on h6 "₹ 0" at bounding box center [387, 275] width 149 height 12
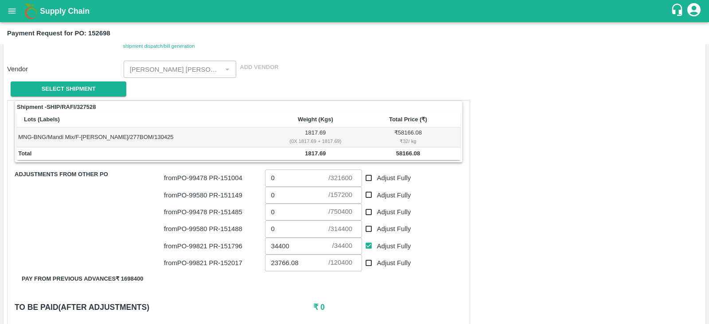
scroll to position [96, 0]
drag, startPoint x: 422, startPoint y: 154, endPoint x: 390, endPoint y: 153, distance: 31.9
click at [390, 153] on td "58166.08" at bounding box center [407, 154] width 105 height 13
copy b "58166.08"
drag, startPoint x: 328, startPoint y: 154, endPoint x: 303, endPoint y: 153, distance: 25.3
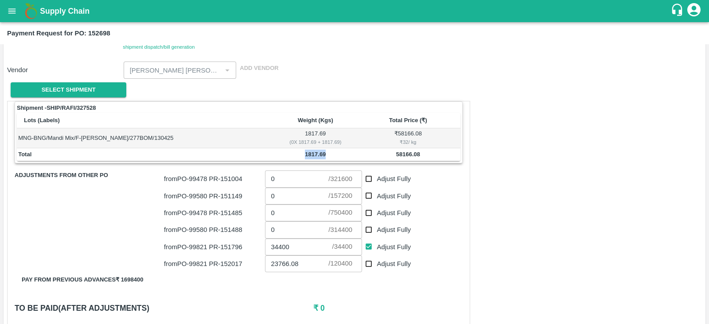
click at [303, 153] on td "1817.69" at bounding box center [315, 154] width 80 height 13
copy b "1817.69"
type input "321600"
checkbox input "true"
type input "157200"
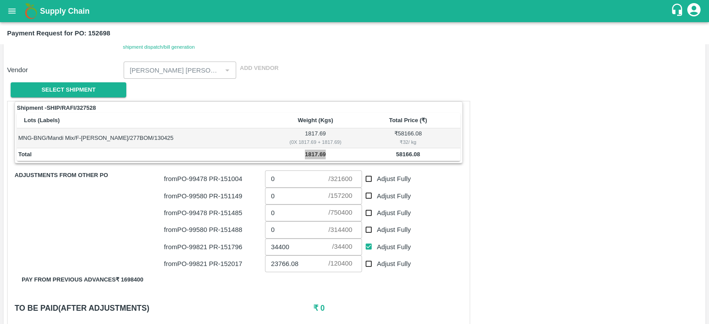
checkbox input "true"
type input "750400"
checkbox input "true"
type input "314400"
checkbox input "true"
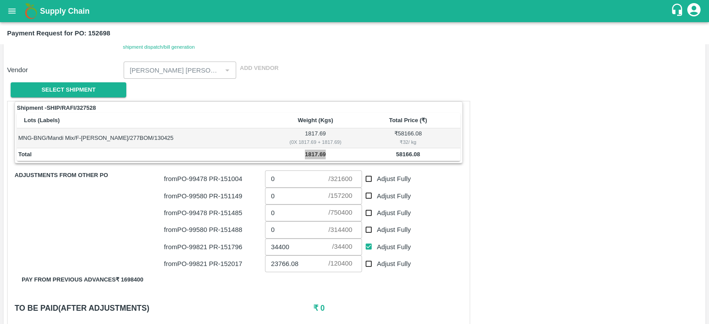
type input "120400"
checkbox input "true"
